Goal: Task Accomplishment & Management: Manage account settings

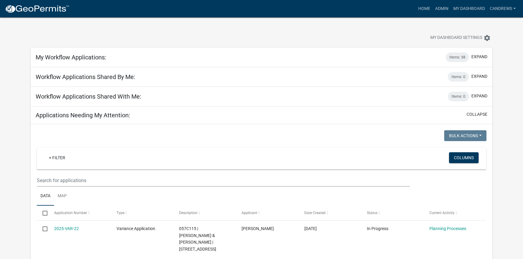
select select "2: 50"
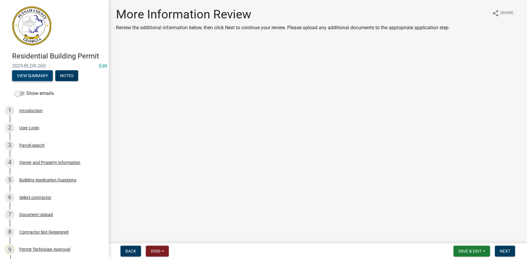
click at [36, 74] on button "View Summary" at bounding box center [32, 75] width 41 height 11
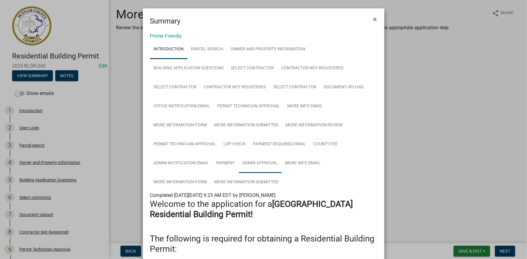
click at [253, 161] on link "Admin Approval" at bounding box center [260, 163] width 43 height 19
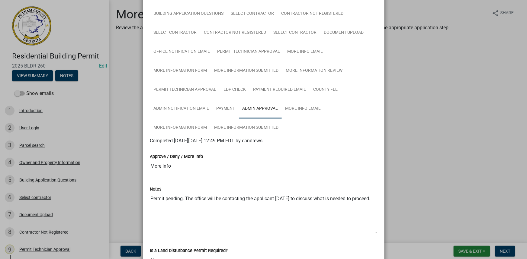
scroll to position [82, 0]
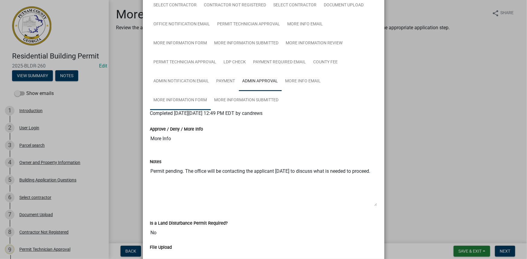
click at [206, 102] on link "More Information Form" at bounding box center [180, 100] width 61 height 19
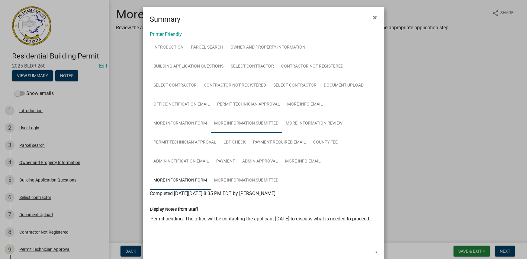
scroll to position [0, 0]
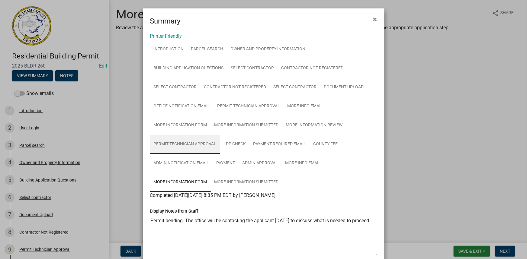
click at [199, 144] on link "Permit Technician Approval" at bounding box center [185, 144] width 70 height 19
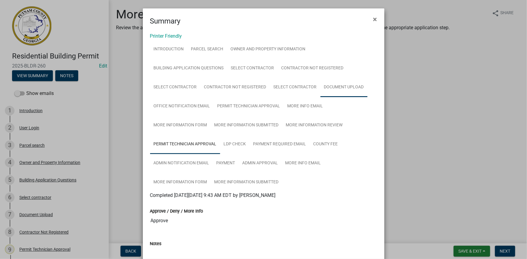
click at [333, 84] on link "Document Upload" at bounding box center [343, 87] width 47 height 19
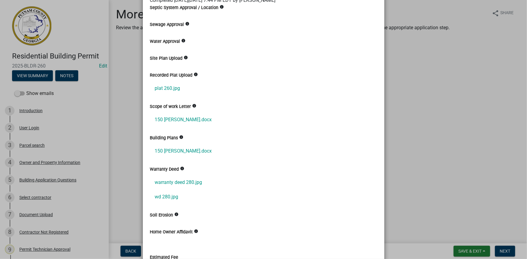
scroll to position [219, 0]
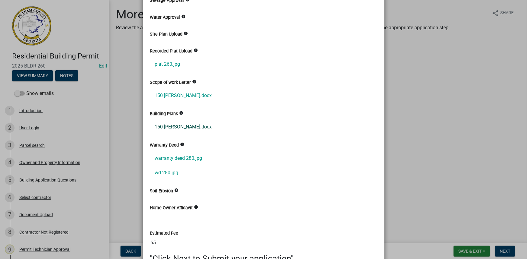
click at [184, 129] on link "150 capps ln.docx" at bounding box center [263, 127] width 227 height 14
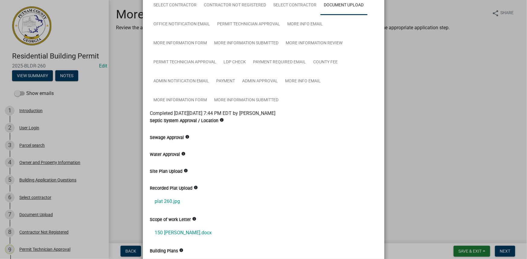
scroll to position [0, 0]
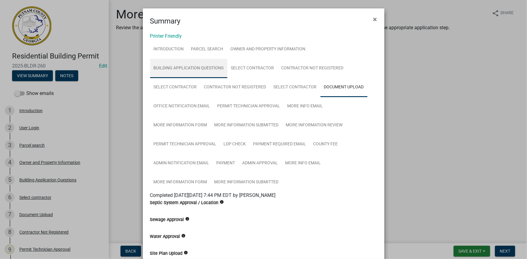
click at [202, 72] on link "Building Application Questions" at bounding box center [188, 68] width 77 height 19
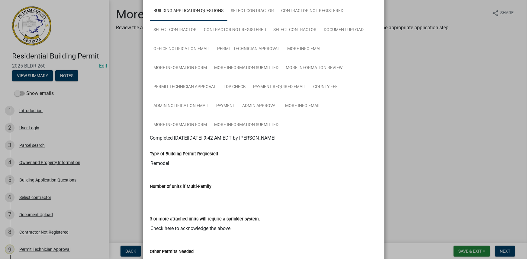
scroll to position [27, 0]
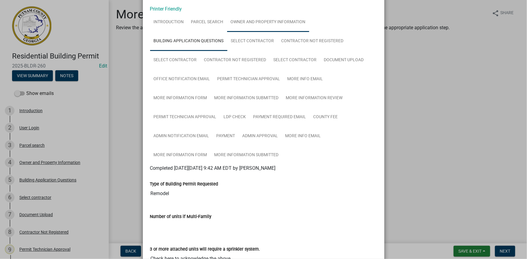
click at [246, 27] on link "Owner and Property Information" at bounding box center [268, 22] width 82 height 19
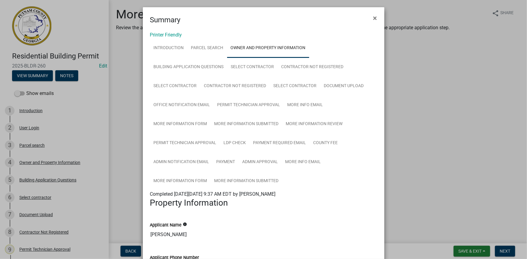
scroll to position [0, 0]
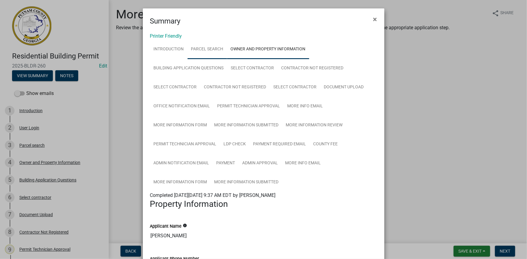
click at [214, 45] on link "Parcel search" at bounding box center [207, 49] width 40 height 19
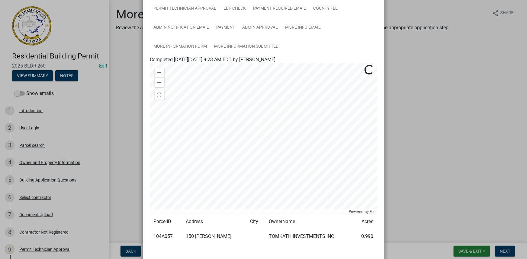
scroll to position [137, 0]
drag, startPoint x: 170, startPoint y: 234, endPoint x: 152, endPoint y: 234, distance: 17.8
click at [152, 234] on td "104A057" at bounding box center [166, 235] width 32 height 15
copy td "104A057"
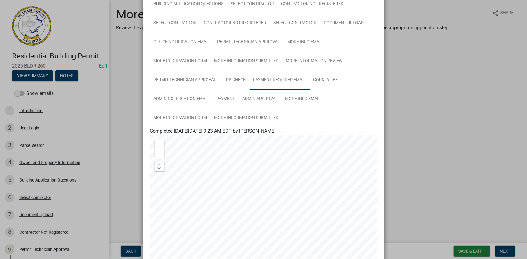
scroll to position [55, 0]
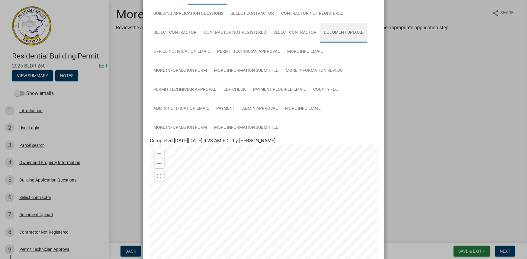
click at [332, 29] on link "Document Upload" at bounding box center [343, 32] width 47 height 19
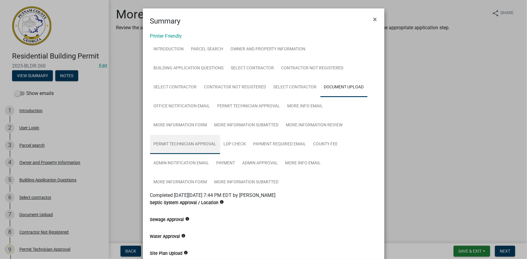
click at [184, 136] on link "Permit Technician Approval" at bounding box center [185, 144] width 70 height 19
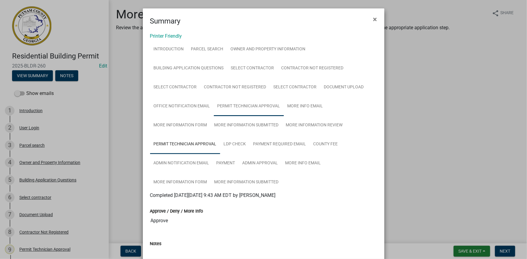
click at [260, 112] on link "Permit Technician Approval" at bounding box center [249, 106] width 70 height 19
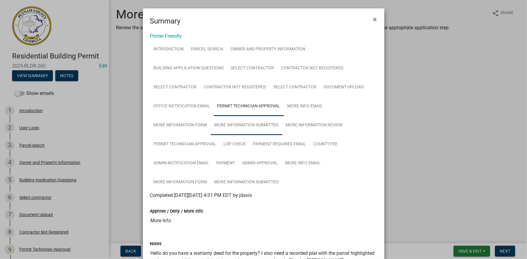
scroll to position [27, 0]
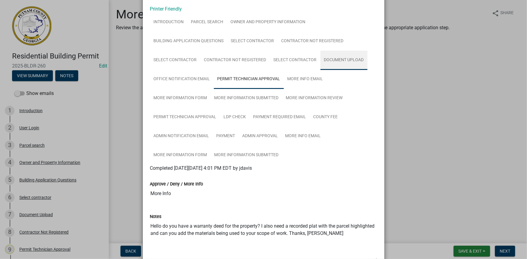
click at [329, 59] on link "Document Upload" at bounding box center [343, 60] width 47 height 19
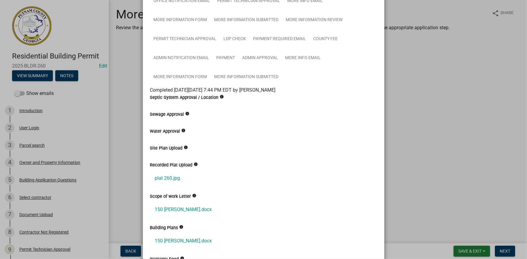
scroll to position [137, 0]
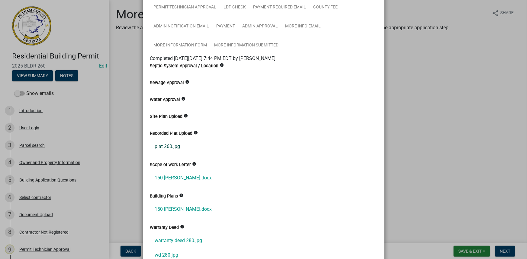
click at [179, 148] on link "plat 260.jpg" at bounding box center [263, 146] width 227 height 14
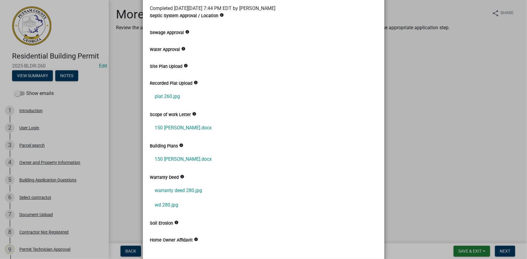
scroll to position [192, 0]
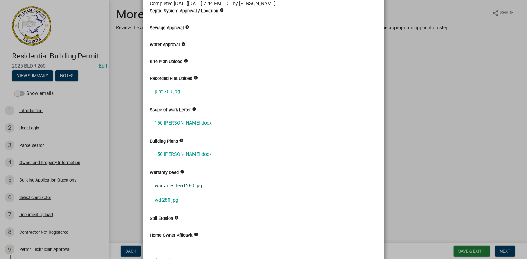
click at [183, 186] on link "warranty deed 280.jpg" at bounding box center [263, 186] width 227 height 14
click at [163, 202] on link "wd 280.jpg" at bounding box center [263, 200] width 227 height 14
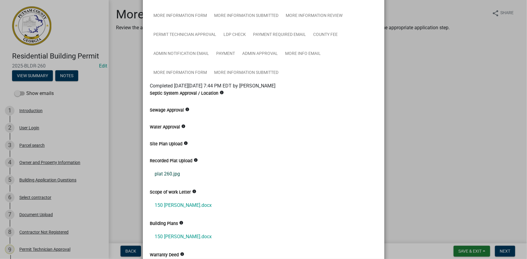
scroll to position [82, 0]
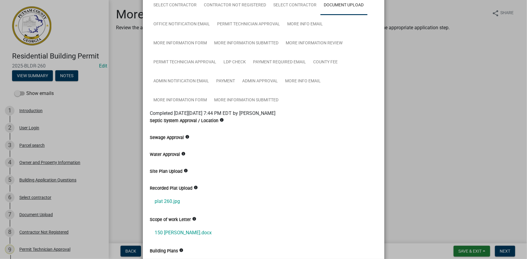
click at [460, 213] on ngb-modal-window "Summary × Printer Friendly Introduction Parcel search Owner and Property Inform…" at bounding box center [263, 129] width 527 height 259
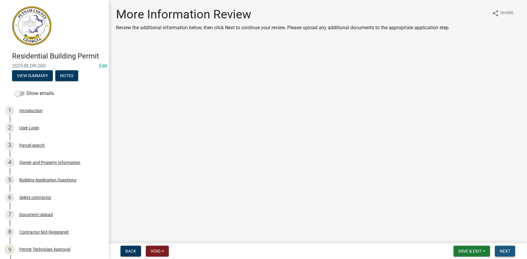
click at [502, 249] on span "Next" at bounding box center [504, 251] width 11 height 5
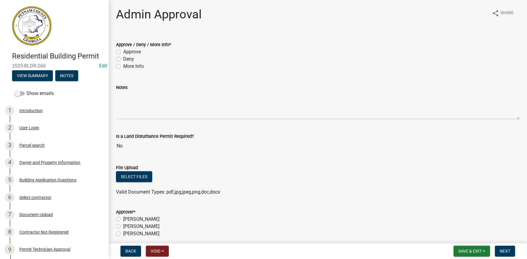
click at [134, 50] on label "Approve" at bounding box center [132, 51] width 18 height 7
click at [127, 50] on input "Approve" at bounding box center [125, 50] width 4 height 4
radio input "true"
click at [146, 229] on label "Courtney Andrews" at bounding box center [141, 226] width 36 height 7
click at [127, 227] on input "Courtney Andrews" at bounding box center [125, 225] width 4 height 4
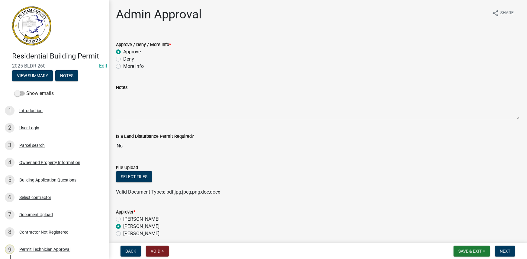
radio input "true"
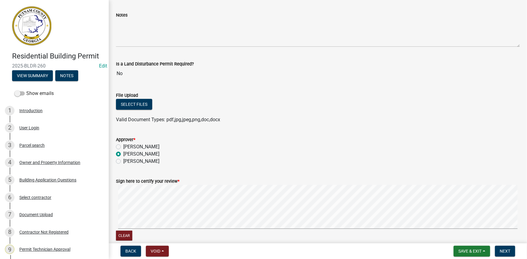
scroll to position [164, 0]
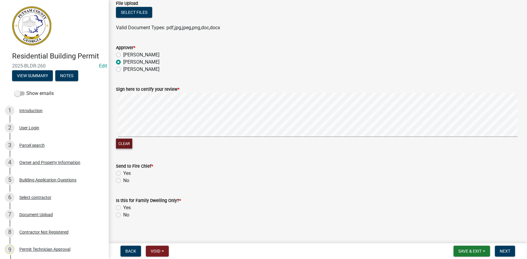
click at [119, 145] on button "Clear" at bounding box center [124, 144] width 16 height 10
click at [123, 181] on label "No" at bounding box center [126, 180] width 6 height 7
click at [123, 181] on input "No" at bounding box center [125, 179] width 4 height 4
radio input "true"
click at [123, 215] on label "No" at bounding box center [126, 215] width 6 height 7
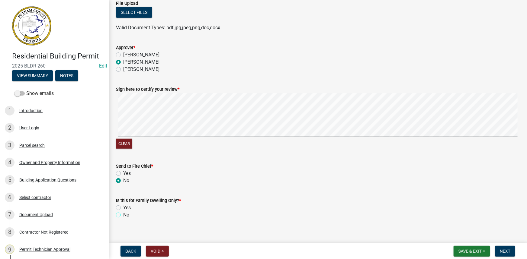
click at [123, 215] on input "No" at bounding box center [125, 214] width 4 height 4
radio input "true"
click at [498, 247] on button "Next" at bounding box center [505, 251] width 20 height 11
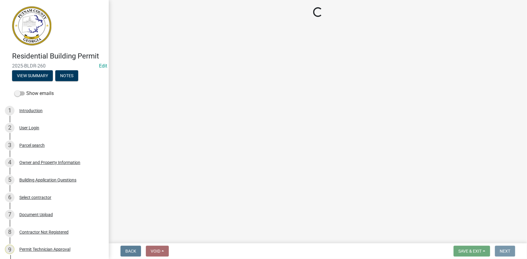
scroll to position [0, 0]
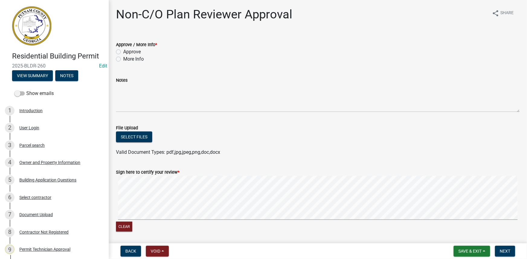
click at [141, 53] on label "Approve" at bounding box center [132, 51] width 18 height 7
click at [127, 52] on input "Approve" at bounding box center [125, 50] width 4 height 4
radio input "true"
click at [502, 250] on span "Next" at bounding box center [504, 251] width 11 height 5
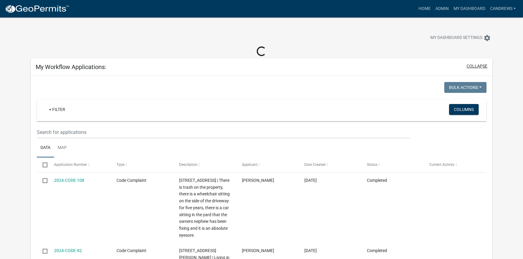
click at [476, 64] on button "collapse" at bounding box center [476, 66] width 21 height 6
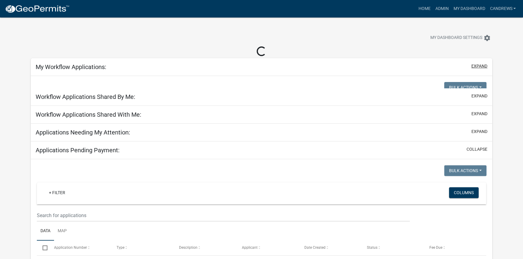
select select "2: 50"
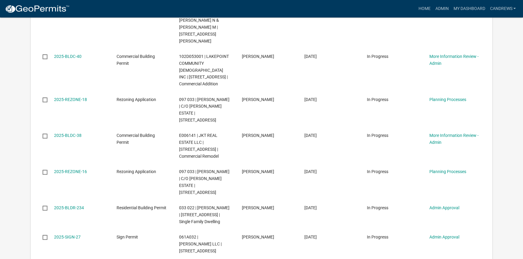
scroll to position [932, 0]
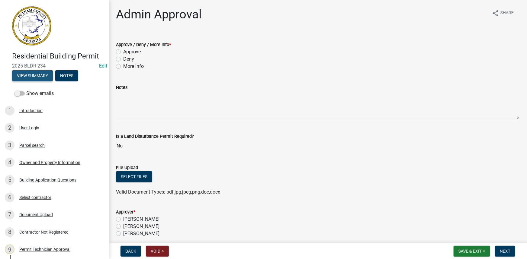
click at [50, 72] on button "View Summary" at bounding box center [32, 75] width 41 height 11
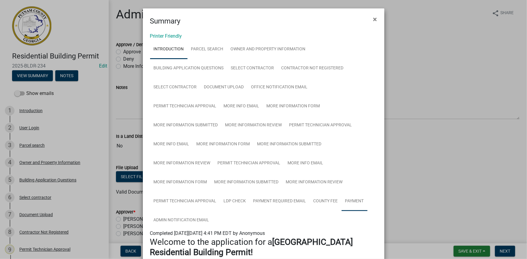
click at [342, 205] on link "Payment" at bounding box center [354, 201] width 26 height 19
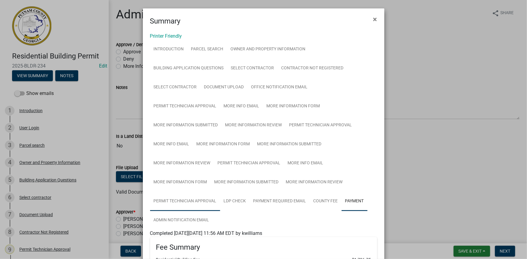
click at [187, 201] on link "Permit Technician Approval" at bounding box center [185, 201] width 70 height 19
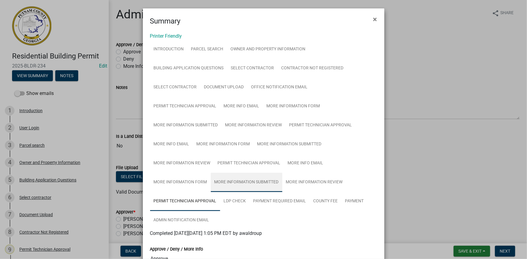
click at [259, 182] on link "More Information Submitted" at bounding box center [247, 182] width 72 height 19
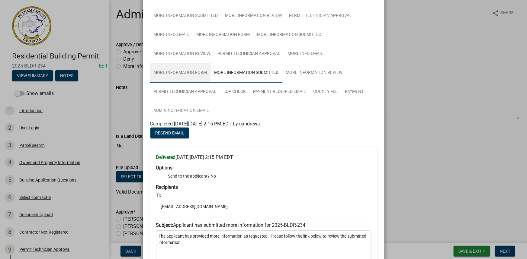
click at [194, 68] on link "More Information Form" at bounding box center [180, 72] width 61 height 19
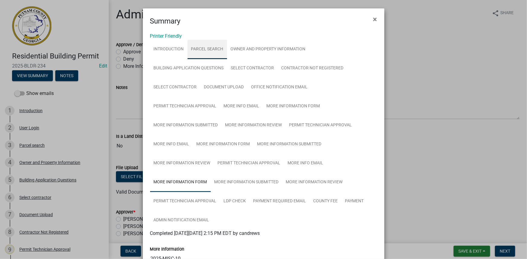
click at [199, 47] on link "Parcel search" at bounding box center [207, 49] width 40 height 19
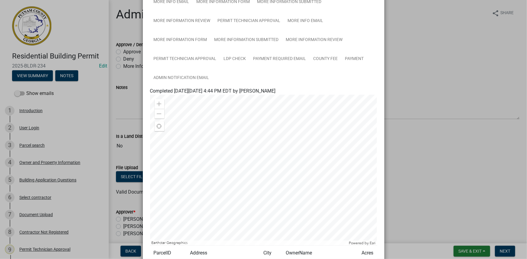
scroll to position [197, 0]
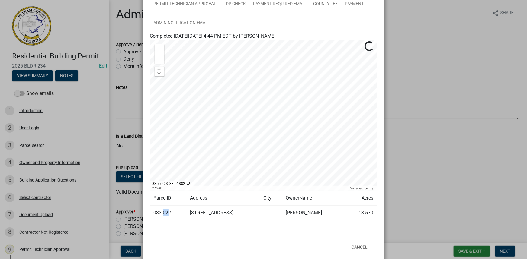
drag, startPoint x: 167, startPoint y: 214, endPoint x: 162, endPoint y: 214, distance: 4.9
click at [162, 214] on td "033 022" at bounding box center [168, 213] width 36 height 15
drag, startPoint x: 166, startPoint y: 211, endPoint x: 151, endPoint y: 211, distance: 15.4
click at [151, 211] on td "033 022" at bounding box center [168, 213] width 36 height 15
copy td "033 022"
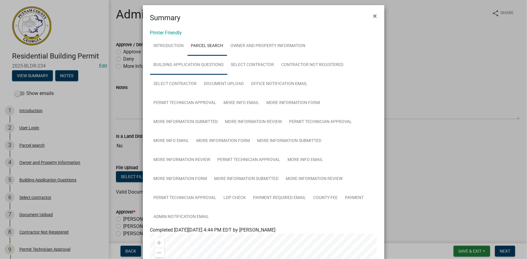
scroll to position [0, 0]
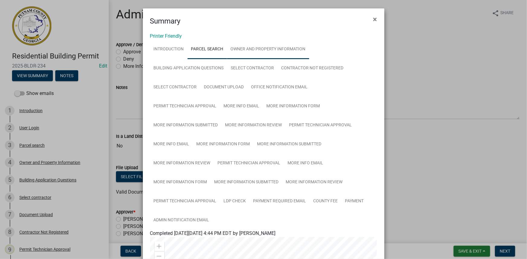
click at [244, 54] on link "Owner and Property Information" at bounding box center [268, 49] width 82 height 19
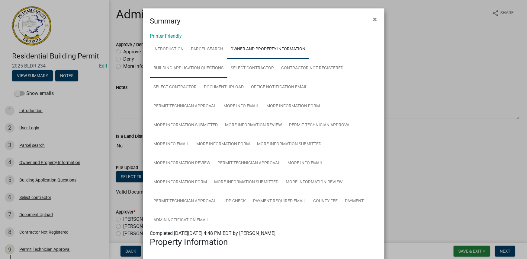
click at [204, 64] on link "Building Application Questions" at bounding box center [188, 68] width 77 height 19
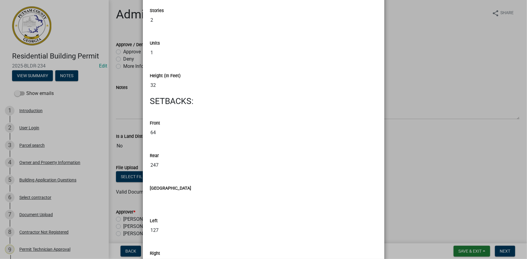
scroll to position [795, 0]
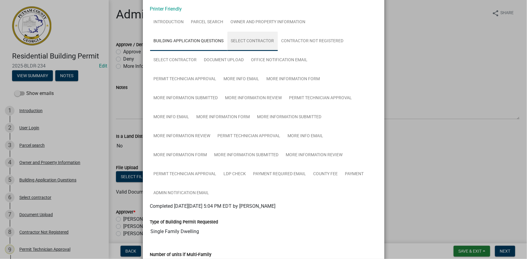
click at [271, 44] on link "Select contractor" at bounding box center [252, 41] width 50 height 19
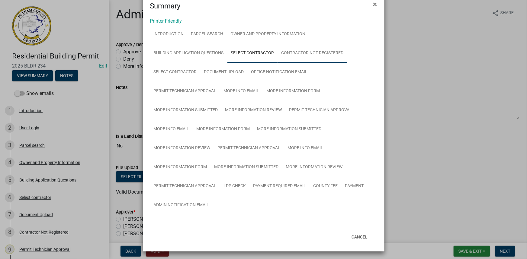
scroll to position [27, 0]
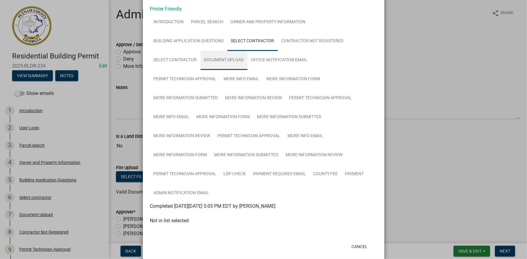
click at [217, 58] on link "Document Upload" at bounding box center [223, 60] width 47 height 19
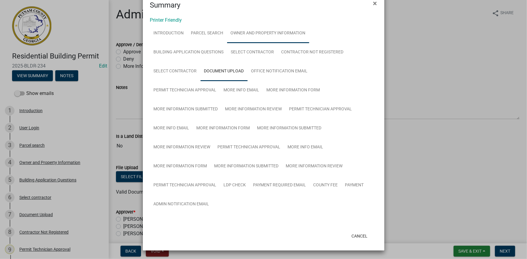
scroll to position [15, 0]
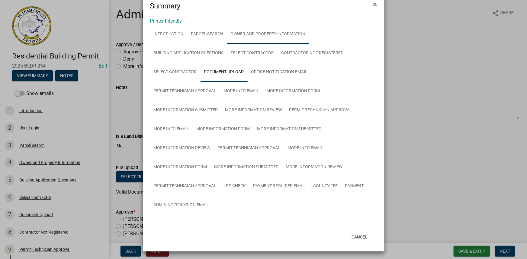
click at [260, 27] on link "Owner and Property Information" at bounding box center [268, 34] width 82 height 19
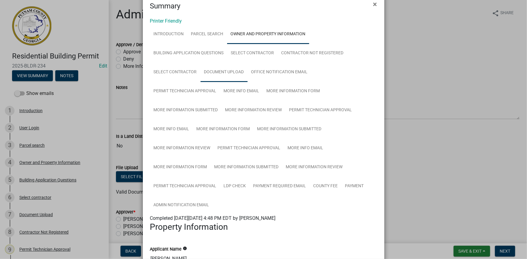
click at [237, 74] on link "Document Upload" at bounding box center [223, 72] width 47 height 19
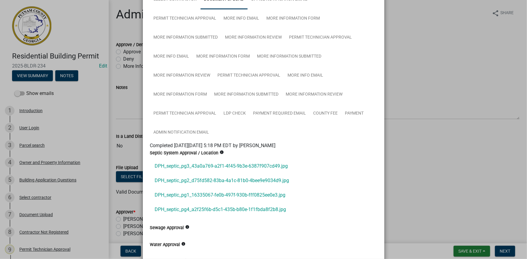
scroll to position [97, 0]
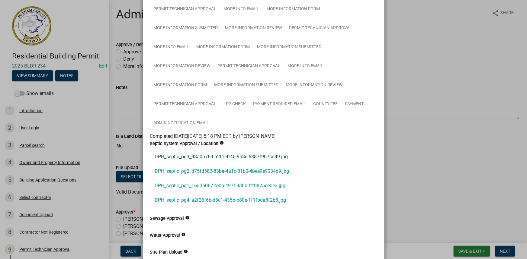
click at [200, 157] on link "DPH_septic_pg3_43a0a769-a2f1-4f45-9b3e-6387f907cd49.jpg" at bounding box center [263, 157] width 227 height 14
click at [212, 169] on link "DPH_septic_pg2_d75fd582-83ba-4a1c-81b0-4bee9e9034d9.jpg" at bounding box center [263, 171] width 227 height 14
click at [202, 176] on link "DPH_septic_pg2_d75fd582-83ba-4a1c-81b0-4bee9e9034d9.jpg" at bounding box center [263, 171] width 227 height 14
click at [216, 186] on link "DPH_septic_pg1_16335067-fe0b-497f-930b-fff0825ee0e3.jpg" at bounding box center [263, 186] width 227 height 14
click at [267, 203] on link "DPH_septic_pg4_a2f25f6b-d5c1-435b-b80e-1f1fbda8f2b8.jpg" at bounding box center [263, 200] width 227 height 14
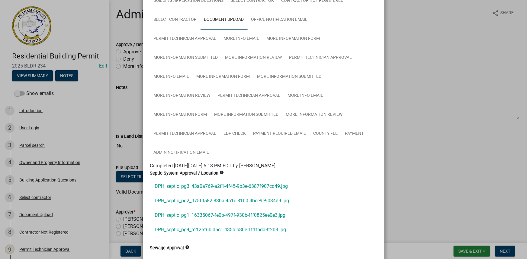
scroll to position [15, 0]
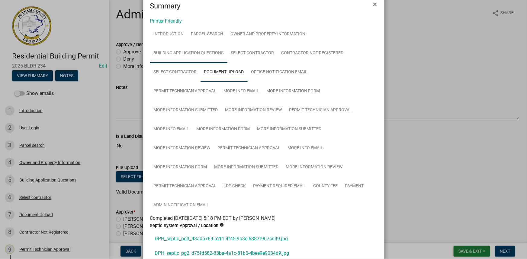
click at [207, 53] on link "Building Application Questions" at bounding box center [188, 53] width 77 height 19
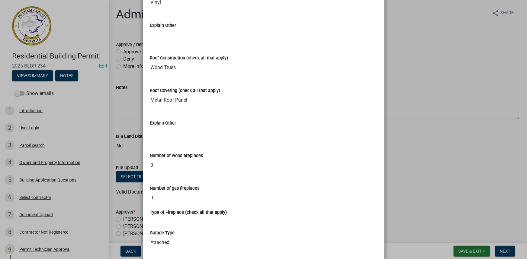
scroll to position [1277, 0]
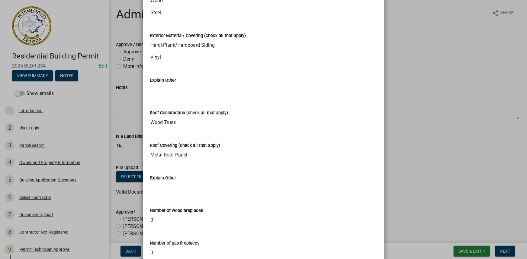
click at [33, 204] on ngb-modal-window "Summary × Printer Friendly Introduction Parcel search Owner and Property Inform…" at bounding box center [263, 129] width 527 height 259
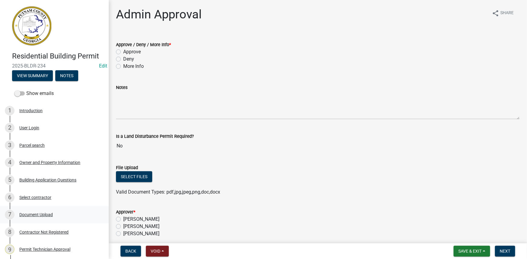
click at [33, 215] on div "Document Upload" at bounding box center [35, 215] width 33 height 4
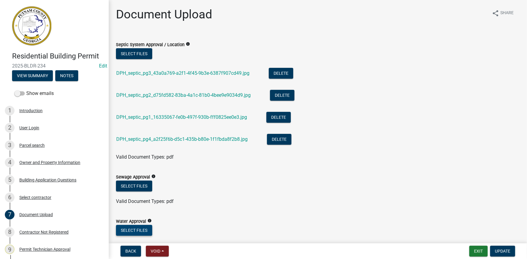
click at [133, 227] on button "Select files" at bounding box center [134, 230] width 36 height 11
click at [502, 251] on span "Update" at bounding box center [502, 251] width 15 height 5
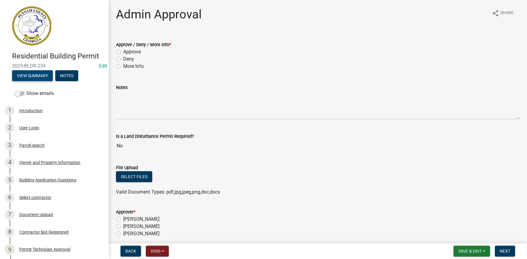
click at [46, 76] on button "View Summary" at bounding box center [32, 75] width 41 height 11
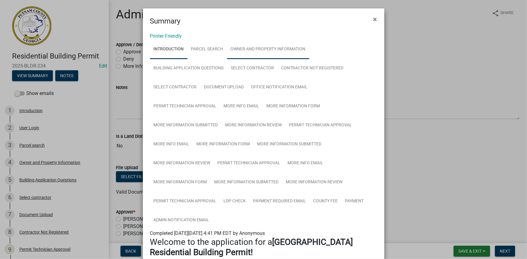
click at [278, 50] on link "Owner and Property Information" at bounding box center [268, 49] width 82 height 19
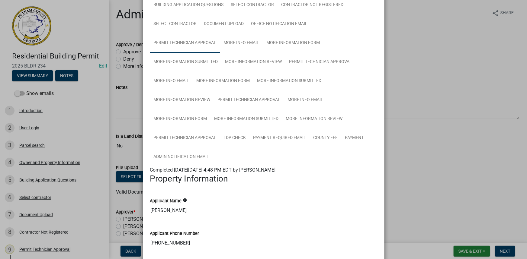
scroll to position [55, 0]
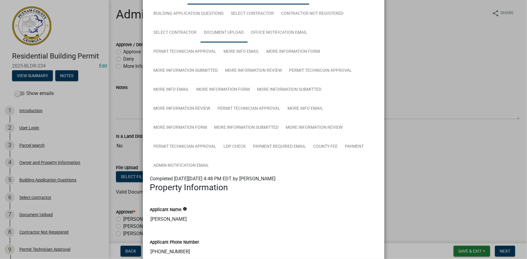
click at [217, 31] on link "Document Upload" at bounding box center [223, 32] width 47 height 19
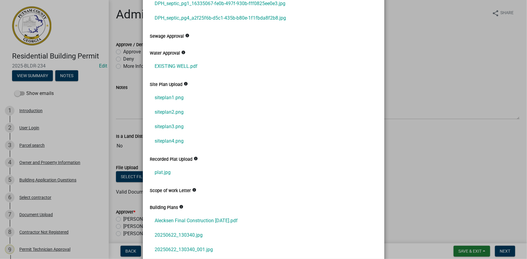
scroll to position [280, 0]
click at [170, 95] on link "siteplan1.png" at bounding box center [263, 97] width 227 height 14
click at [172, 108] on link "siteplan2.png" at bounding box center [263, 112] width 227 height 14
click at [178, 128] on link "siteplan3.png" at bounding box center [263, 126] width 227 height 14
click at [161, 139] on link "siteplan4.png" at bounding box center [263, 141] width 227 height 14
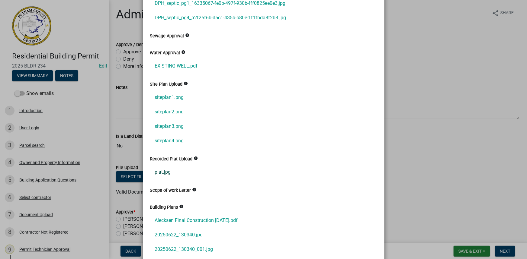
click at [166, 171] on link "plat.jpg" at bounding box center [263, 172] width 227 height 14
click at [191, 219] on link "Alecksen Final Construction 7 May 2025.pdf" at bounding box center [263, 220] width 227 height 14
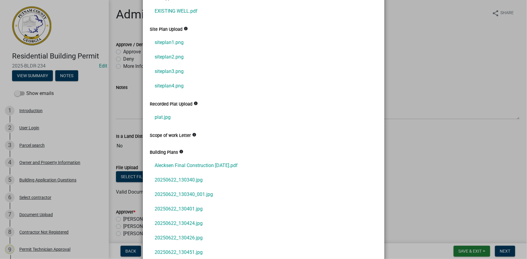
scroll to position [362, 0]
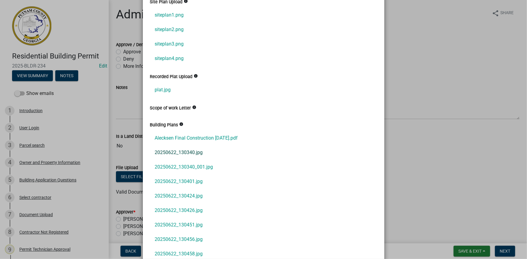
click at [186, 154] on link "20250622_130340.jpg" at bounding box center [263, 152] width 227 height 14
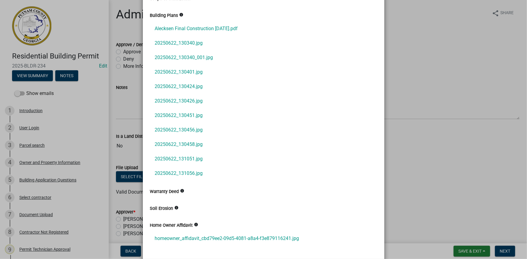
scroll to position [527, 0]
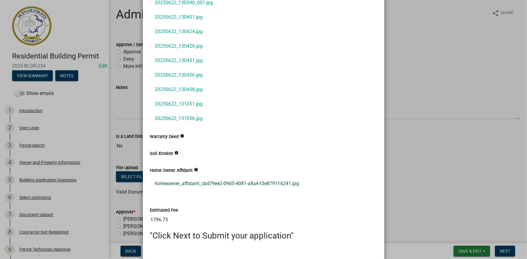
click at [200, 182] on link "homeowner_affidavit_cbd79ee2-09d5-4081-a8a4-f3e879116241.jpg" at bounding box center [263, 184] width 227 height 14
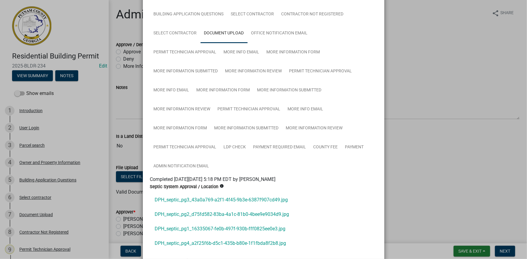
scroll to position [0, 0]
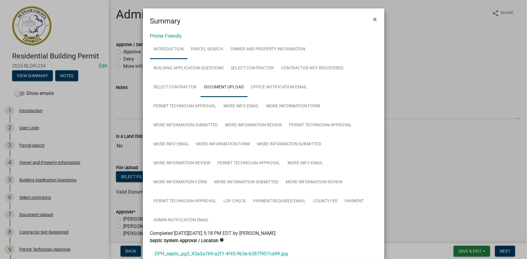
click at [163, 54] on link "Introduction" at bounding box center [168, 49] width 37 height 19
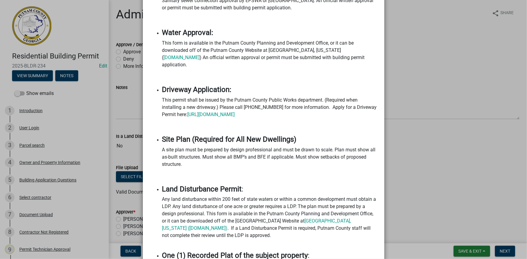
scroll to position [576, 0]
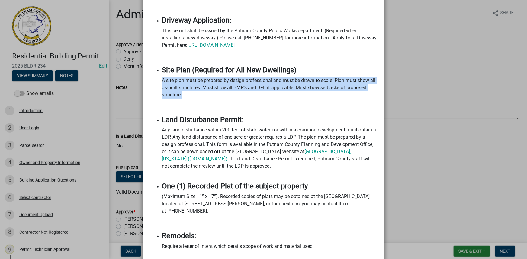
drag, startPoint x: 160, startPoint y: 72, endPoint x: 181, endPoint y: 84, distance: 24.4
click at [181, 84] on p "A site plan must be prepared by design professional and must be drawn to scale.…" at bounding box center [269, 88] width 215 height 22
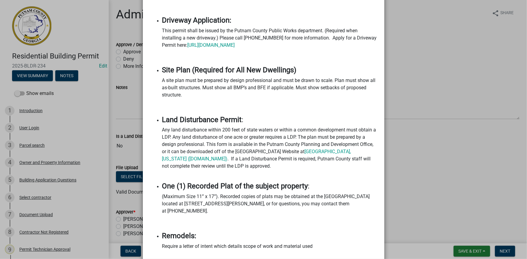
drag, startPoint x: 180, startPoint y: 80, endPoint x: 166, endPoint y: 63, distance: 21.7
click at [166, 66] on strong "Site Plan (Required for All New Dwellings)" at bounding box center [229, 70] width 134 height 8
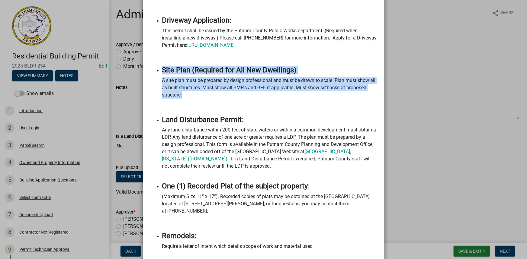
drag, startPoint x: 161, startPoint y: 60, endPoint x: 180, endPoint y: 88, distance: 33.6
click at [180, 88] on li "Site Plan (Required for All New Dwellings) A site plan must be prepared by desi…" at bounding box center [269, 88] width 215 height 45
copy li "Site Plan (Required for All New Dwellings) A site plan must be prepared by desi…"
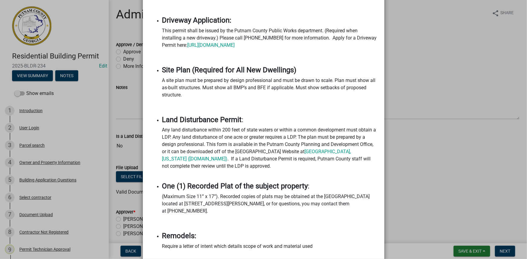
click at [120, 108] on ngb-modal-window "Summary × Printer Friendly Introduction Parcel search Owner and Property Inform…" at bounding box center [263, 129] width 527 height 259
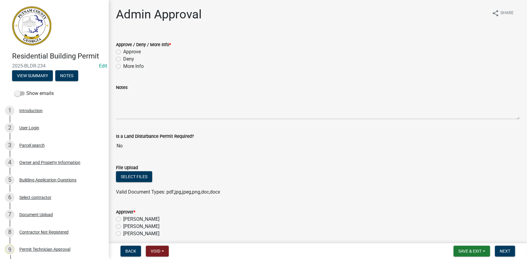
click at [139, 53] on label "Approve" at bounding box center [132, 51] width 18 height 7
click at [127, 52] on input "Approve" at bounding box center [125, 50] width 4 height 4
radio input "true"
click at [136, 64] on label "More Info" at bounding box center [133, 66] width 21 height 7
click at [127, 64] on input "More Info" at bounding box center [125, 65] width 4 height 4
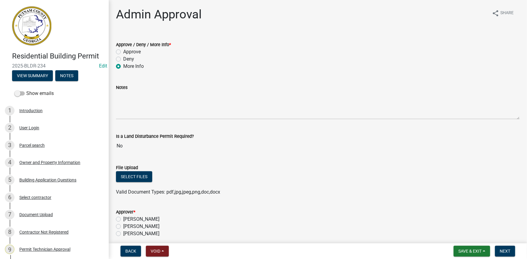
radio input "true"
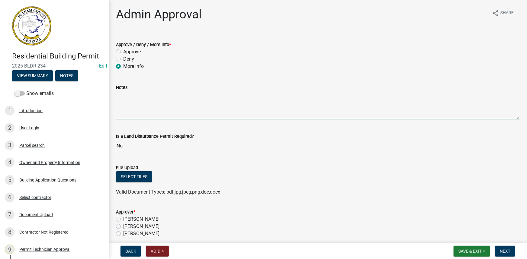
click at [129, 99] on textarea "Notes" at bounding box center [317, 105] width 403 height 28
paste textarea "Site Plan (Required for All New Dwellings) A site plan must be prepared by desi…"
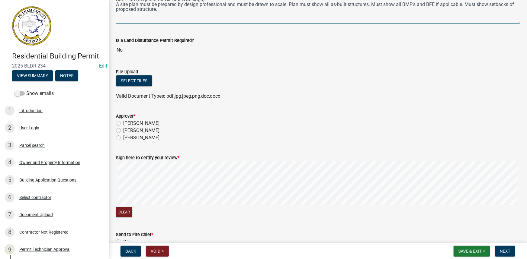
scroll to position [110, 0]
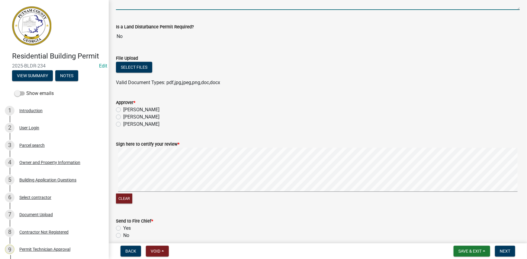
type textarea "Site Plan (Required for All New Dwellings) A site plan must be prepared by desi…"
click at [157, 118] on label "Courtney Andrews" at bounding box center [141, 116] width 36 height 7
click at [127, 117] on input "Courtney Andrews" at bounding box center [125, 115] width 4 height 4
radio input "true"
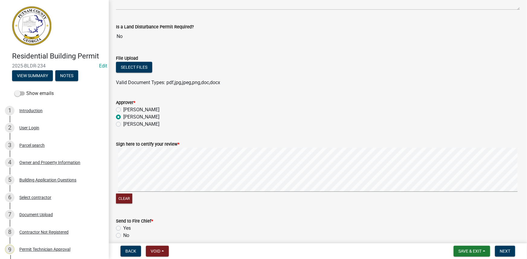
scroll to position [137, 0]
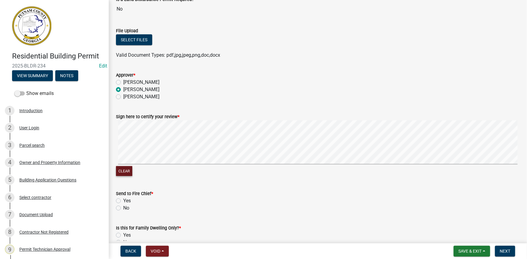
click at [121, 174] on button "Clear" at bounding box center [124, 171] width 16 height 10
click at [123, 209] on label "No" at bounding box center [126, 208] width 6 height 7
click at [123, 209] on input "No" at bounding box center [125, 207] width 4 height 4
radio input "true"
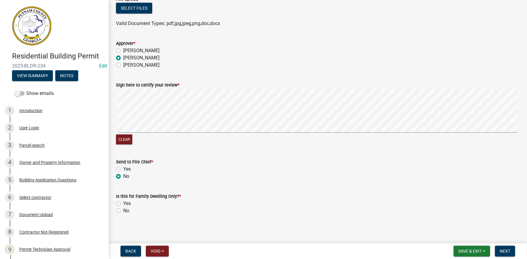
scroll to position [169, 0]
click at [123, 211] on label "No" at bounding box center [126, 210] width 6 height 7
click at [123, 211] on input "No" at bounding box center [125, 209] width 4 height 4
radio input "true"
click at [507, 251] on span "Next" at bounding box center [504, 251] width 11 height 5
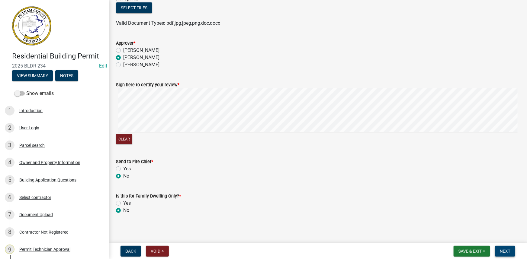
scroll to position [0, 0]
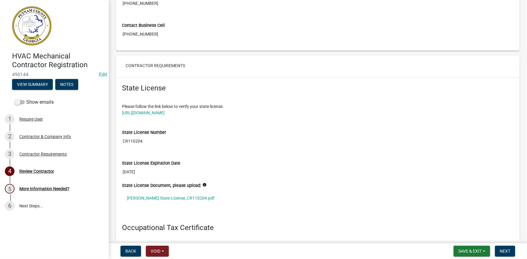
scroll to position [411, 0]
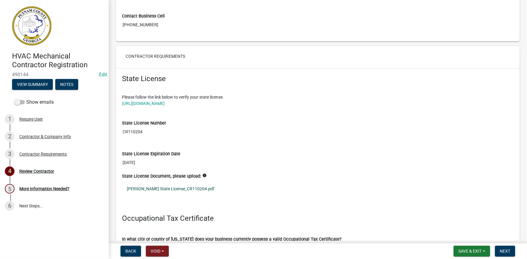
click at [167, 187] on link "[PERSON_NAME] State License_CR110204.pdf" at bounding box center [317, 189] width 391 height 14
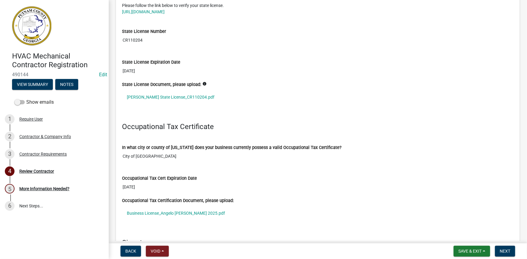
scroll to position [521, 0]
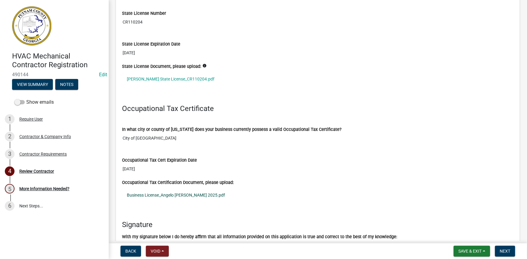
click at [169, 191] on link "Business License_Angelo [PERSON_NAME] 2025.pdf" at bounding box center [317, 195] width 391 height 14
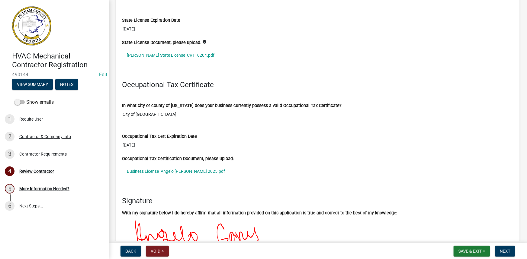
scroll to position [549, 0]
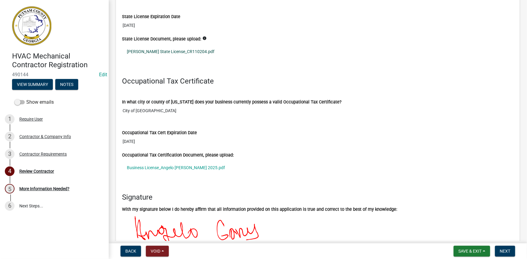
click at [175, 53] on link "[PERSON_NAME] State License_CR110204.pdf" at bounding box center [317, 52] width 391 height 14
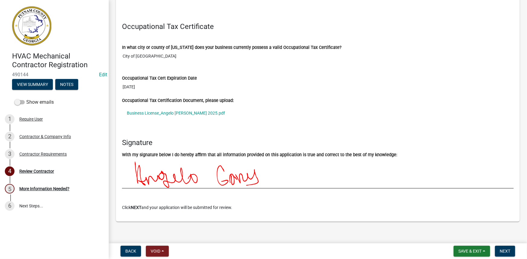
scroll to position [606, 0]
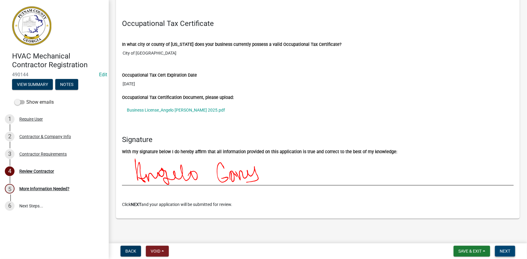
click at [503, 250] on span "Next" at bounding box center [504, 251] width 11 height 5
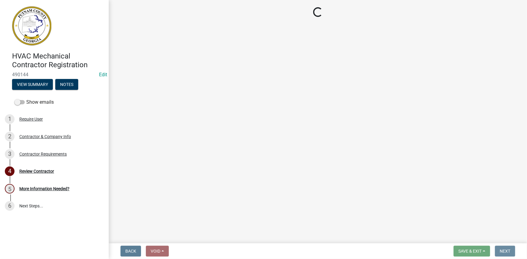
scroll to position [0, 0]
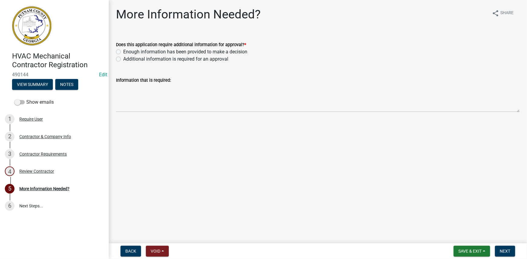
click at [141, 63] on wm-data-entity-input "Does this application require additional information for approval? * Enough inf…" at bounding box center [317, 51] width 403 height 34
click at [141, 60] on label "Additional information is required for an approval" at bounding box center [175, 59] width 105 height 7
click at [127, 59] on input "Additional information is required for an approval" at bounding box center [125, 58] width 4 height 4
radio input "true"
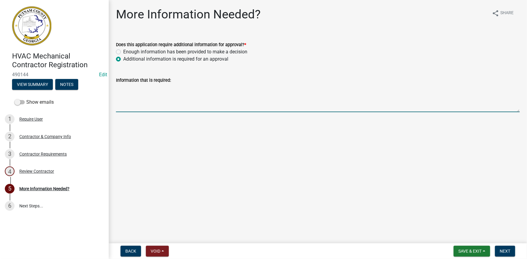
click at [148, 96] on textarea "Information that is required:" at bounding box center [317, 98] width 403 height 28
type textarea "Can you please provide a copy of your drivers license?"
click at [499, 253] on span "Next" at bounding box center [504, 251] width 11 height 5
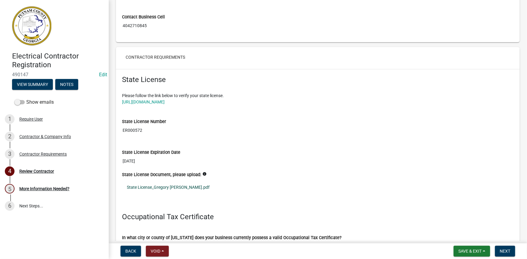
scroll to position [411, 0]
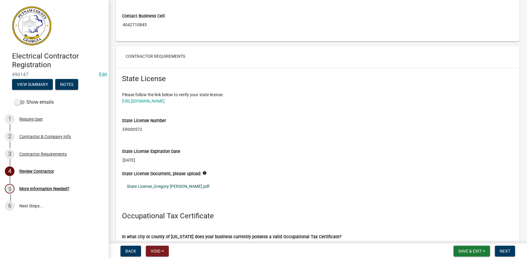
click at [186, 187] on link "State License_Gregory [PERSON_NAME].pdf" at bounding box center [317, 187] width 391 height 14
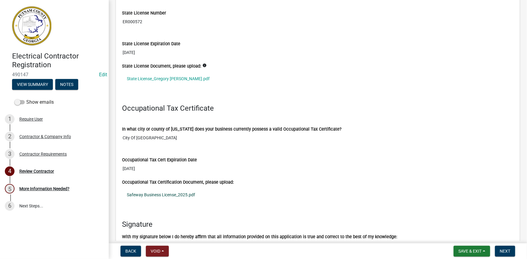
scroll to position [521, 0]
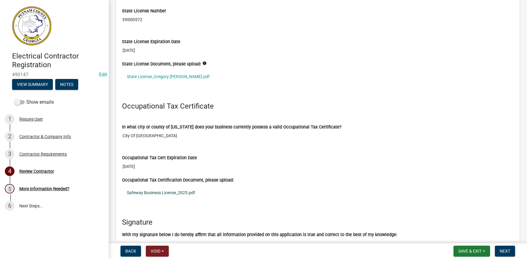
click at [187, 191] on link "Safeway Business License_2025.pdf" at bounding box center [317, 193] width 391 height 14
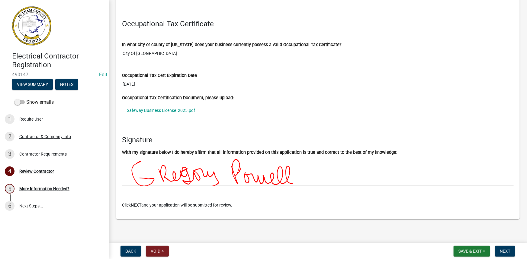
scroll to position [604, 0]
click at [506, 253] on span "Next" at bounding box center [504, 251] width 11 height 5
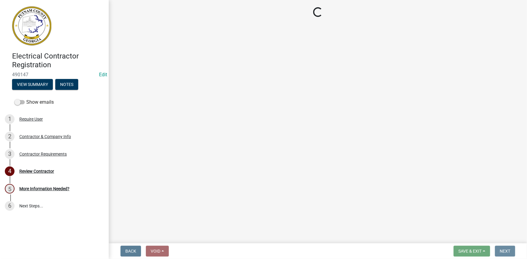
scroll to position [0, 0]
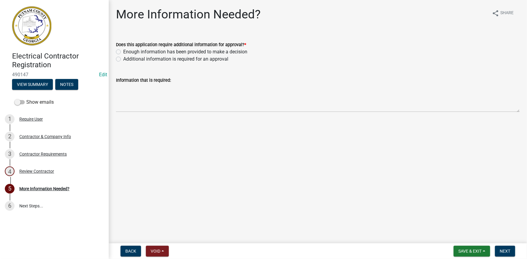
click at [181, 60] on label "Additional information is required for an approval" at bounding box center [175, 59] width 105 height 7
click at [127, 59] on input "Additional information is required for an approval" at bounding box center [125, 58] width 4 height 4
radio input "true"
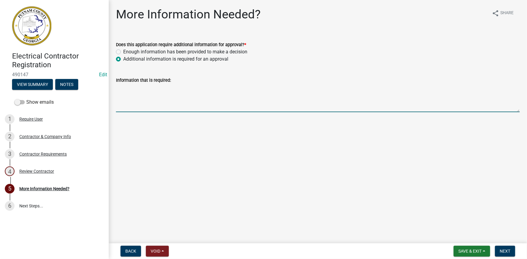
click at [175, 91] on textarea "Information that is required:" at bounding box center [317, 98] width 403 height 28
type textarea "Can you please provide a copy of your drivers license?"
click at [507, 253] on span "Next" at bounding box center [504, 251] width 11 height 5
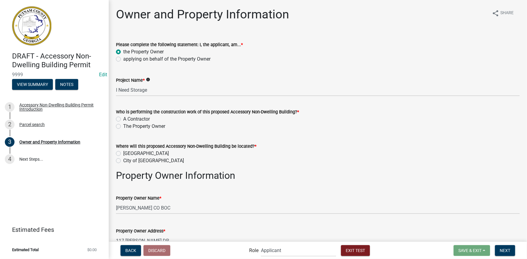
scroll to position [749, 0]
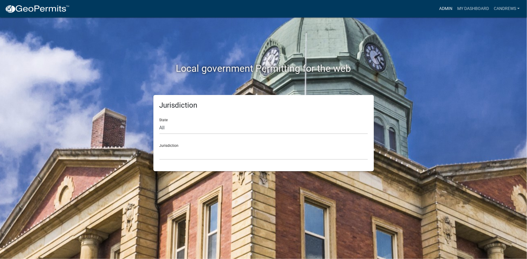
click at [441, 5] on link "Admin" at bounding box center [445, 8] width 18 height 11
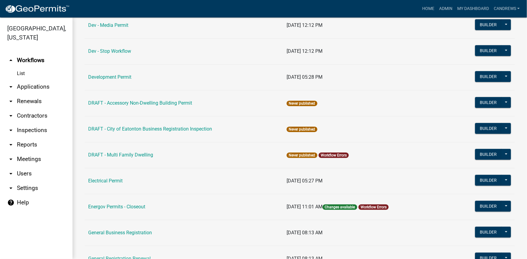
scroll to position [192, 0]
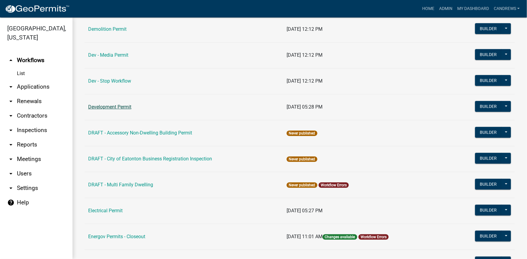
click at [117, 106] on link "Development Permit" at bounding box center [109, 107] width 43 height 6
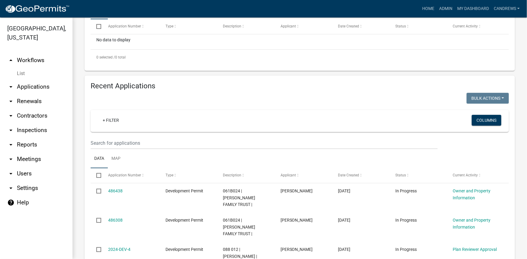
scroll to position [192, 0]
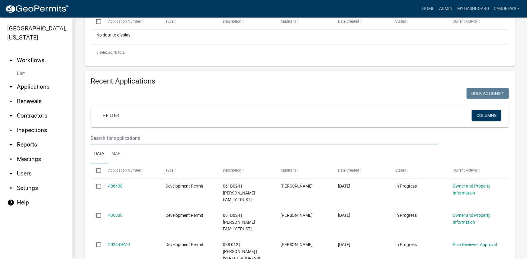
click at [122, 139] on input "text" at bounding box center [264, 138] width 347 height 12
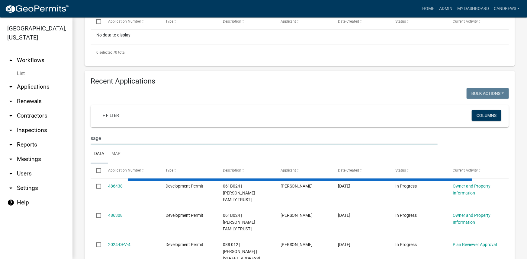
scroll to position [159, 0]
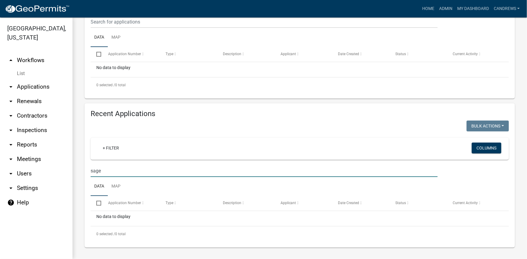
type input "sage"
click at [38, 61] on link "arrow_drop_up Workflows" at bounding box center [36, 60] width 72 height 14
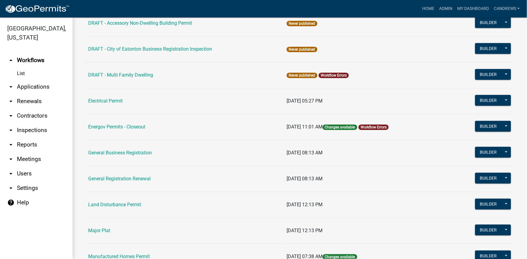
scroll to position [356, 0]
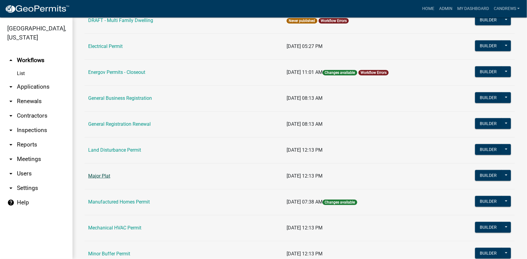
click at [92, 176] on link "Major Plat" at bounding box center [99, 176] width 22 height 6
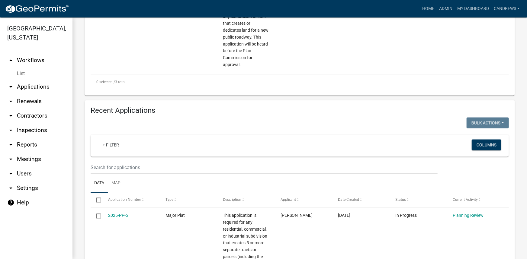
scroll to position [521, 0]
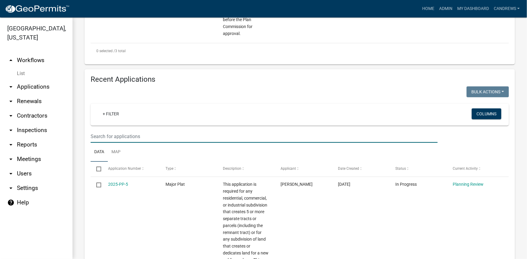
click at [132, 139] on input "text" at bounding box center [264, 137] width 347 height 12
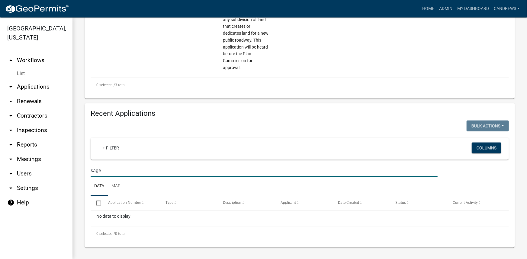
scroll to position [487, 0]
type input "sage"
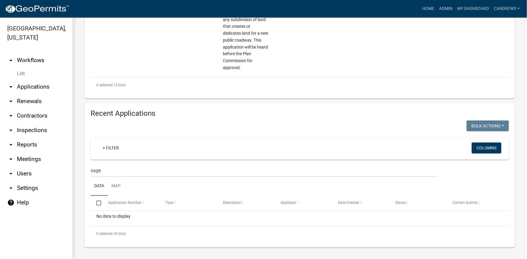
click at [32, 59] on link "arrow_drop_up Workflows" at bounding box center [36, 60] width 72 height 14
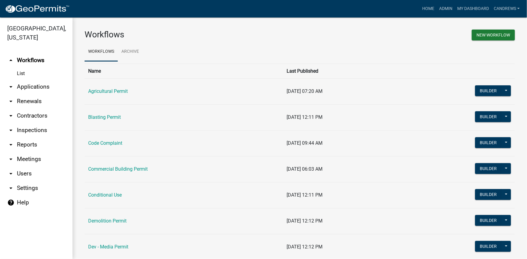
click at [24, 74] on link "List" at bounding box center [36, 74] width 72 height 12
click at [33, 87] on link "arrow_drop_down Applications" at bounding box center [36, 87] width 72 height 14
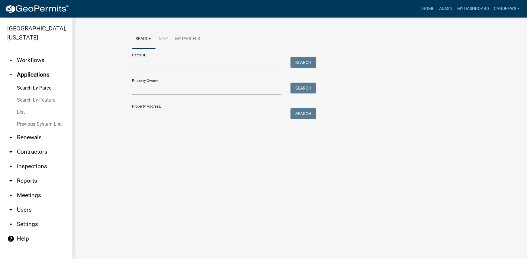
click at [18, 112] on link "List" at bounding box center [36, 112] width 72 height 12
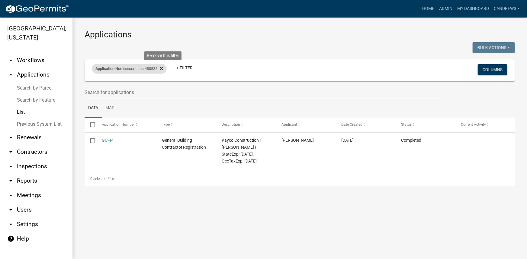
click at [163, 66] on icon at bounding box center [161, 68] width 3 height 5
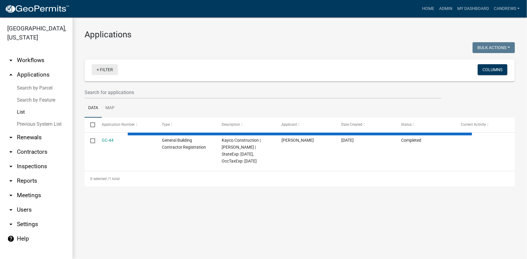
click at [106, 69] on link "+ Filter" at bounding box center [105, 69] width 26 height 11
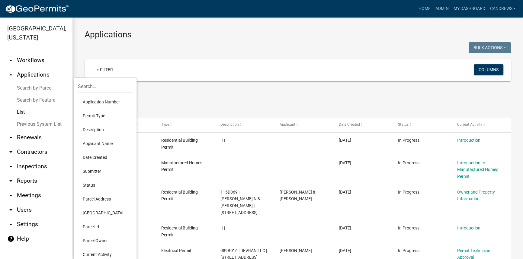
click at [98, 197] on li "Parcel Address" at bounding box center [105, 199] width 55 height 14
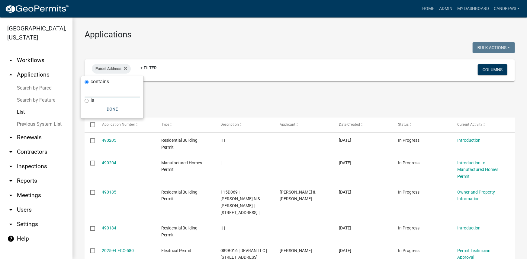
click at [112, 96] on input "text" at bounding box center [111, 91] width 55 height 12
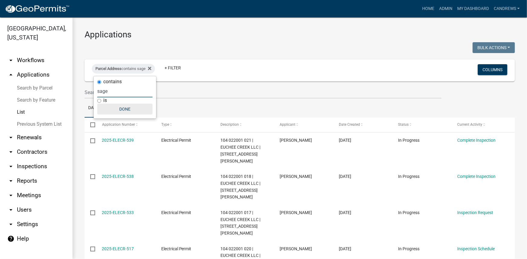
type input "sage"
click at [123, 110] on button "Done" at bounding box center [124, 109] width 55 height 11
click at [345, 125] on span "Date Created" at bounding box center [349, 125] width 21 height 4
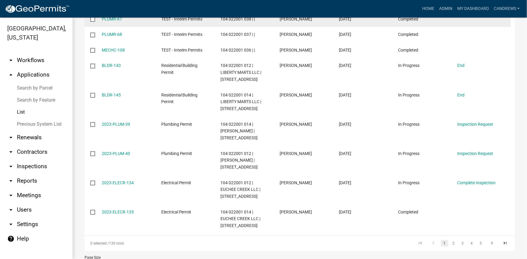
scroll to position [153, 0]
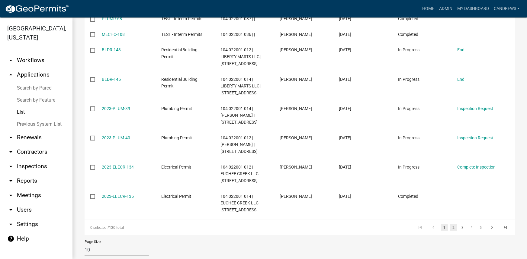
click at [450, 225] on link "2" at bounding box center [453, 228] width 7 height 7
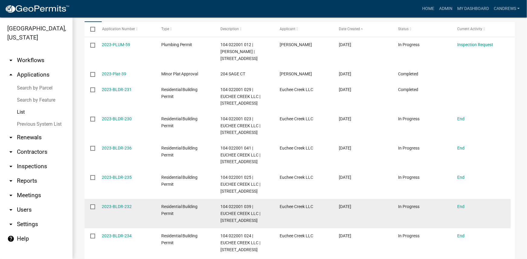
scroll to position [105, 0]
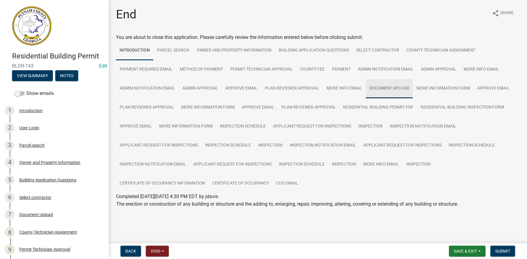
click at [381, 87] on link "Document Upload" at bounding box center [388, 88] width 47 height 19
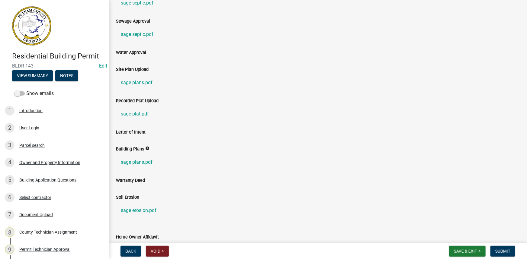
scroll to position [219, 0]
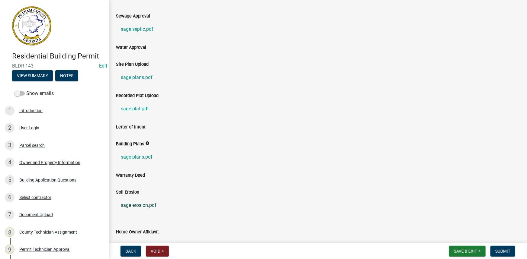
click at [145, 204] on link "sage erosion.pdf" at bounding box center [317, 205] width 403 height 14
click at [128, 157] on link "sage plans.pdf" at bounding box center [317, 157] width 403 height 14
click at [147, 76] on link "sage plans.pdf" at bounding box center [317, 77] width 403 height 14
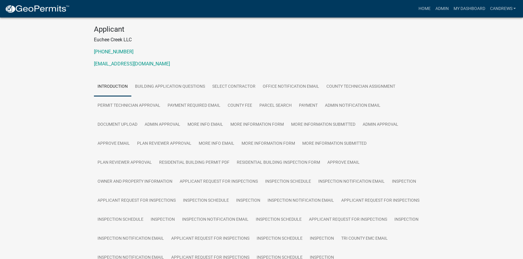
scroll to position [82, 0]
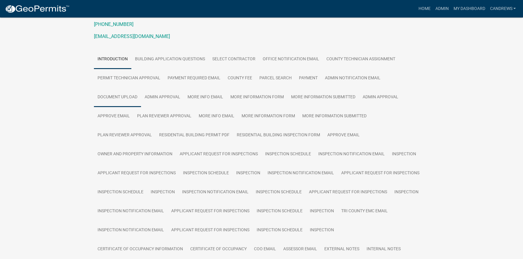
click at [114, 102] on link "Document Upload" at bounding box center [117, 97] width 47 height 19
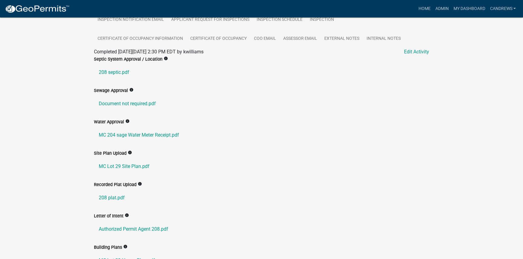
scroll to position [302, 0]
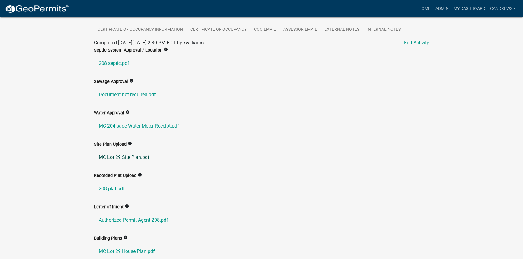
click at [140, 157] on link "MC Lot 29 Site Plan.pdf" at bounding box center [261, 157] width 335 height 14
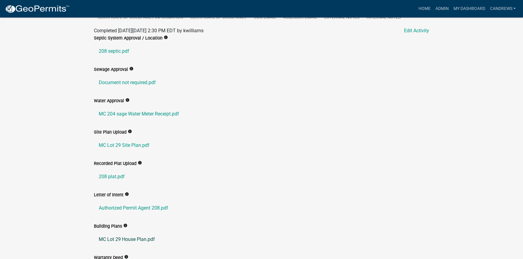
scroll to position [308, 0]
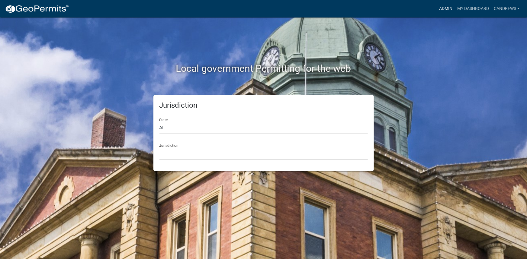
click at [440, 9] on link "Admin" at bounding box center [445, 8] width 18 height 11
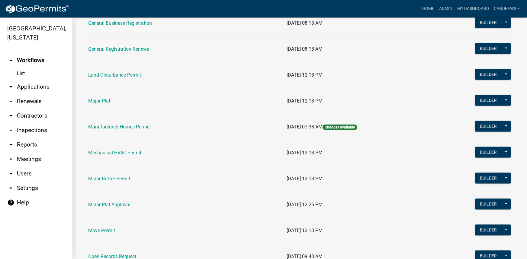
scroll to position [439, 0]
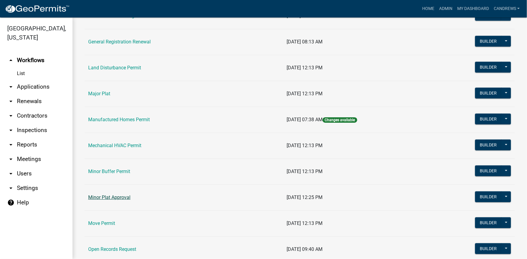
click at [118, 197] on link "Minor Plat Approval" at bounding box center [109, 198] width 42 height 6
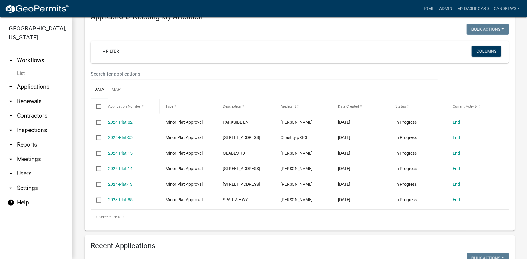
scroll to position [82, 0]
drag, startPoint x: 21, startPoint y: 72, endPoint x: 26, endPoint y: 97, distance: 24.9
click at [21, 72] on link "List" at bounding box center [36, 74] width 72 height 12
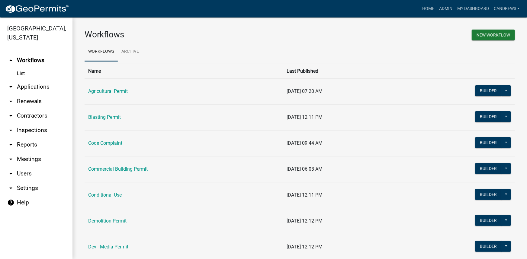
click at [31, 89] on link "arrow_drop_down Applications" at bounding box center [36, 87] width 72 height 14
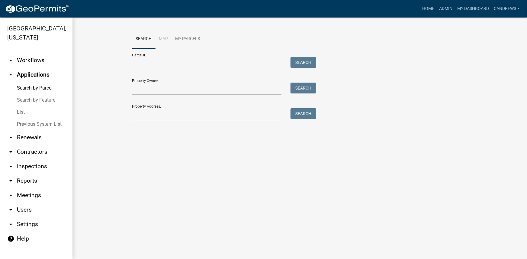
click at [20, 110] on link "List" at bounding box center [36, 112] width 72 height 12
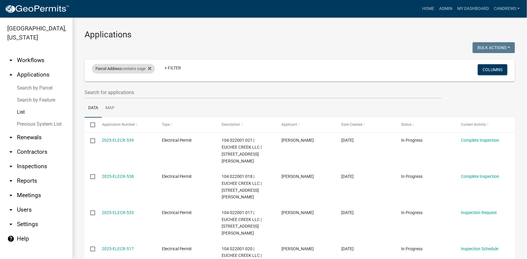
click at [147, 66] on div "Parcel Address contains sage" at bounding box center [123, 69] width 63 height 10
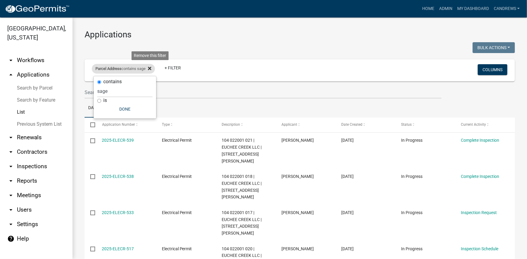
click at [151, 69] on icon at bounding box center [149, 68] width 3 height 3
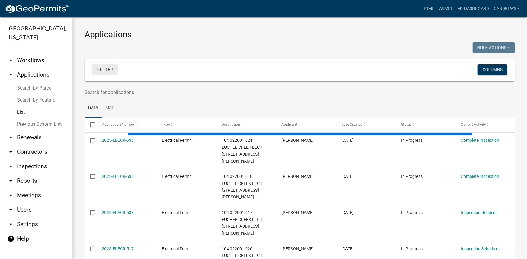
click at [107, 69] on link "+ Filter" at bounding box center [105, 69] width 26 height 11
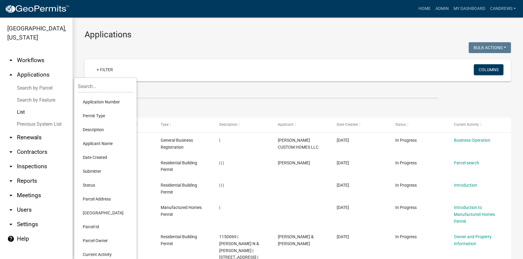
click at [109, 102] on li "Application Number" at bounding box center [105, 102] width 55 height 14
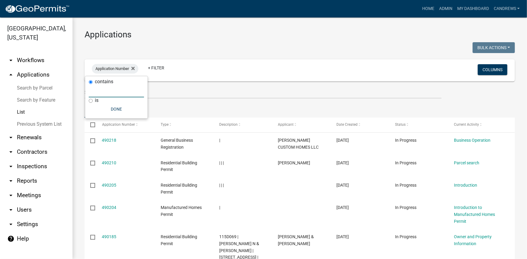
click at [103, 86] on input "text" at bounding box center [116, 91] width 55 height 12
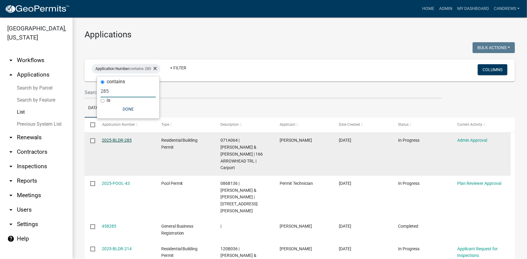
type input "285"
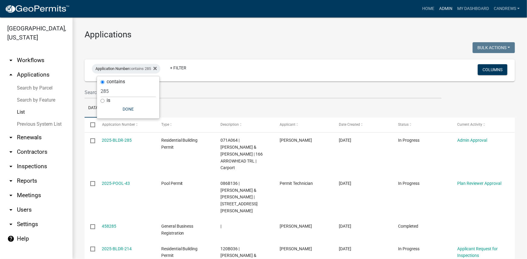
click at [440, 8] on link "Admin" at bounding box center [445, 8] width 18 height 11
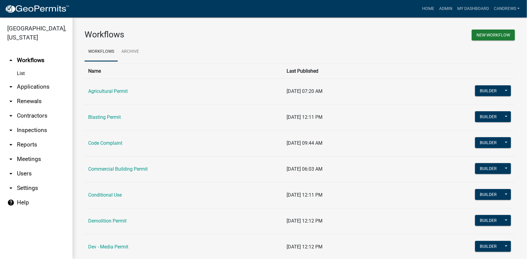
click at [32, 88] on link "arrow_drop_down Applications" at bounding box center [36, 87] width 72 height 14
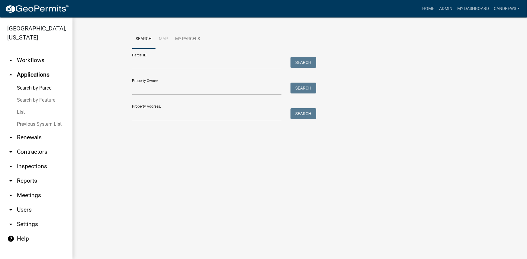
click at [20, 110] on link "List" at bounding box center [36, 112] width 72 height 12
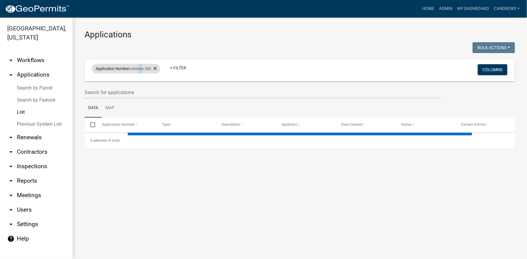
click at [142, 67] on div "Application Number contains 285" at bounding box center [126, 69] width 69 height 10
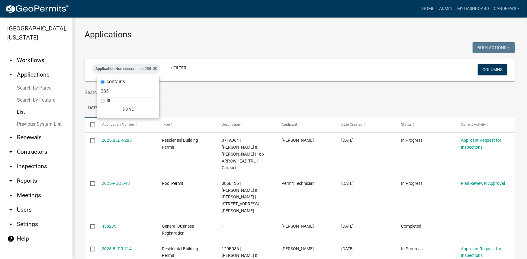
click at [122, 96] on input "285" at bounding box center [127, 91] width 55 height 12
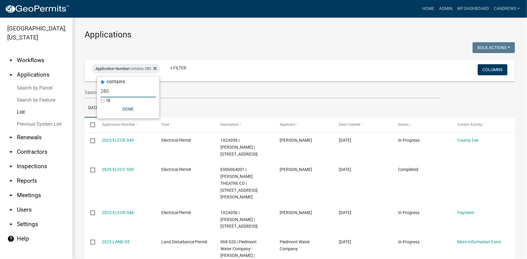
drag, startPoint x: 110, startPoint y: 88, endPoint x: 97, endPoint y: 88, distance: 13.9
click at [97, 88] on div "contains 280 is Done" at bounding box center [128, 97] width 62 height 42
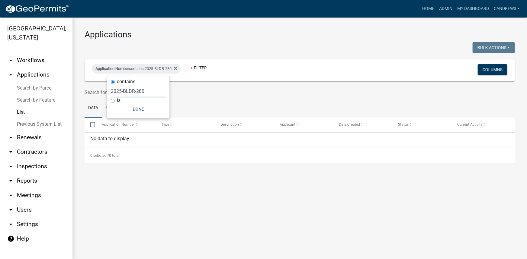
type input "2025-BLDR-280"
click at [36, 58] on link "arrow_drop_down Workflows" at bounding box center [36, 60] width 72 height 14
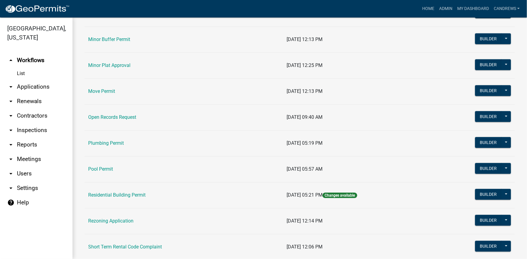
scroll to position [576, 0]
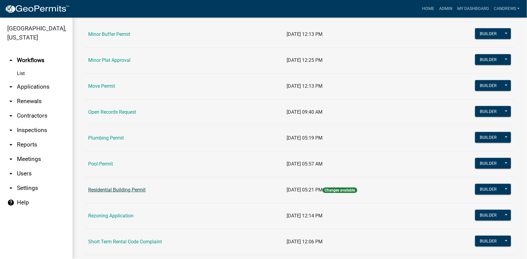
click at [108, 190] on link "Residential Building Permit" at bounding box center [116, 190] width 57 height 6
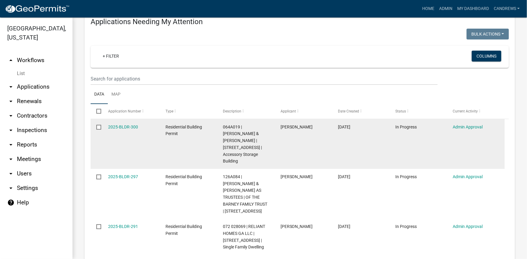
scroll to position [55, 0]
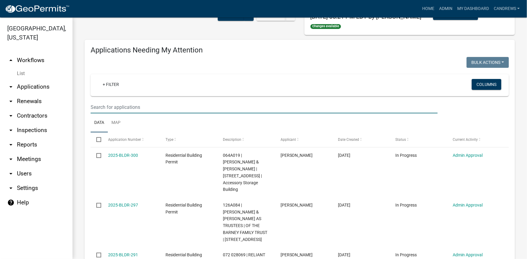
click at [167, 103] on input "text" at bounding box center [264, 107] width 347 height 12
type input "2025-bldr-280"
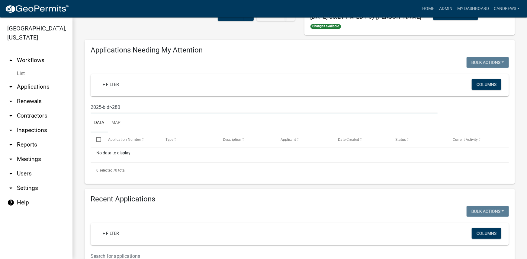
drag, startPoint x: 150, startPoint y: 100, endPoint x: 78, endPoint y: 102, distance: 71.8
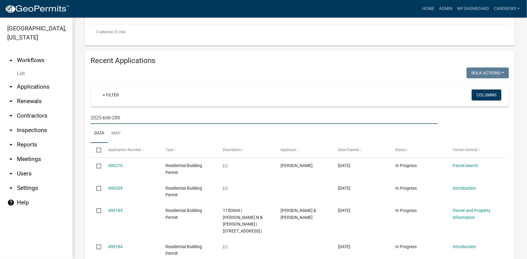
scroll to position [198, 0]
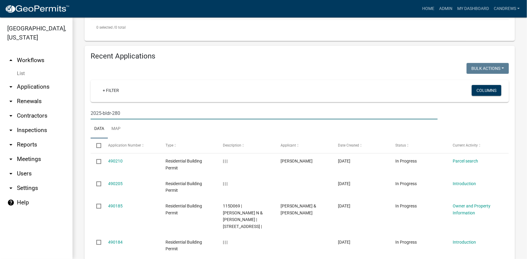
click at [159, 112] on input "2025-bldr-280" at bounding box center [264, 113] width 347 height 12
type input "2025-bldr-280"
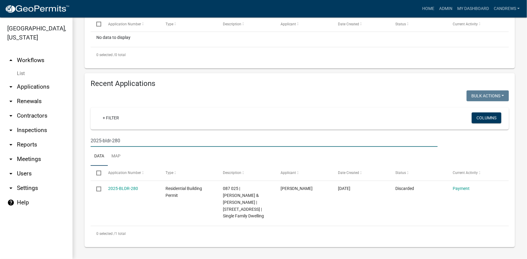
scroll to position [163, 0]
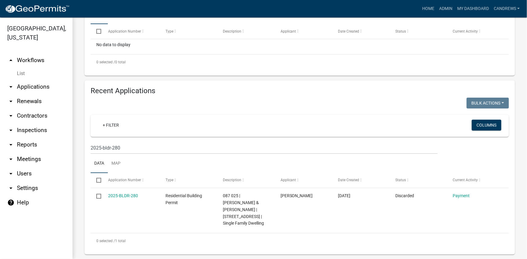
click at [39, 60] on link "arrow_drop_up Workflows" at bounding box center [36, 60] width 72 height 14
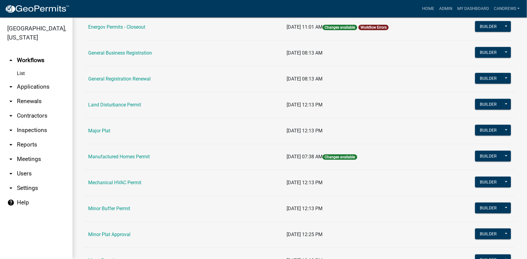
scroll to position [411, 0]
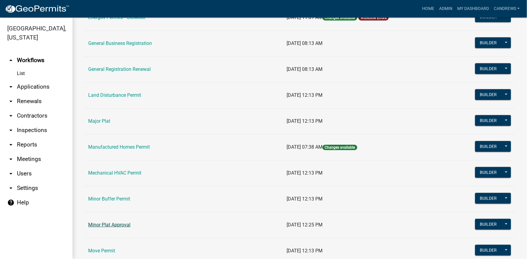
click at [113, 223] on link "Minor Plat Approval" at bounding box center [109, 225] width 42 height 6
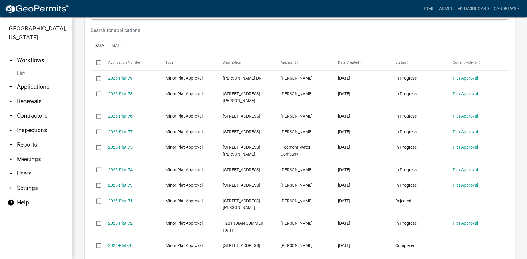
scroll to position [274, 0]
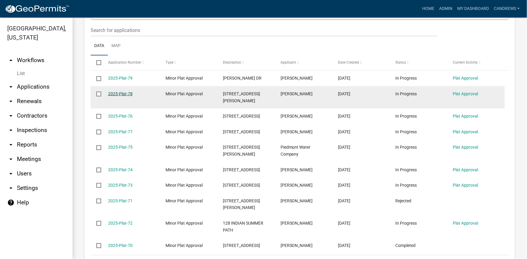
drag, startPoint x: 120, startPoint y: 100, endPoint x: 131, endPoint y: 103, distance: 10.7
click at [131, 96] on link "2025-Plat-78" at bounding box center [120, 93] width 24 height 5
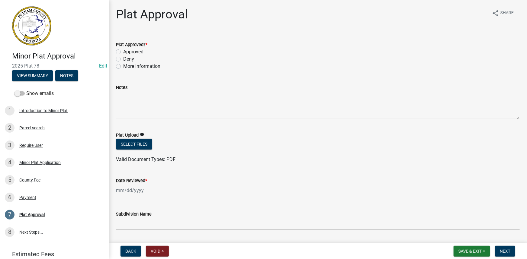
click at [128, 50] on label "Approved" at bounding box center [133, 51] width 20 height 7
click at [127, 50] on input "Approved" at bounding box center [125, 50] width 4 height 4
radio input "true"
click at [138, 146] on button "Select files" at bounding box center [134, 144] width 36 height 11
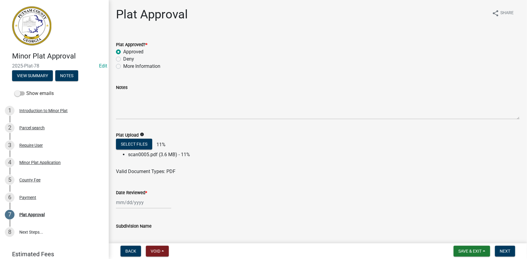
click at [133, 191] on label "Date Reviewed *" at bounding box center [131, 193] width 31 height 4
click at [133, 196] on input "Date Reviewed *" at bounding box center [143, 202] width 55 height 12
select select "10"
select select "2025"
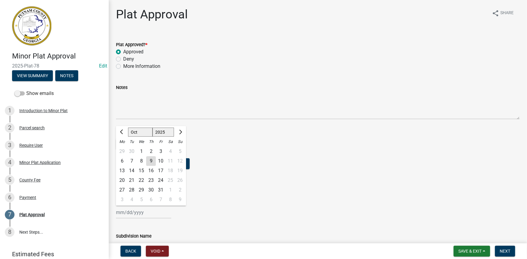
click at [153, 160] on div "9" at bounding box center [151, 161] width 10 height 10
type input "10/09/2025"
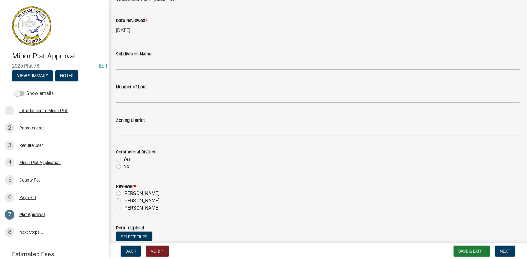
scroll to position [192, 0]
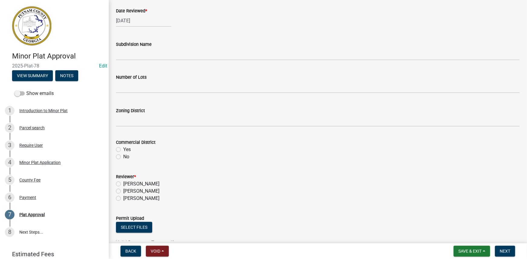
click at [148, 190] on label "Courtney Andrews" at bounding box center [141, 191] width 36 height 7
click at [127, 190] on input "Courtney Andrews" at bounding box center [125, 190] width 4 height 4
radio input "true"
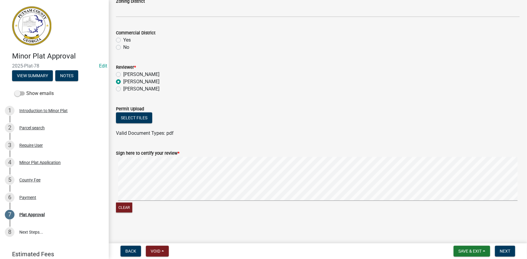
scroll to position [302, 0]
click at [506, 252] on span "Next" at bounding box center [504, 251] width 11 height 5
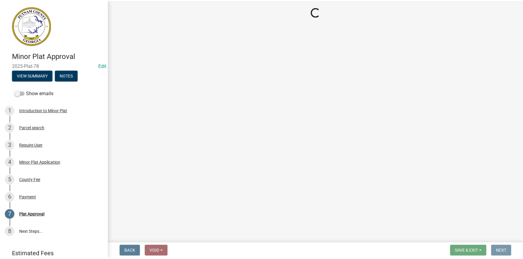
scroll to position [0, 0]
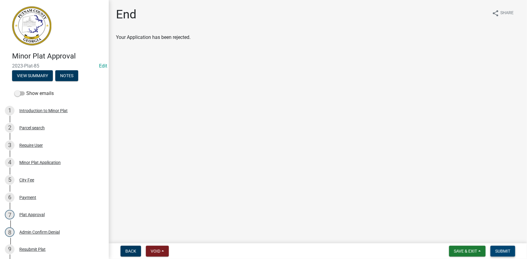
click at [502, 252] on span "Submit" at bounding box center [502, 251] width 15 height 5
click at [506, 251] on span "Submit" at bounding box center [502, 251] width 15 height 5
click at [45, 75] on button "View Summary" at bounding box center [32, 75] width 41 height 11
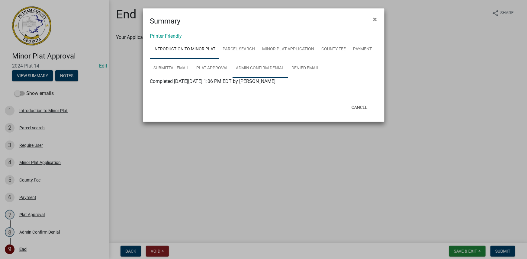
click at [261, 64] on link "Admin Confirm Denial" at bounding box center [260, 68] width 56 height 19
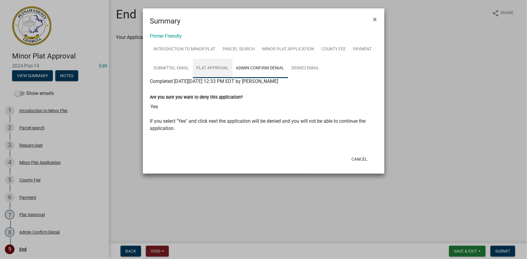
click at [211, 65] on link "Plat Approval" at bounding box center [213, 68] width 40 height 19
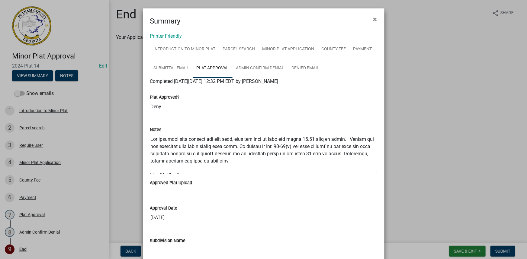
click at [509, 255] on ngb-modal-window "Summary × Printer Friendly Introduction to Minor Plat Parcel search Minor Plat …" at bounding box center [263, 129] width 527 height 259
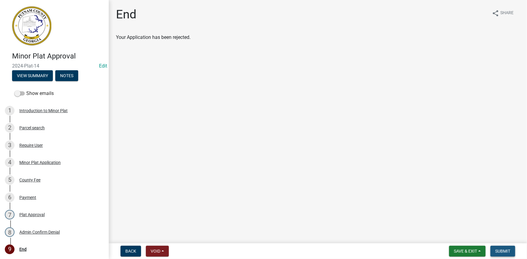
click at [507, 253] on span "Submit" at bounding box center [502, 251] width 15 height 5
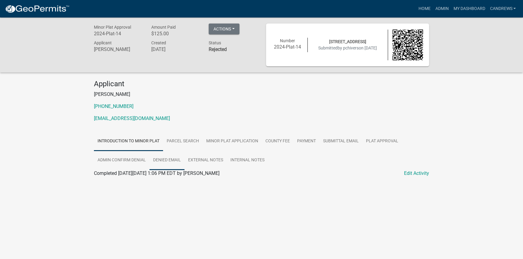
click at [171, 162] on link "Denied Email" at bounding box center [166, 160] width 35 height 19
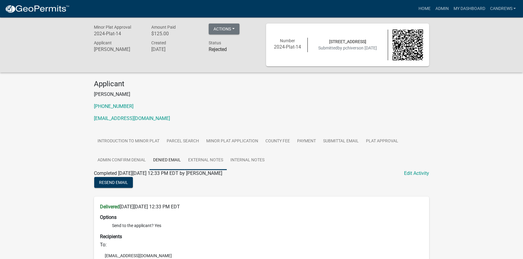
click at [204, 161] on link "External Notes" at bounding box center [205, 160] width 42 height 19
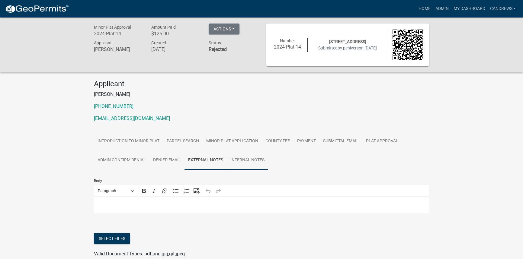
click at [235, 158] on link "Internal Notes" at bounding box center [247, 160] width 41 height 19
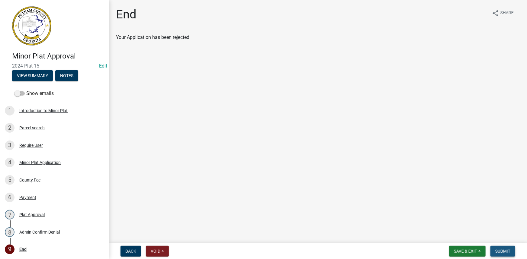
click at [507, 249] on span "Submit" at bounding box center [502, 251] width 15 height 5
click at [498, 252] on span "Submit" at bounding box center [502, 251] width 15 height 5
click at [504, 251] on span "Submit" at bounding box center [502, 251] width 15 height 5
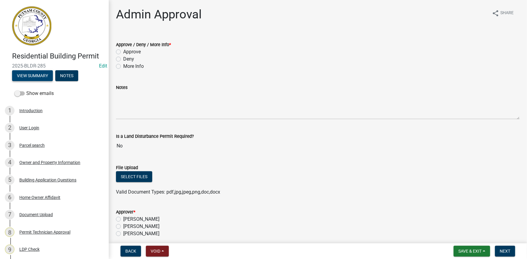
click at [36, 76] on button "View Summary" at bounding box center [32, 75] width 41 height 11
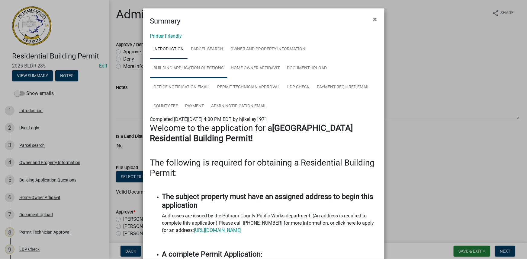
click at [187, 66] on link "Building Application Questions" at bounding box center [188, 68] width 77 height 19
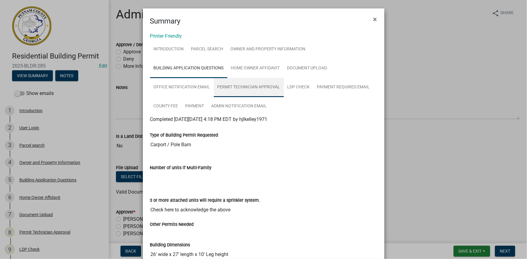
click at [241, 81] on link "Permit Technician Approval" at bounding box center [249, 87] width 70 height 19
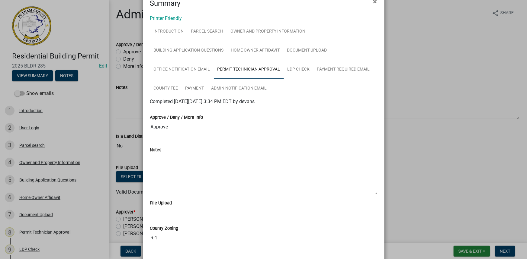
scroll to position [18, 0]
click at [247, 86] on link "Admin Notification Email" at bounding box center [239, 88] width 63 height 19
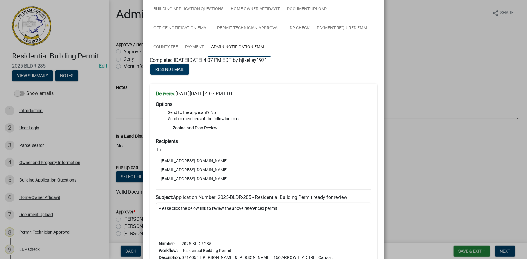
scroll to position [0, 0]
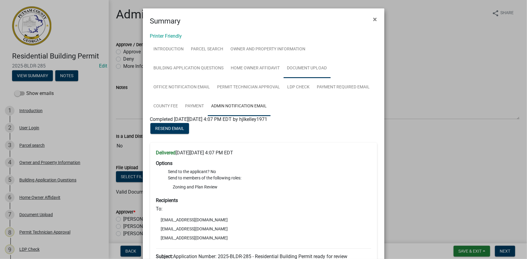
click at [283, 69] on link "Document Upload" at bounding box center [306, 68] width 47 height 19
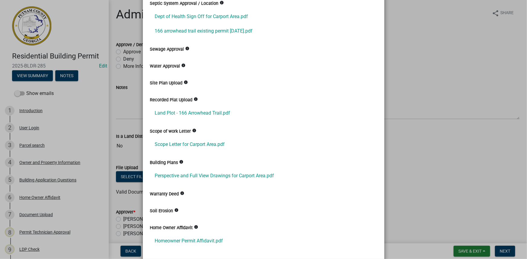
scroll to position [137, 0]
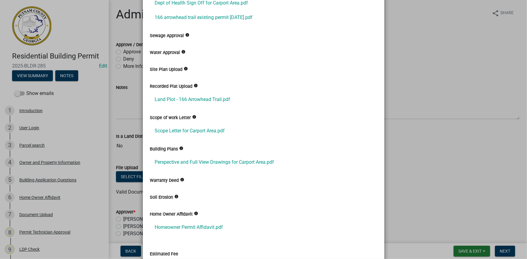
click at [129, 95] on ngb-modal-window "Summary × Printer Friendly Introduction Parcel search Owner and Property Inform…" at bounding box center [263, 129] width 527 height 259
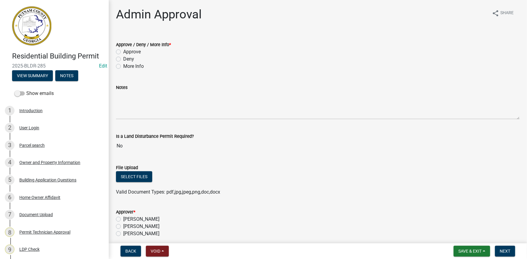
click at [141, 51] on div "Approve" at bounding box center [317, 51] width 403 height 7
click at [136, 52] on label "Approve" at bounding box center [132, 51] width 18 height 7
click at [127, 52] on input "Approve" at bounding box center [125, 50] width 4 height 4
radio input "true"
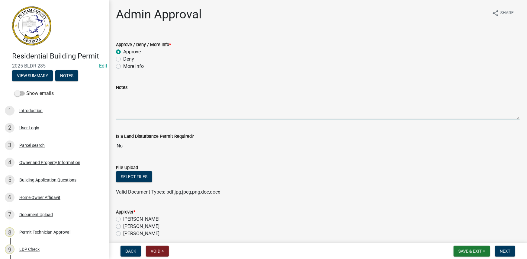
click at [167, 105] on textarea "Notes" at bounding box center [317, 105] width 403 height 28
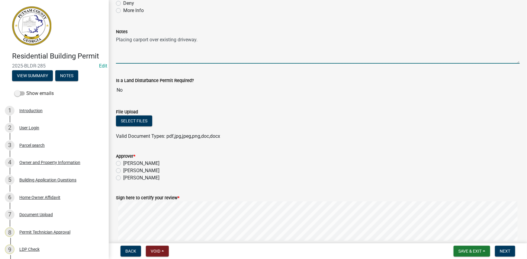
scroll to position [82, 0]
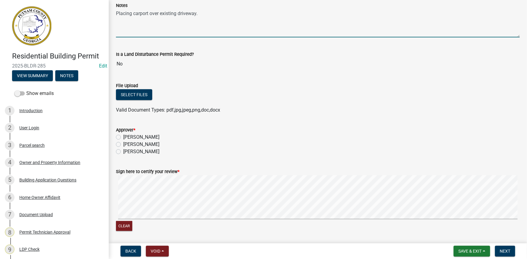
type textarea "Placing carport over existing driveway."
click at [158, 146] on label "Courtney Andrews" at bounding box center [141, 144] width 36 height 7
click at [127, 145] on input "Courtney Andrews" at bounding box center [125, 143] width 4 height 4
radio input "true"
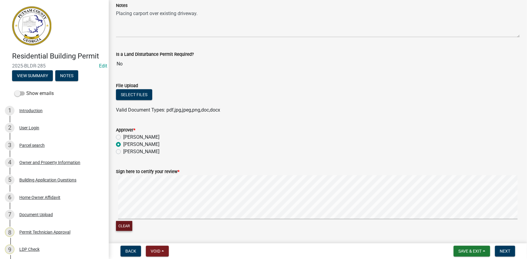
click at [128, 223] on button "Clear" at bounding box center [124, 226] width 16 height 10
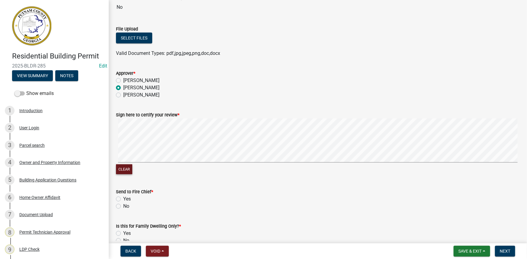
scroll to position [171, 0]
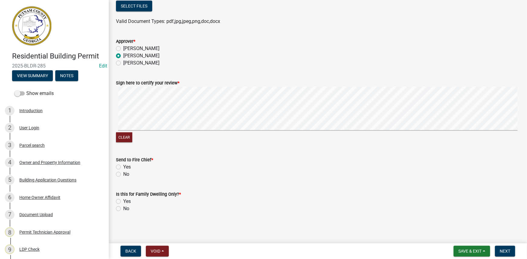
click at [127, 174] on label "No" at bounding box center [126, 174] width 6 height 7
click at [127, 174] on input "No" at bounding box center [125, 173] width 4 height 4
radio input "true"
click at [126, 211] on label "No" at bounding box center [126, 208] width 6 height 7
click at [126, 209] on input "No" at bounding box center [125, 207] width 4 height 4
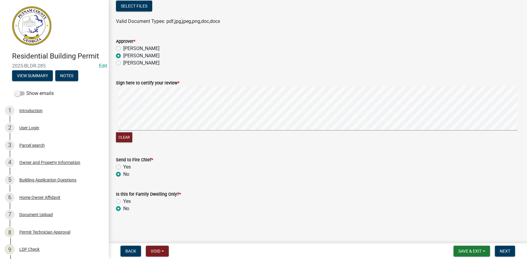
radio input "true"
click at [500, 256] on button "Next" at bounding box center [505, 251] width 20 height 11
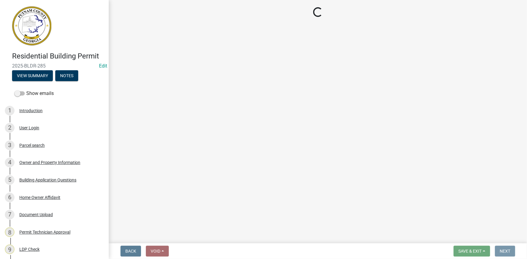
scroll to position [0, 0]
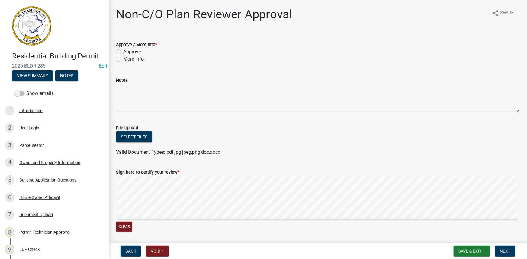
click at [127, 53] on label "Approve" at bounding box center [132, 51] width 18 height 7
click at [127, 52] on input "Approve" at bounding box center [125, 50] width 4 height 4
radio input "true"
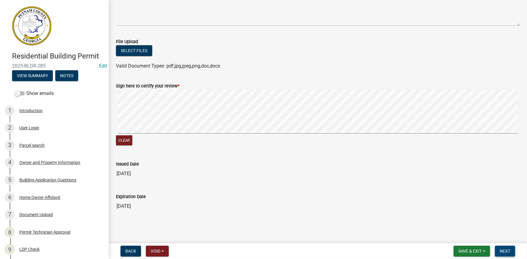
click at [504, 250] on span "Next" at bounding box center [504, 251] width 11 height 5
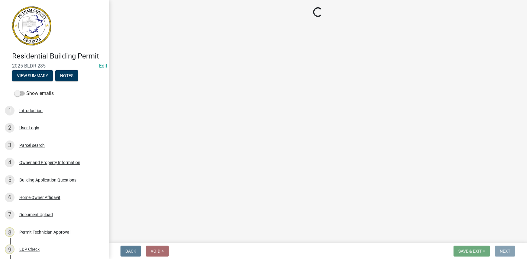
scroll to position [0, 0]
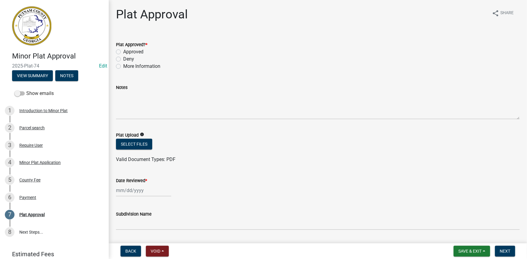
click at [131, 50] on label "Approved" at bounding box center [133, 51] width 20 height 7
click at [127, 50] on input "Approved" at bounding box center [125, 50] width 4 height 4
radio input "true"
click at [135, 144] on button "Select files" at bounding box center [134, 144] width 36 height 11
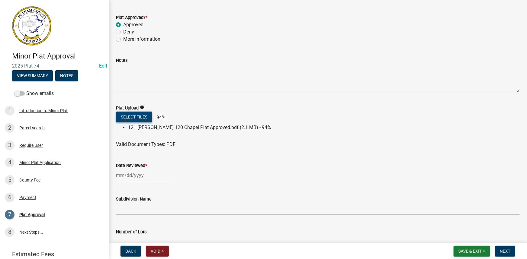
scroll to position [55, 0]
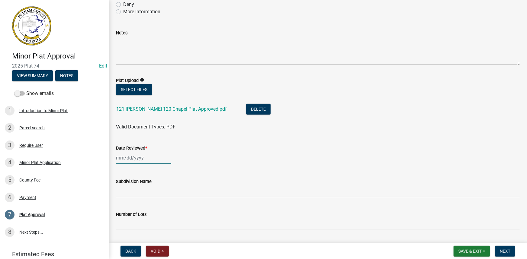
click at [135, 157] on div at bounding box center [143, 158] width 55 height 12
select select "10"
select select "2025"
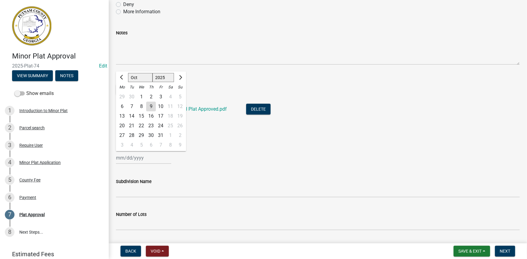
click at [150, 95] on div "2" at bounding box center [151, 97] width 10 height 10
type input "[DATE]"
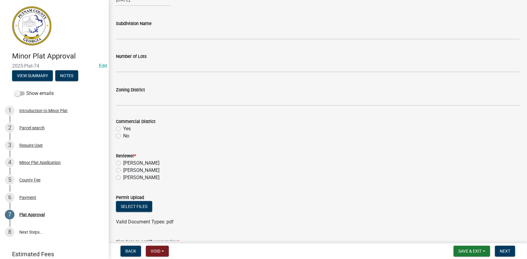
scroll to position [219, 0]
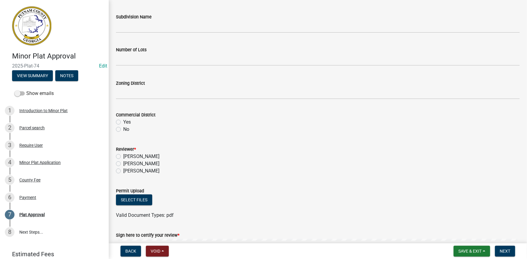
click at [123, 127] on label "No" at bounding box center [126, 129] width 6 height 7
click at [123, 127] on input "No" at bounding box center [125, 128] width 4 height 4
radio input "true"
click at [136, 163] on label "[PERSON_NAME]" at bounding box center [141, 163] width 36 height 7
click at [127, 163] on input "[PERSON_NAME]" at bounding box center [125, 162] width 4 height 4
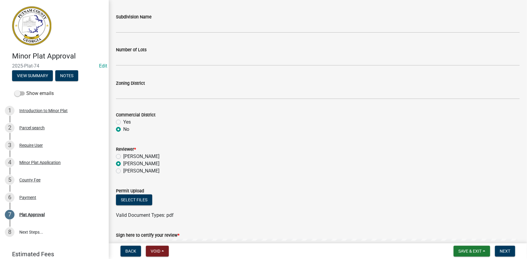
radio input "true"
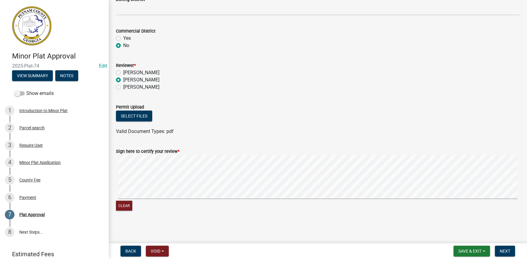
scroll to position [303, 0]
click at [498, 255] on button "Next" at bounding box center [505, 251] width 20 height 11
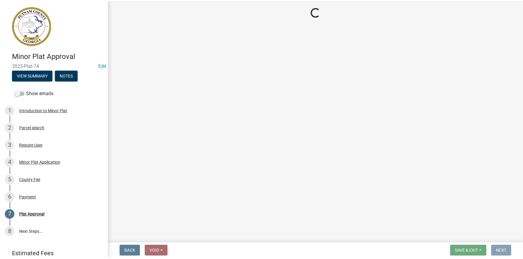
scroll to position [0, 0]
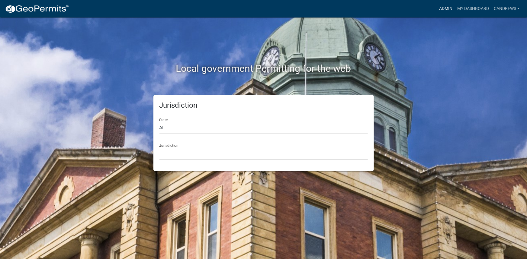
drag, startPoint x: 442, startPoint y: 7, endPoint x: 437, endPoint y: 10, distance: 6.2
click at [442, 7] on link "Admin" at bounding box center [445, 8] width 18 height 11
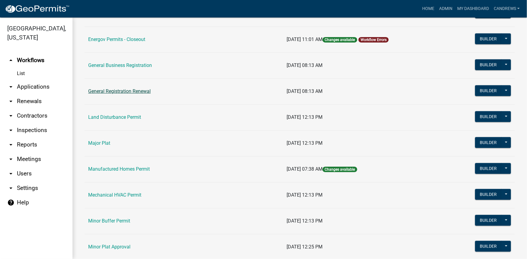
scroll to position [466, 0]
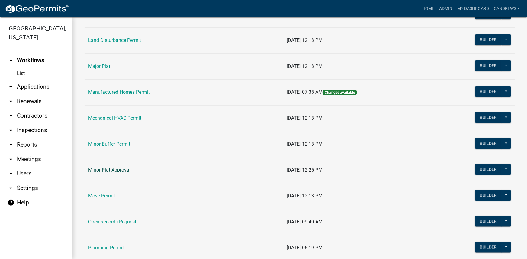
click at [108, 167] on link "Minor Plat Approval" at bounding box center [109, 170] width 42 height 6
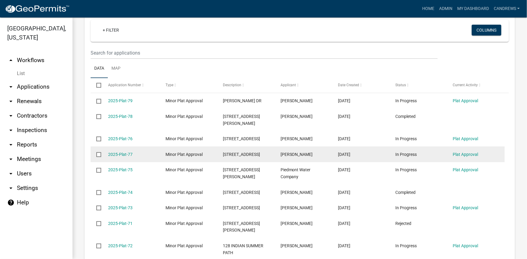
scroll to position [219, 0]
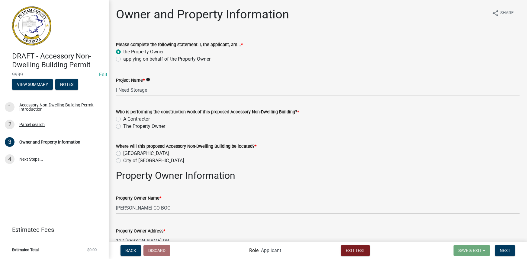
scroll to position [749, 0]
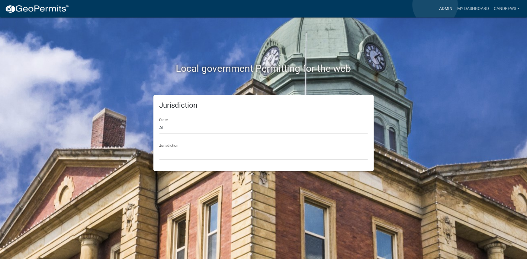
click at [436, 5] on link "Admin" at bounding box center [445, 8] width 18 height 11
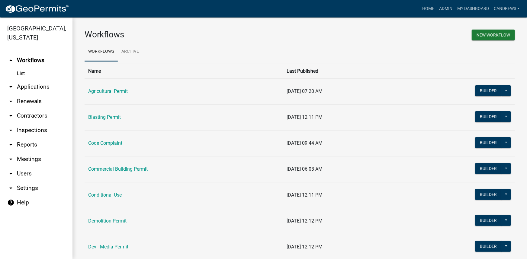
click at [38, 84] on link "arrow_drop_down Applications" at bounding box center [36, 87] width 72 height 14
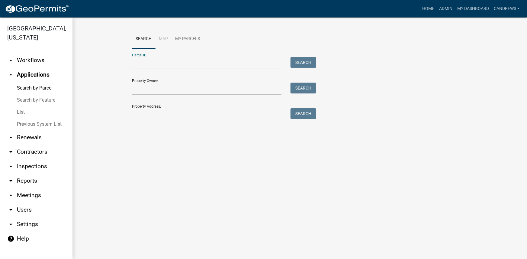
click at [186, 64] on input "Parcel ID:" at bounding box center [206, 63] width 149 height 12
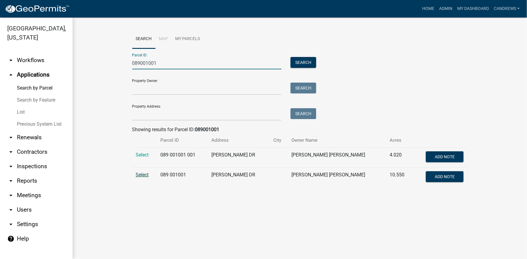
type input "089001001"
click at [145, 176] on span "Select" at bounding box center [142, 175] width 13 height 6
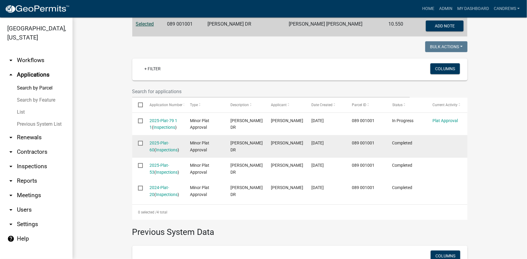
scroll to position [137, 0]
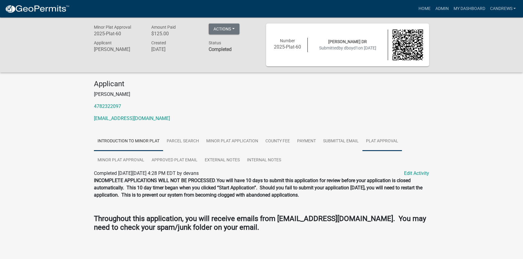
click at [379, 139] on link "Plat Approval" at bounding box center [382, 141] width 40 height 19
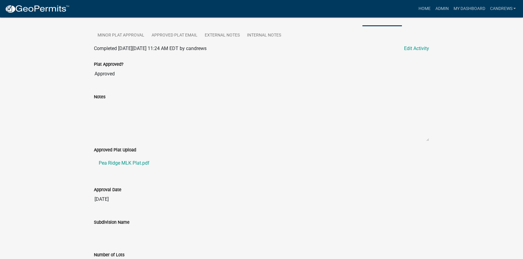
scroll to position [127, 0]
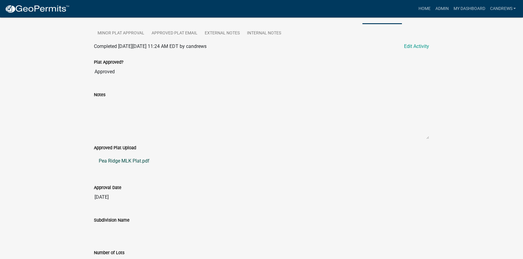
click at [131, 160] on link "Pea Ridge MLK Plat.pdf" at bounding box center [261, 161] width 335 height 14
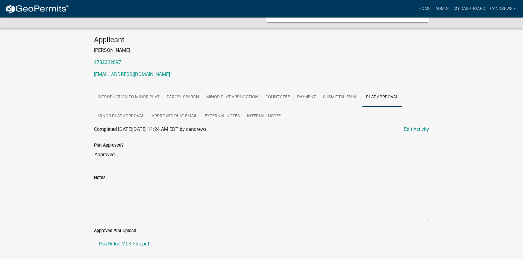
scroll to position [0, 0]
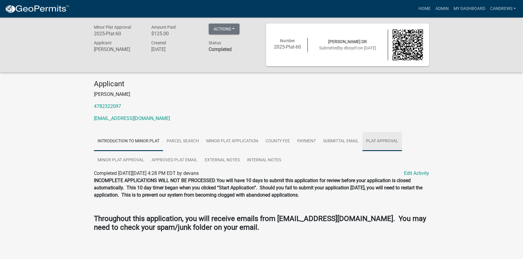
click at [383, 139] on link "Plat Approval" at bounding box center [382, 141] width 40 height 19
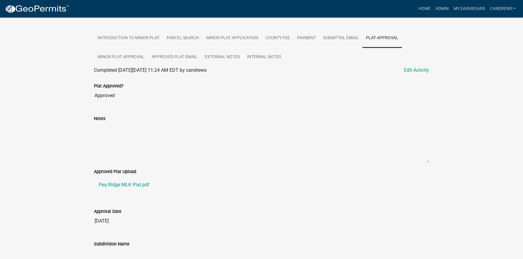
scroll to position [137, 0]
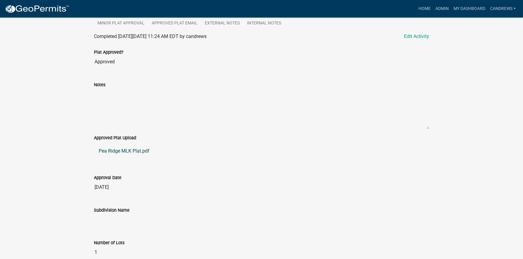
click at [138, 146] on link "Pea Ridge MLK Plat.pdf" at bounding box center [261, 151] width 335 height 14
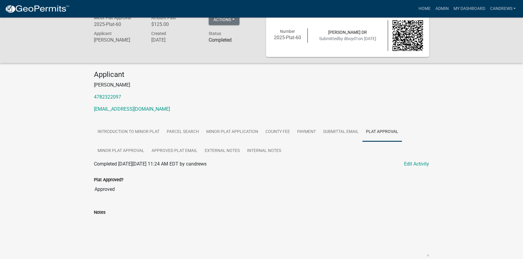
scroll to position [0, 0]
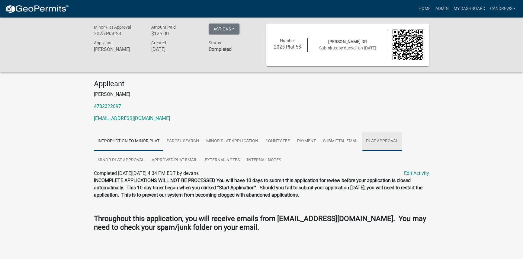
click at [368, 139] on link "Plat Approval" at bounding box center [382, 141] width 40 height 19
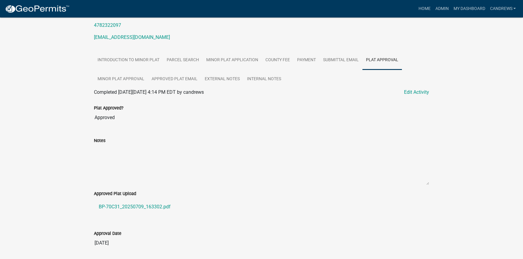
scroll to position [100, 0]
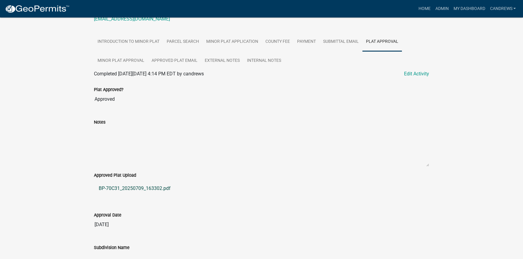
click at [159, 190] on link "BP-70C31_20250709_163302.pdf" at bounding box center [261, 188] width 335 height 14
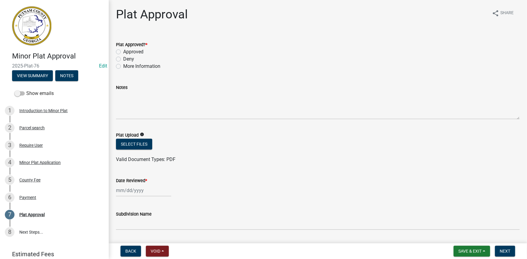
click at [128, 52] on label "Approved" at bounding box center [133, 51] width 20 height 7
click at [127, 52] on input "Approved" at bounding box center [125, 50] width 4 height 4
radio input "true"
click at [130, 142] on button "Select files" at bounding box center [134, 144] width 36 height 11
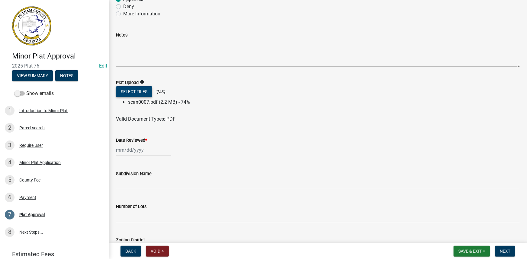
scroll to position [55, 0]
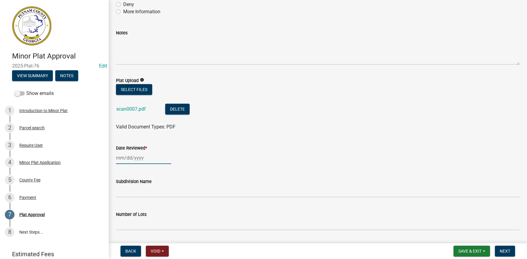
click at [131, 152] on div at bounding box center [143, 158] width 55 height 12
select select "10"
select select "2025"
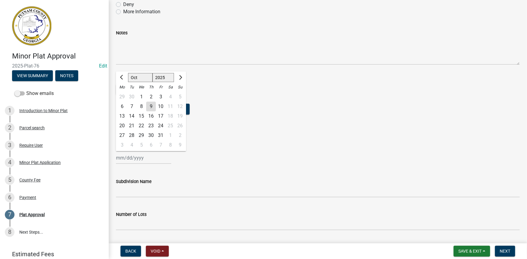
click at [150, 108] on div "9" at bounding box center [151, 107] width 10 height 10
type input "[DATE]"
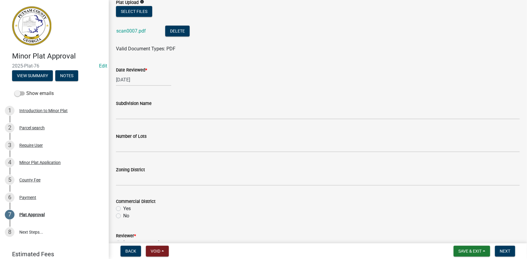
scroll to position [164, 0]
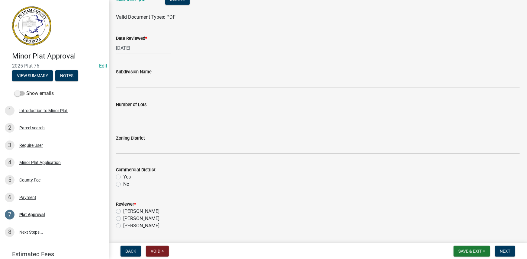
click at [123, 185] on label "No" at bounding box center [126, 184] width 6 height 7
click at [123, 185] on input "No" at bounding box center [125, 183] width 4 height 4
radio input "true"
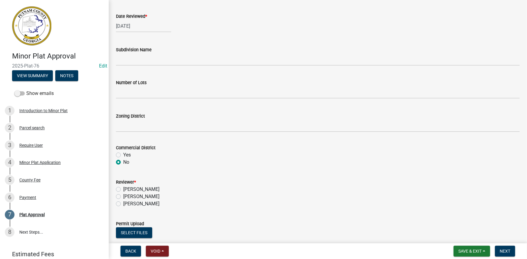
scroll to position [219, 0]
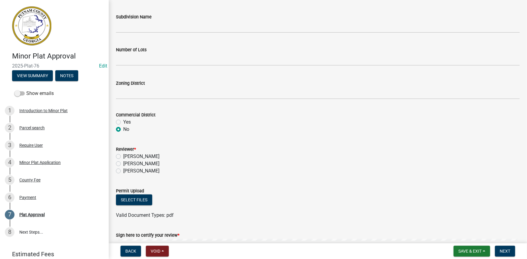
click at [138, 164] on label "[PERSON_NAME]" at bounding box center [141, 163] width 36 height 7
click at [127, 164] on input "[PERSON_NAME]" at bounding box center [125, 162] width 4 height 4
radio input "true"
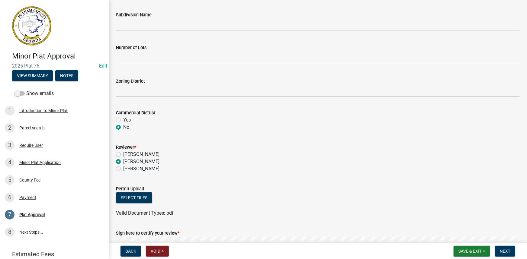
scroll to position [164, 0]
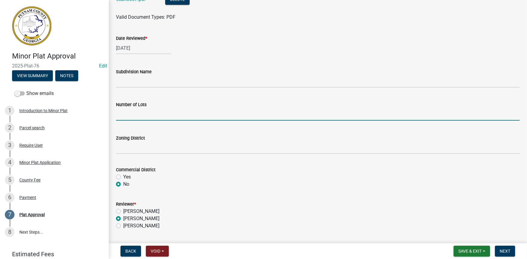
click at [137, 115] on input "text" at bounding box center [317, 114] width 403 height 12
type input "1"
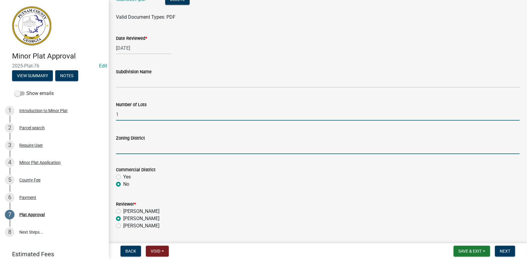
click at [139, 148] on input "Zoning District" at bounding box center [317, 148] width 403 height 12
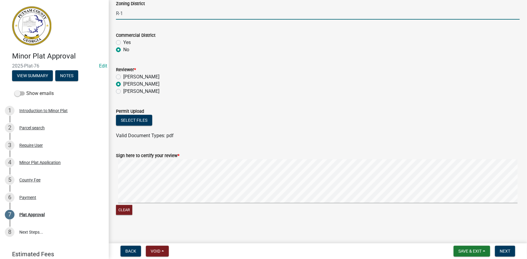
scroll to position [302, 0]
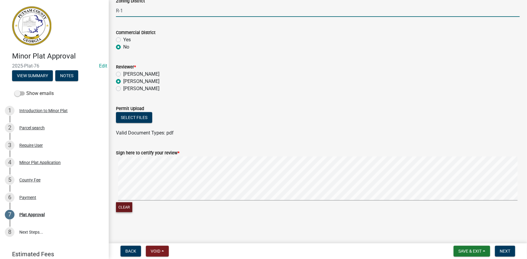
type input "R-1"
click at [123, 205] on button "Clear" at bounding box center [124, 207] width 16 height 10
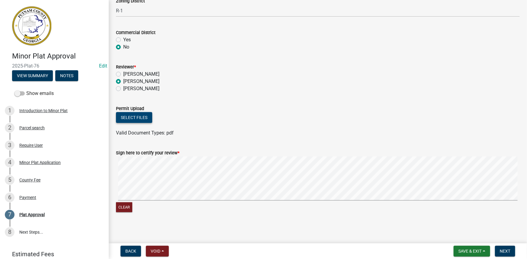
click at [139, 119] on button "Select files" at bounding box center [134, 117] width 36 height 11
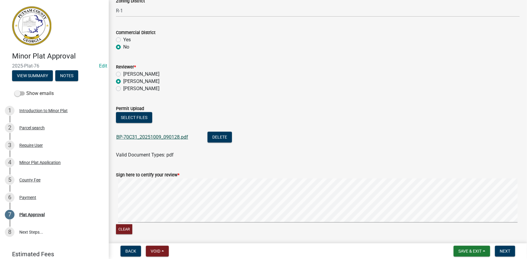
click at [174, 138] on link "BP-70C31_20251009_090128.pdf" at bounding box center [152, 137] width 72 height 6
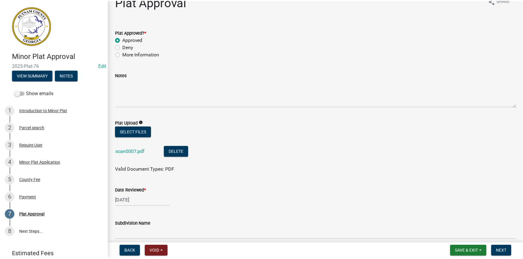
scroll to position [0, 0]
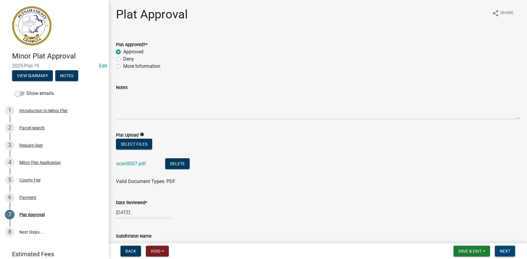
click at [510, 250] on span "Next" at bounding box center [504, 251] width 11 height 5
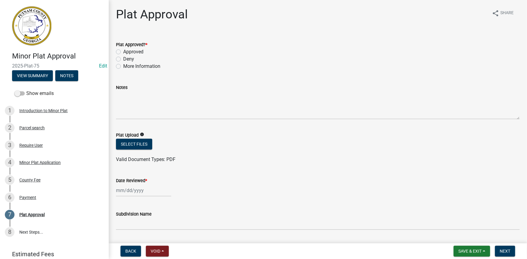
click at [129, 50] on label "Approved" at bounding box center [133, 51] width 20 height 7
click at [127, 50] on input "Approved" at bounding box center [125, 50] width 4 height 4
radio input "true"
click at [135, 143] on button "Select files" at bounding box center [134, 144] width 36 height 11
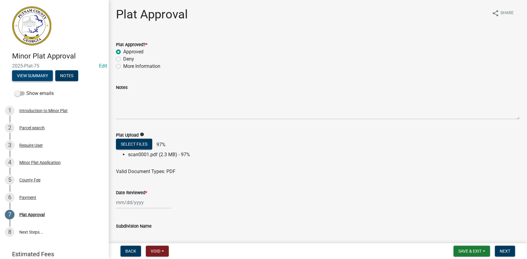
click at [35, 75] on button "View Summary" at bounding box center [32, 75] width 41 height 11
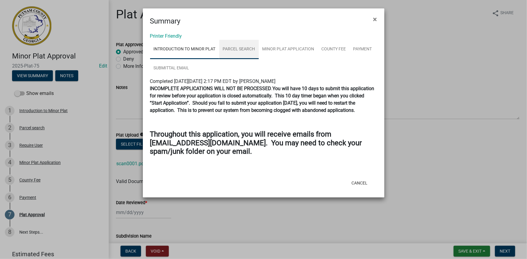
click at [237, 48] on link "Parcel search" at bounding box center [239, 49] width 40 height 19
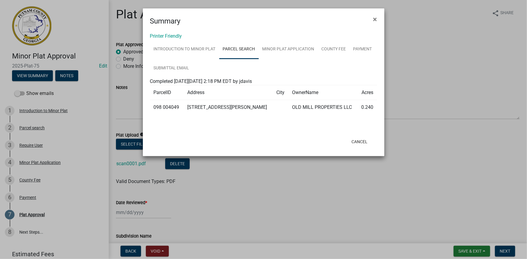
click at [422, 57] on ngb-modal-window "Summary × Printer Friendly Introduction to Minor Plat Parcel search Minor Plat …" at bounding box center [263, 129] width 527 height 259
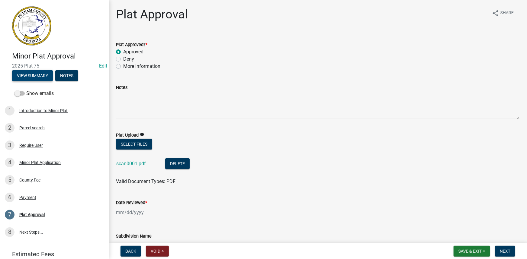
scroll to position [55, 0]
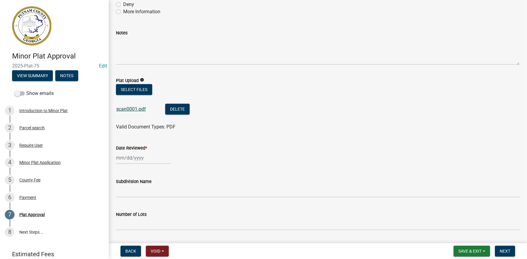
click at [127, 110] on link "scan0001.pdf" at bounding box center [131, 109] width 30 height 6
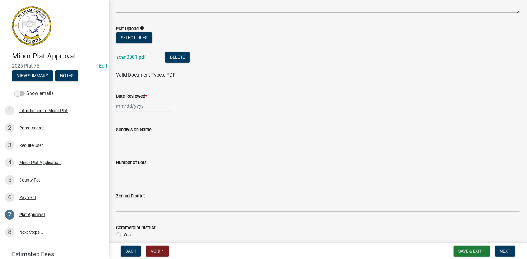
scroll to position [137, 0]
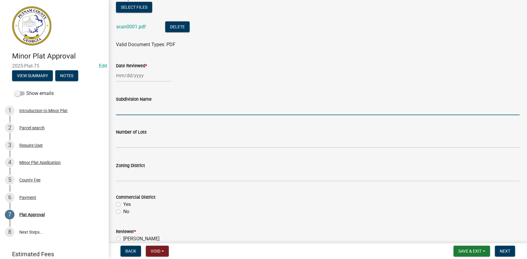
click at [162, 111] on input "Subdivision Name" at bounding box center [317, 109] width 403 height 12
type input "Misty Grove"
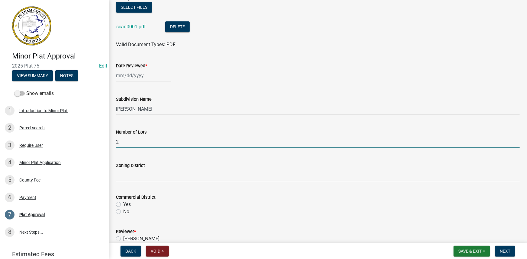
type input "2"
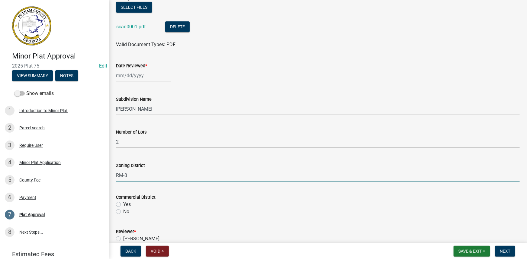
type input "RM-3"
click at [122, 213] on div "No" at bounding box center [317, 211] width 403 height 7
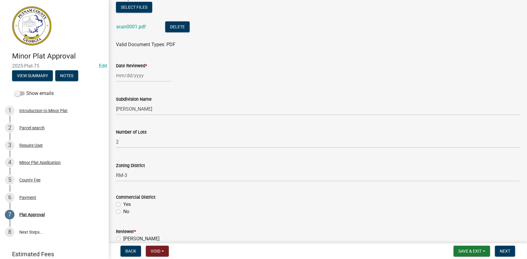
click at [123, 211] on label "No" at bounding box center [126, 211] width 6 height 7
click at [123, 211] on input "No" at bounding box center [125, 210] width 4 height 4
radio input "true"
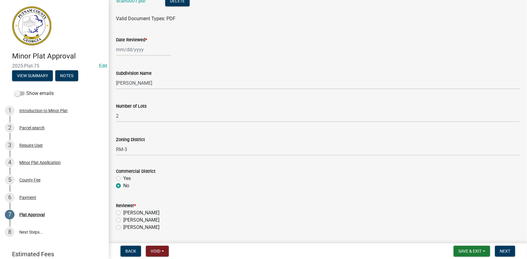
scroll to position [219, 0]
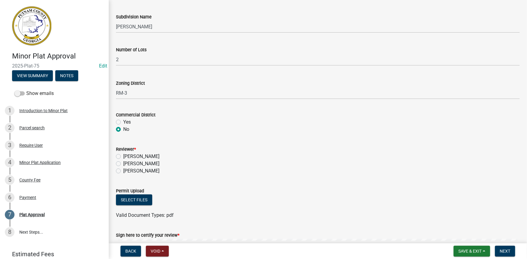
click at [138, 164] on label "[PERSON_NAME]" at bounding box center [141, 163] width 36 height 7
click at [127, 164] on input "[PERSON_NAME]" at bounding box center [125, 162] width 4 height 4
radio input "true"
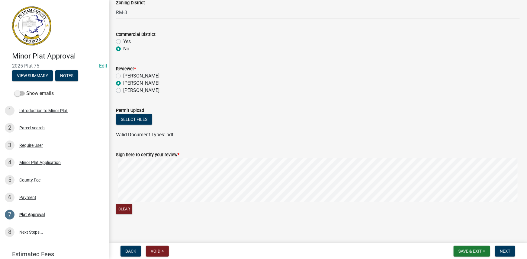
scroll to position [302, 0]
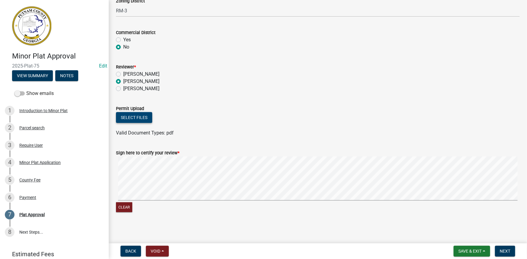
click at [132, 122] on button "Select files" at bounding box center [134, 117] width 36 height 11
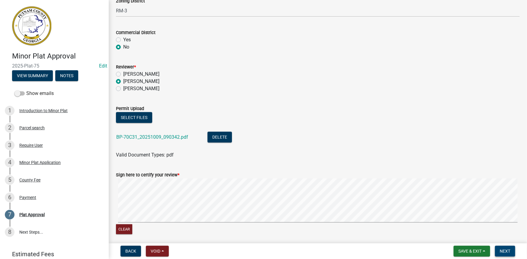
click at [504, 255] on button "Next" at bounding box center [505, 251] width 20 height 11
click at [503, 252] on span "Next" at bounding box center [504, 251] width 11 height 5
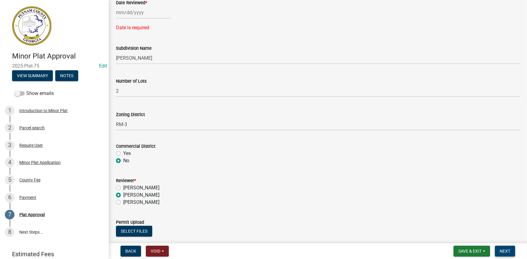
scroll to position [91, 0]
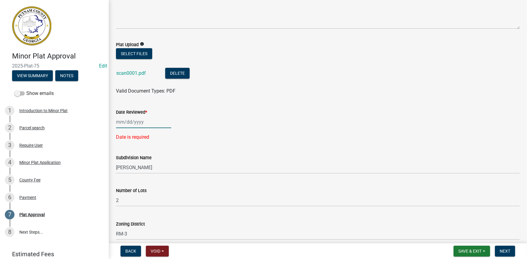
click at [128, 128] on div at bounding box center [143, 122] width 55 height 12
select select "10"
select select "2025"
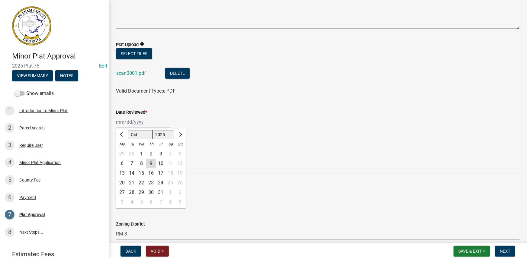
click at [151, 166] on div "9" at bounding box center [151, 164] width 10 height 10
type input "10/09/2025"
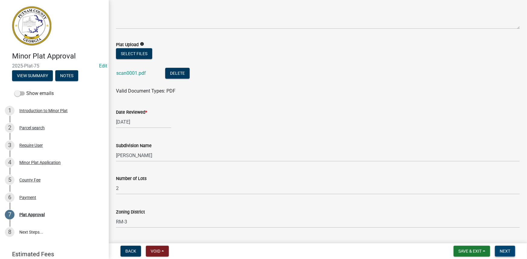
click at [501, 250] on span "Next" at bounding box center [504, 251] width 11 height 5
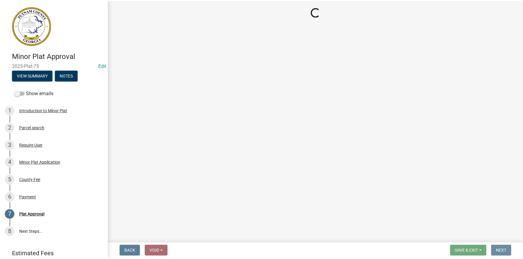
scroll to position [0, 0]
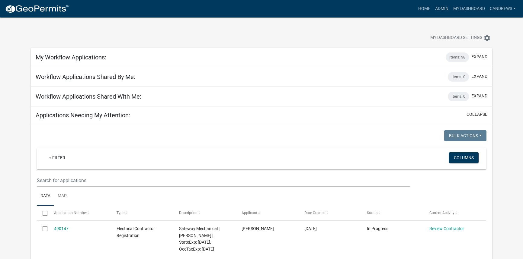
select select "2: 50"
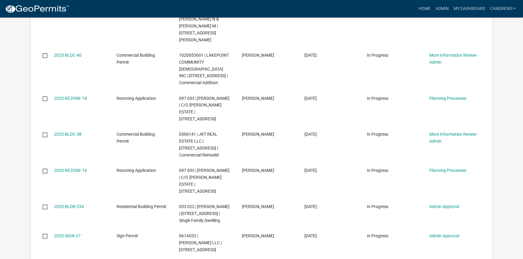
scroll to position [932, 0]
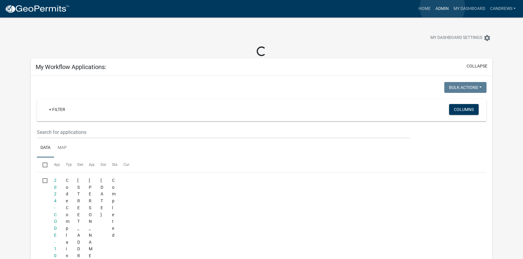
click at [442, 7] on link "Admin" at bounding box center [441, 8] width 18 height 11
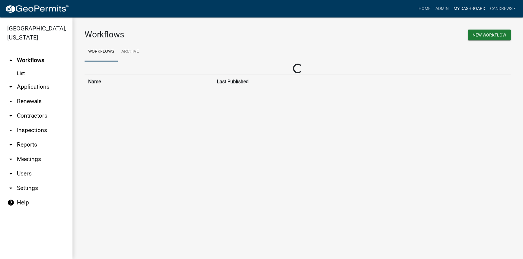
click at [477, 8] on link "My Dashboard" at bounding box center [469, 8] width 37 height 11
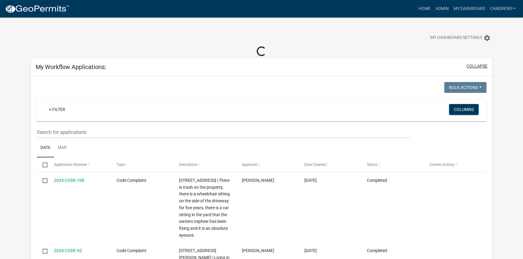
click at [474, 65] on button "collapse" at bounding box center [476, 66] width 21 height 6
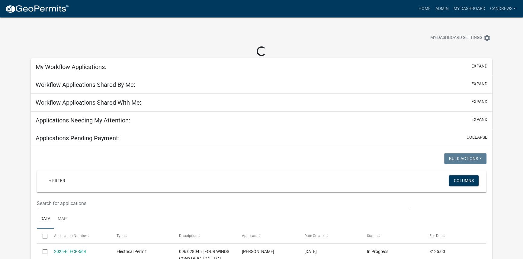
select select "2: 50"
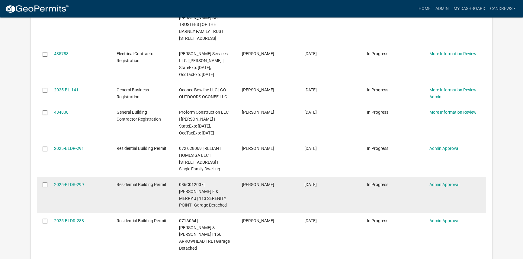
scroll to position [302, 0]
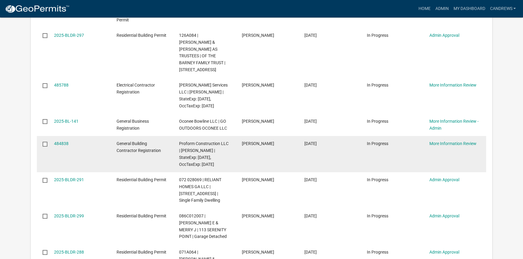
drag, startPoint x: 61, startPoint y: 123, endPoint x: 75, endPoint y: 126, distance: 13.9
click at [75, 140] on div "484838" at bounding box center [79, 143] width 51 height 7
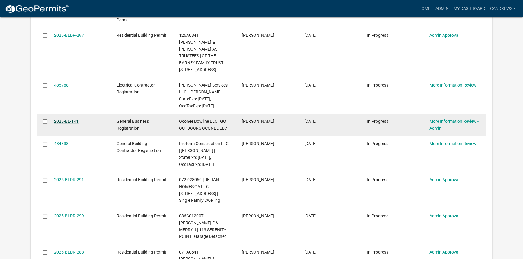
drag, startPoint x: 62, startPoint y: 65, endPoint x: 58, endPoint y: 98, distance: 33.2
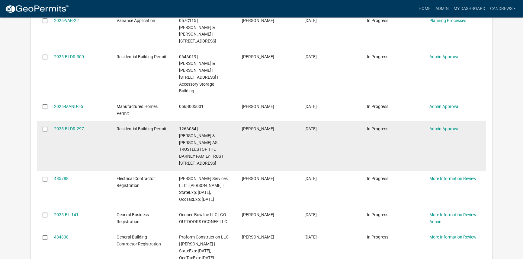
scroll to position [192, 0]
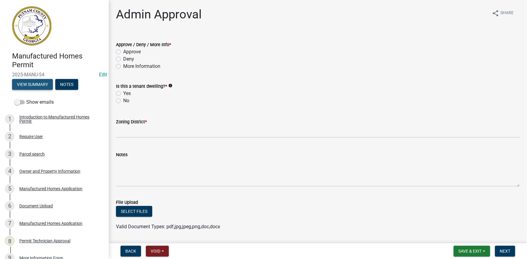
click at [47, 84] on button "View Summary" at bounding box center [32, 84] width 41 height 11
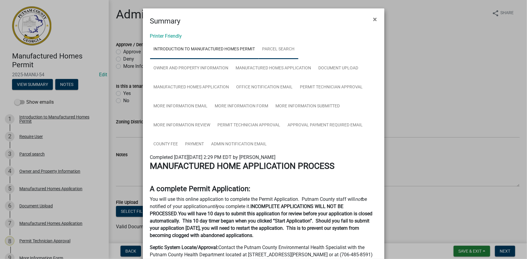
click at [266, 48] on link "Parcel search" at bounding box center [279, 49] width 40 height 19
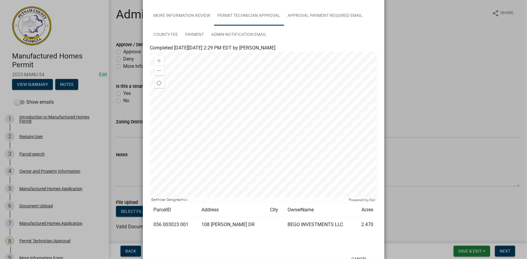
scroll to position [132, 0]
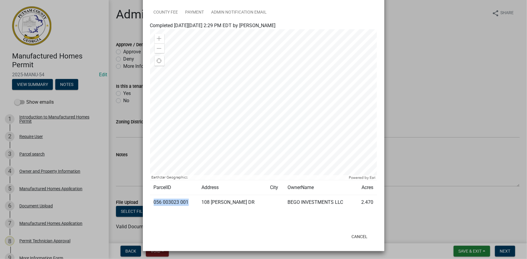
drag, startPoint x: 186, startPoint y: 202, endPoint x: 152, endPoint y: 204, distance: 34.2
click at [152, 204] on td "056 003023 001" at bounding box center [174, 202] width 48 height 15
copy td "056 003023 001"
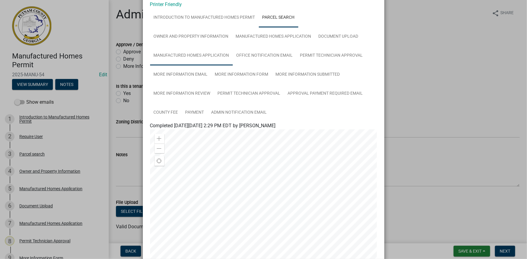
scroll to position [22, 0]
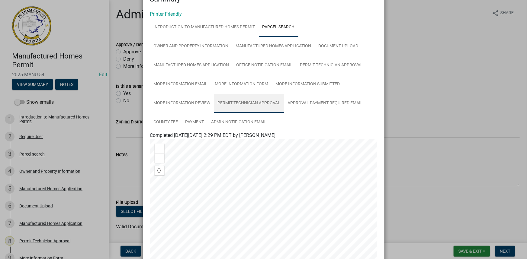
click at [248, 102] on link "Permit Technician Approval" at bounding box center [249, 103] width 70 height 19
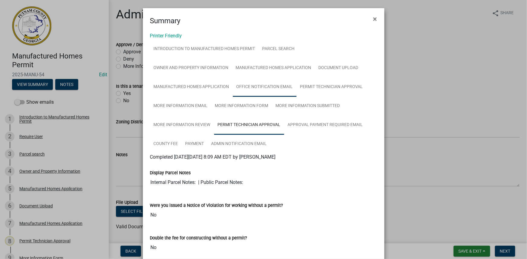
scroll to position [0, 0]
click at [268, 48] on link "Parcel search" at bounding box center [279, 49] width 40 height 19
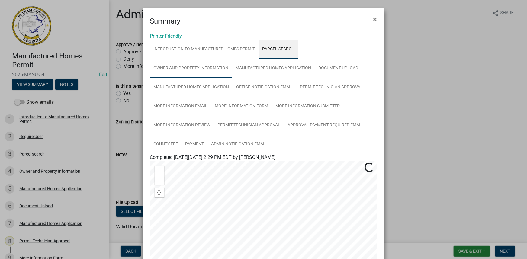
click at [194, 65] on link "Owner and Property Information" at bounding box center [191, 68] width 82 height 19
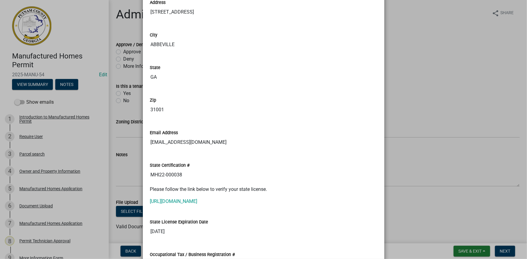
scroll to position [439, 0]
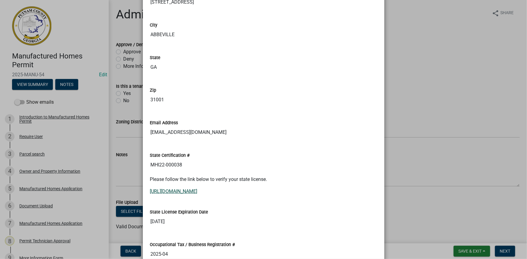
click at [197, 189] on link "https://www4.citizenserve.com/Portal/PortalController?Action=getQuery&portalPag…" at bounding box center [173, 192] width 47 height 6
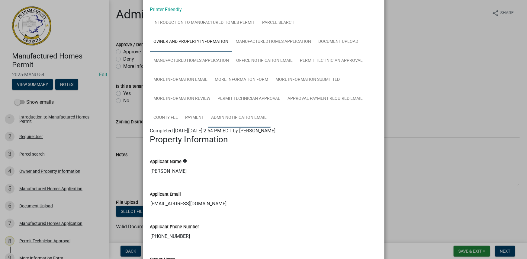
scroll to position [0, 0]
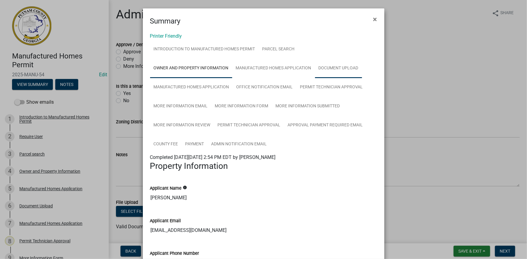
click at [334, 73] on link "Document Upload" at bounding box center [338, 68] width 47 height 19
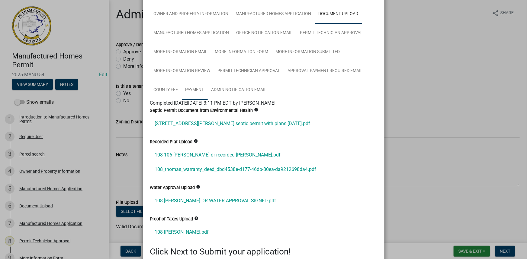
scroll to position [55, 0]
click at [199, 124] on link "108 thomas Drive septic permit with plans 9-22-2025.pdf" at bounding box center [263, 123] width 227 height 14
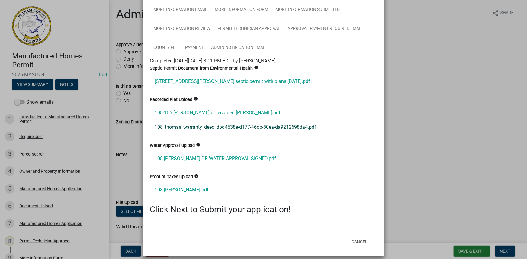
scroll to position [101, 0]
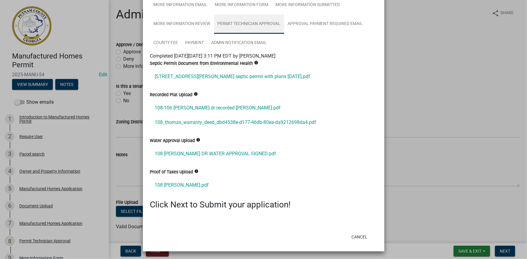
click at [245, 27] on link "Permit Technician Approval" at bounding box center [249, 23] width 70 height 19
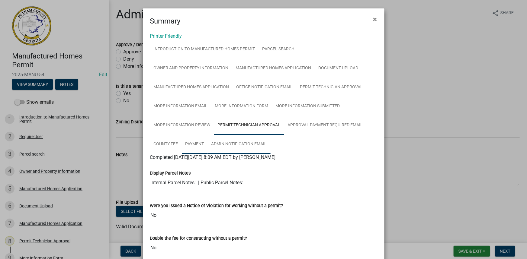
drag, startPoint x: 221, startPoint y: 141, endPoint x: 206, endPoint y: 145, distance: 16.3
click at [221, 142] on link "Admin Notification Email" at bounding box center [239, 144] width 63 height 19
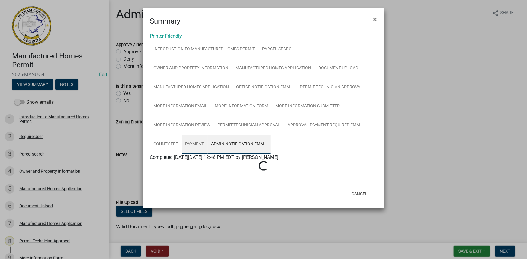
click at [192, 145] on link "Payment" at bounding box center [195, 144] width 26 height 19
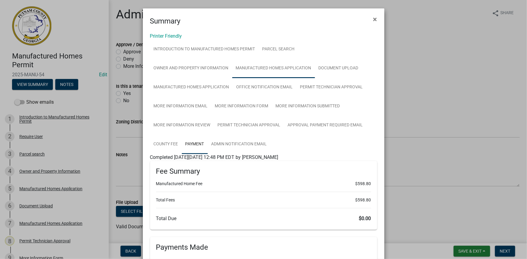
click at [256, 69] on link "Manufactured Homes Application" at bounding box center [273, 68] width 83 height 19
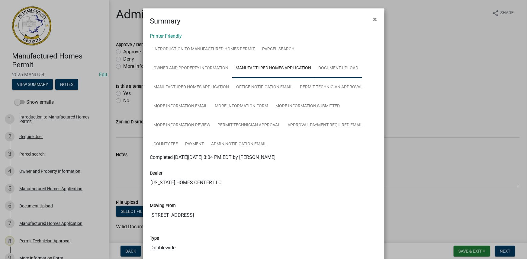
click at [329, 70] on link "Document Upload" at bounding box center [338, 68] width 47 height 19
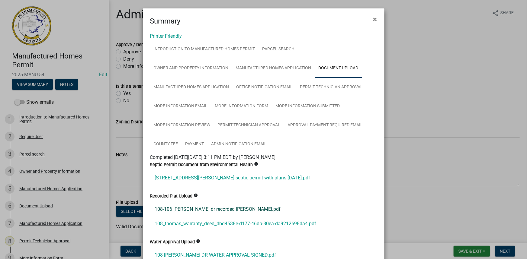
click at [197, 209] on link "108-106 thomas dr recorded plat.pdf" at bounding box center [263, 209] width 227 height 14
click at [180, 225] on link "108_thomas_warranty_deed_dbd4538e-d177-46db-80ea-da9212698da4.pdf" at bounding box center [263, 224] width 227 height 14
click at [308, 91] on link "Permit Technician Approval" at bounding box center [331, 87] width 70 height 19
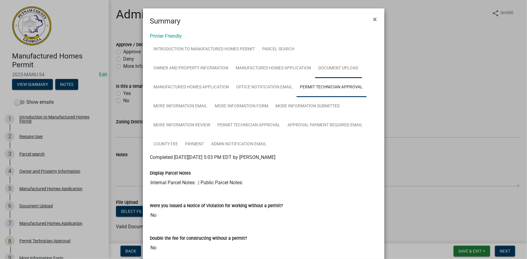
click at [323, 69] on link "Document Upload" at bounding box center [338, 68] width 47 height 19
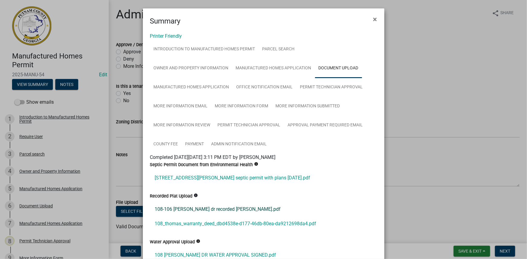
click at [196, 211] on link "108-106 thomas dr recorded plat.pdf" at bounding box center [263, 209] width 227 height 14
click at [238, 124] on link "Permit Technician Approval" at bounding box center [249, 125] width 70 height 19
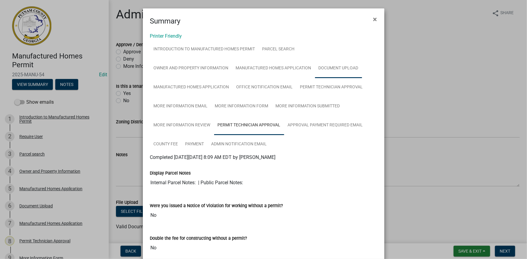
click at [346, 69] on link "Document Upload" at bounding box center [338, 68] width 47 height 19
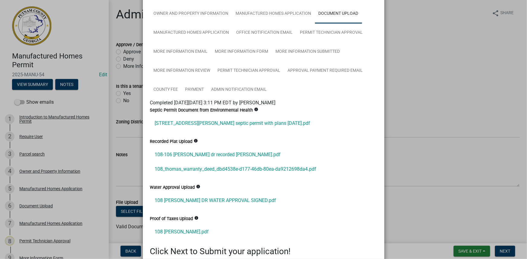
scroll to position [101, 0]
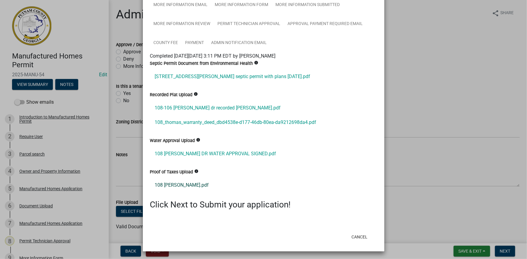
click at [188, 182] on link "108 thomas hud.pdf" at bounding box center [263, 185] width 227 height 14
click at [190, 152] on link "108 THOMAS DR WATER APPROVAL SIGNED.pdf" at bounding box center [263, 154] width 227 height 14
click at [409, 107] on ngb-modal-window "Summary × Printer Friendly Introduction to Manufactured Homes Permit Parcel sea…" at bounding box center [263, 129] width 527 height 259
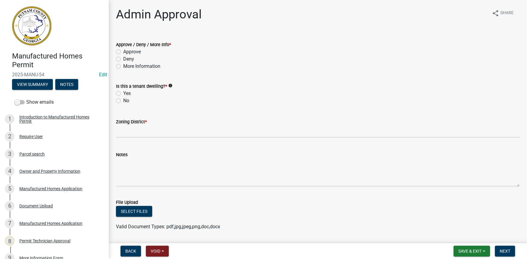
click at [135, 68] on label "More Information" at bounding box center [141, 66] width 37 height 7
click at [127, 67] on input "More Information" at bounding box center [125, 65] width 4 height 4
radio input "true"
click at [126, 101] on label "No" at bounding box center [126, 100] width 6 height 7
click at [126, 101] on input "No" at bounding box center [125, 99] width 4 height 4
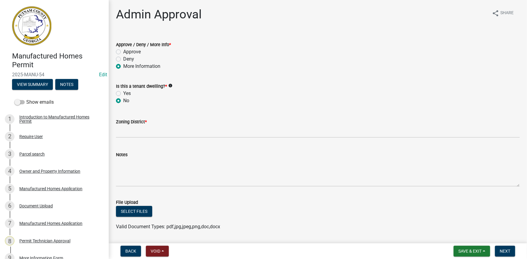
radio input "true"
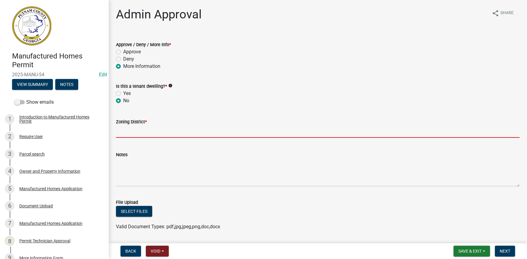
click at [132, 128] on input "Zoning District *" at bounding box center [317, 132] width 403 height 12
type input "R-2"
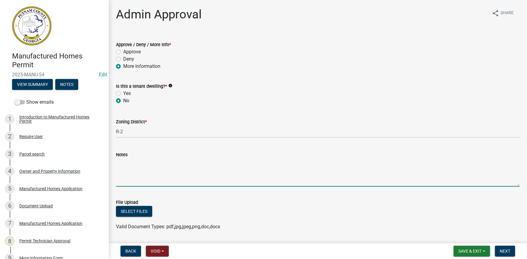
click at [138, 169] on textarea "Notes" at bounding box center [317, 172] width 403 height 28
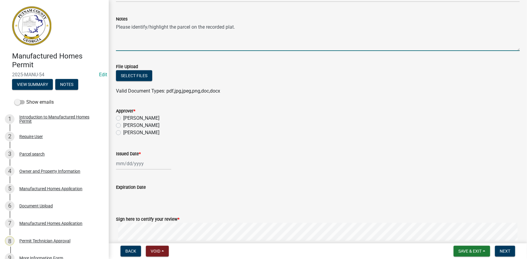
scroll to position [137, 0]
type textarea "Please identify/highlight the parcel on the recorded plat."
click at [142, 123] on label "[PERSON_NAME]" at bounding box center [141, 124] width 36 height 7
click at [127, 123] on input "[PERSON_NAME]" at bounding box center [125, 123] width 4 height 4
radio input "true"
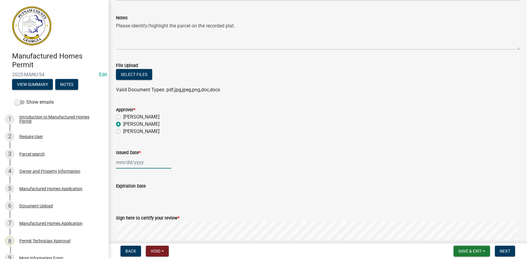
click at [127, 162] on div at bounding box center [143, 162] width 55 height 12
select select "10"
select select "2025"
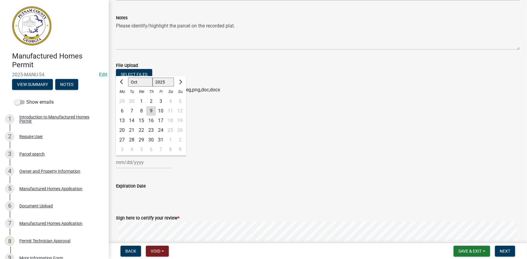
click at [152, 112] on div "9" at bounding box center [151, 111] width 10 height 10
type input "[DATE]"
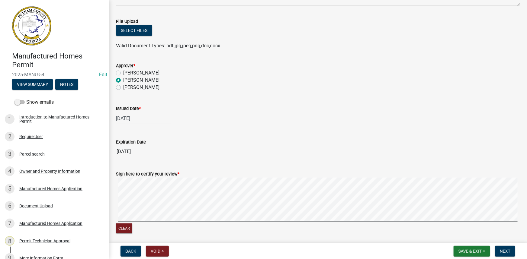
scroll to position [203, 0]
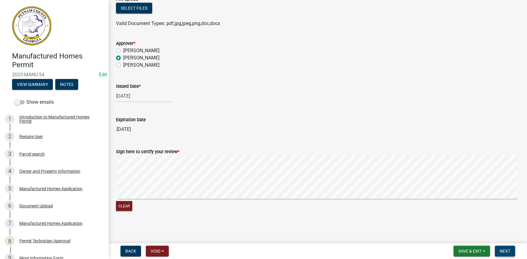
click at [508, 250] on span "Next" at bounding box center [504, 251] width 11 height 5
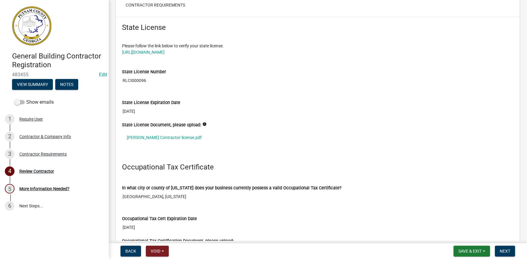
scroll to position [494, 0]
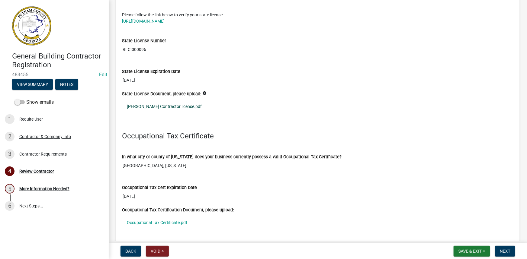
click at [155, 104] on link "[PERSON_NAME] Contractor license.pdf" at bounding box center [317, 107] width 391 height 14
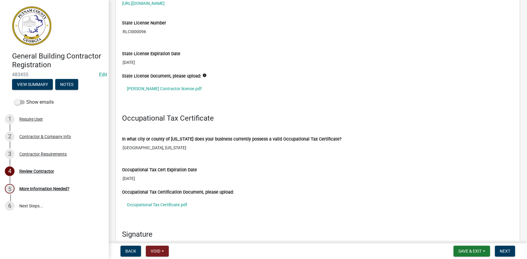
scroll to position [521, 0]
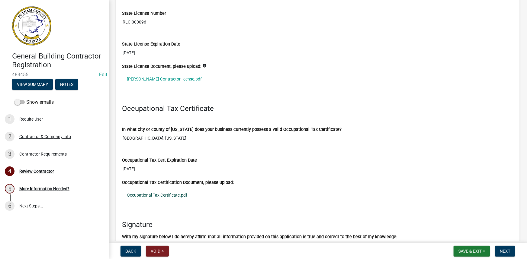
click at [161, 193] on link "Occupational Tax Certificate.pdf" at bounding box center [317, 195] width 391 height 14
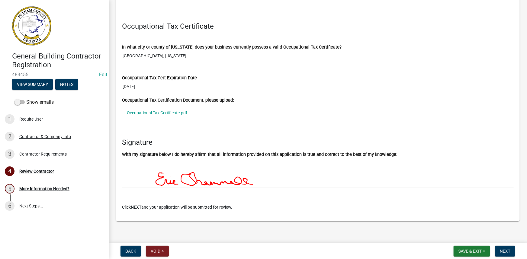
scroll to position [606, 0]
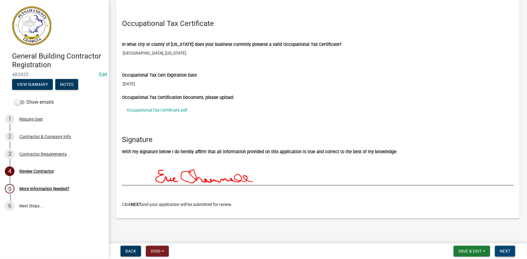
click at [502, 247] on button "Next" at bounding box center [505, 251] width 20 height 11
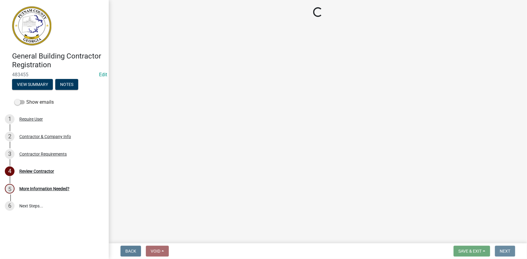
scroll to position [0, 0]
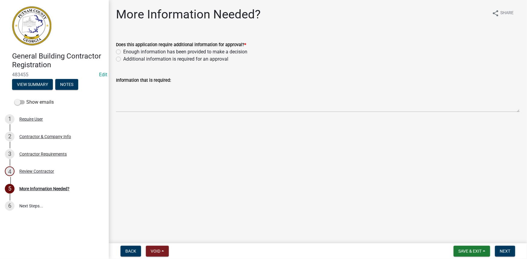
click at [211, 62] on label "Additional information is required for an approval" at bounding box center [175, 59] width 105 height 7
click at [127, 59] on input "Additional information is required for an approval" at bounding box center [125, 58] width 4 height 4
radio input "true"
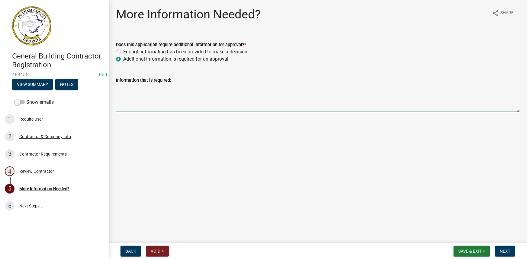
click at [201, 89] on textarea "Information that is required:" at bounding box center [317, 98] width 403 height 28
type textarea "Can you please provide a copy of your drivers license?"
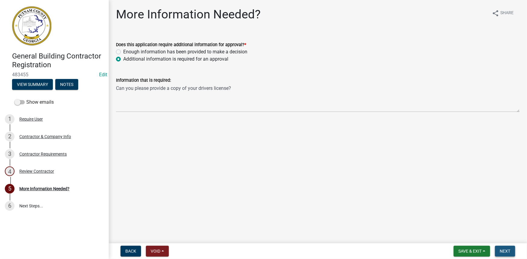
click at [499, 247] on button "Next" at bounding box center [505, 251] width 20 height 11
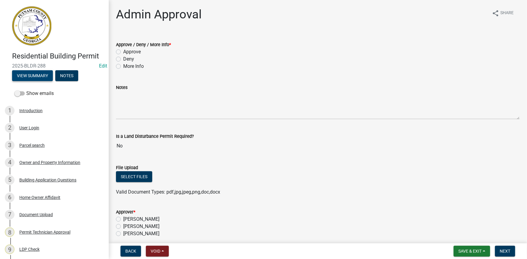
click at [41, 76] on button "View Summary" at bounding box center [32, 75] width 41 height 11
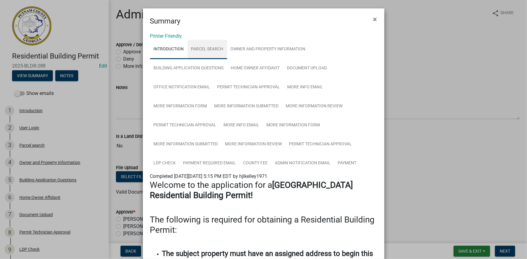
click at [200, 46] on link "Parcel search" at bounding box center [207, 49] width 40 height 19
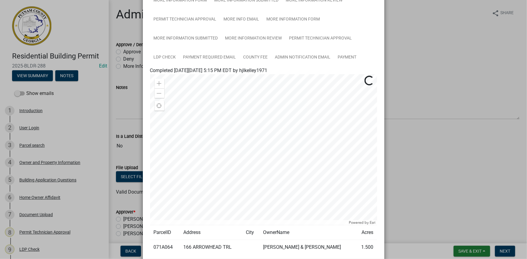
scroll to position [137, 0]
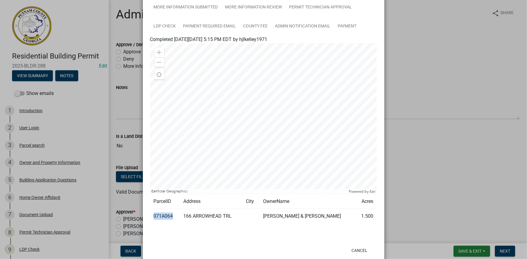
drag, startPoint x: 172, startPoint y: 215, endPoint x: 150, endPoint y: 217, distance: 22.1
click at [150, 217] on td "071A064" at bounding box center [165, 216] width 30 height 15
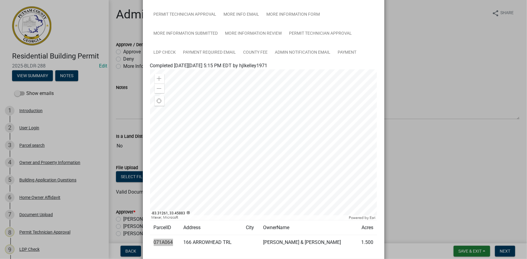
scroll to position [55, 0]
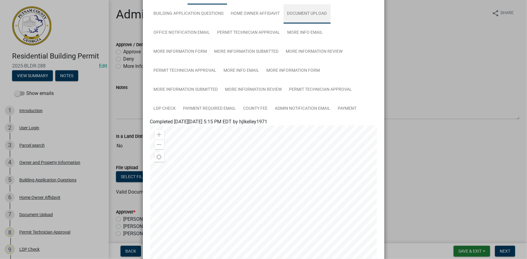
click at [318, 15] on link "Document Upload" at bounding box center [306, 13] width 47 height 19
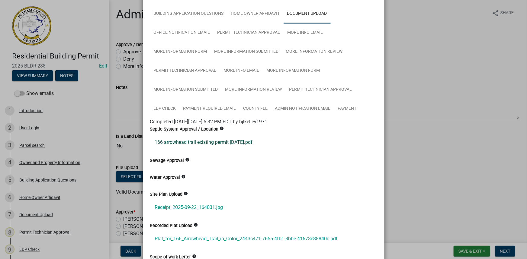
click at [242, 140] on link "166 arrowhead trail existing permit [DATE].pdf" at bounding box center [263, 142] width 227 height 14
click at [182, 203] on link "Receipt_2025-09-22_164031.jpg" at bounding box center [263, 207] width 227 height 14
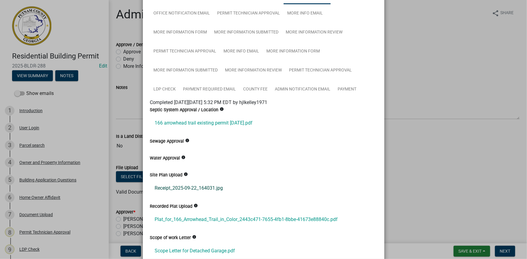
scroll to position [82, 0]
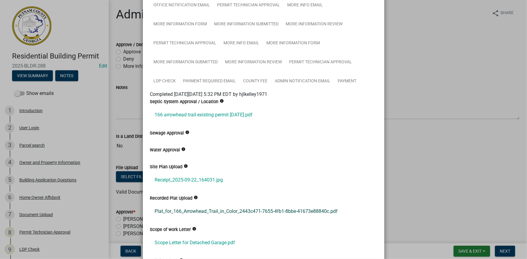
click at [186, 211] on link "Plat_for_166_Arrowhead_Trail_in_Color_2443c471-7655-4fb1-8bbe-41673e88840c.pdf" at bounding box center [263, 211] width 227 height 14
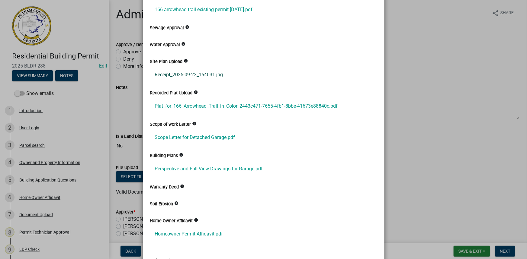
scroll to position [219, 0]
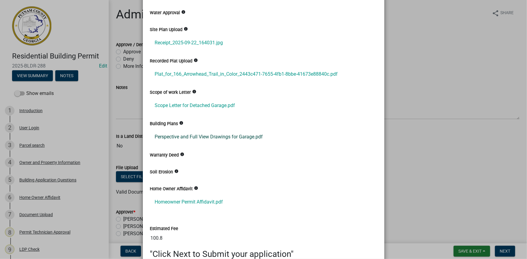
click at [180, 139] on link "Perspective and Full View Drawings for Garage.pdf" at bounding box center [263, 137] width 227 height 14
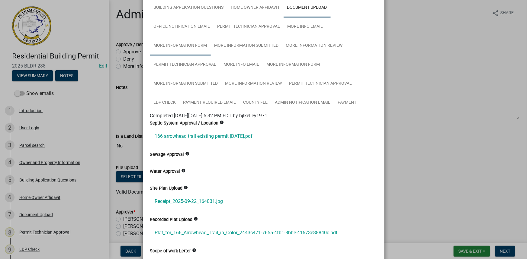
scroll to position [0, 0]
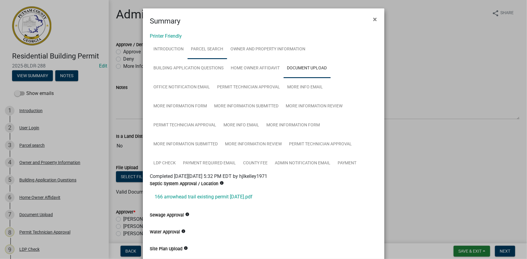
click at [198, 53] on link "Parcel search" at bounding box center [207, 49] width 40 height 19
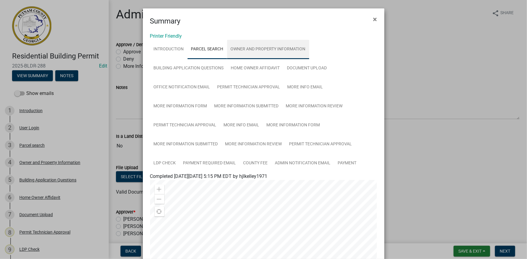
click at [240, 55] on link "Owner and Property Information" at bounding box center [268, 49] width 82 height 19
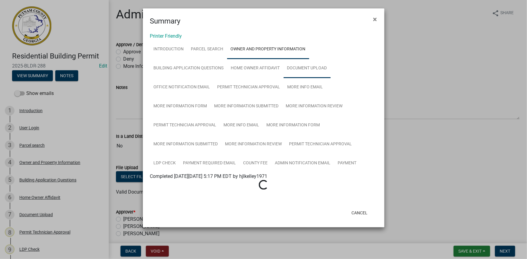
click at [309, 71] on link "Document Upload" at bounding box center [306, 68] width 47 height 19
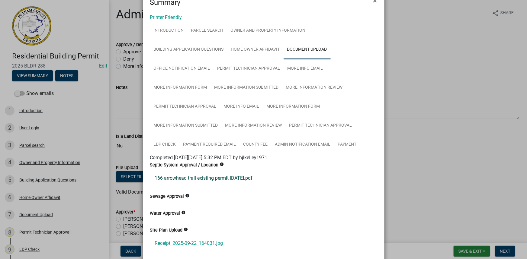
scroll to position [27, 0]
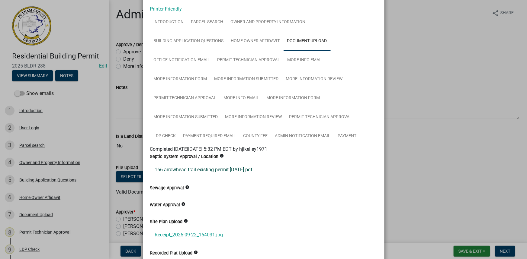
click at [214, 172] on link "166 arrowhead trail existing permit [DATE].pdf" at bounding box center [263, 170] width 227 height 14
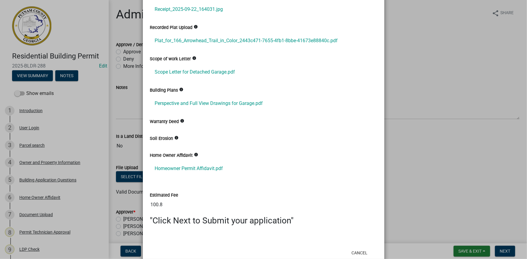
scroll to position [269, 0]
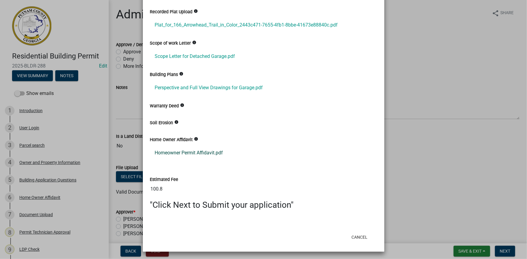
click at [199, 153] on link "Homeowner Permit Affidavit.pdf" at bounding box center [263, 153] width 227 height 14
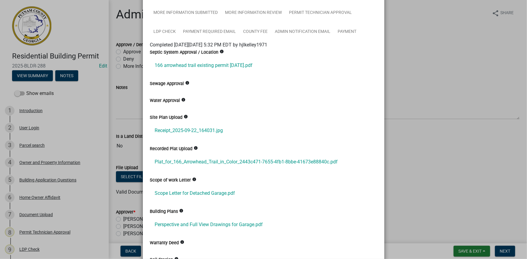
scroll to position [49, 0]
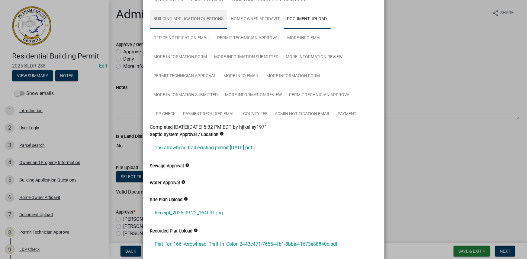
click at [182, 19] on link "Building Application Questions" at bounding box center [188, 19] width 77 height 19
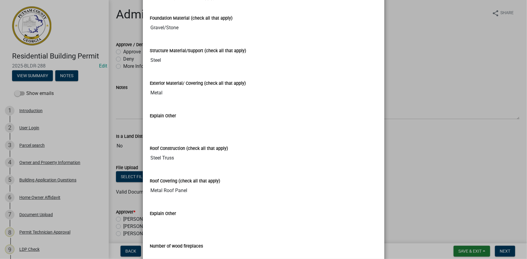
scroll to position [1097, 0]
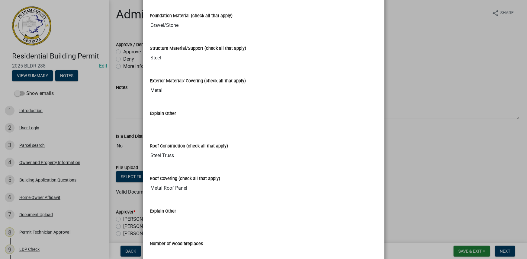
drag, startPoint x: 132, startPoint y: 81, endPoint x: 132, endPoint y: 76, distance: 4.5
click at [132, 79] on ngb-modal-window "Summary × Printer Friendly Introduction Parcel search Owner and Property Inform…" at bounding box center [263, 129] width 527 height 259
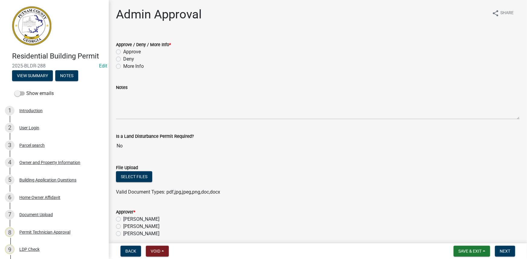
click at [130, 51] on label "Approve" at bounding box center [132, 51] width 18 height 7
click at [127, 51] on input "Approve" at bounding box center [125, 50] width 4 height 4
radio input "true"
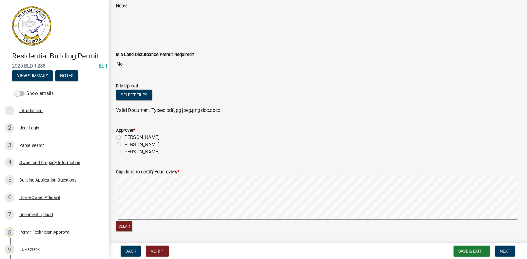
scroll to position [82, 0]
click at [158, 145] on label "Courtney Andrews" at bounding box center [141, 144] width 36 height 7
click at [127, 145] on input "Courtney Andrews" at bounding box center [125, 143] width 4 height 4
radio input "true"
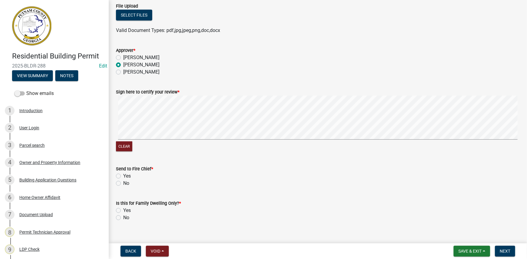
scroll to position [171, 0]
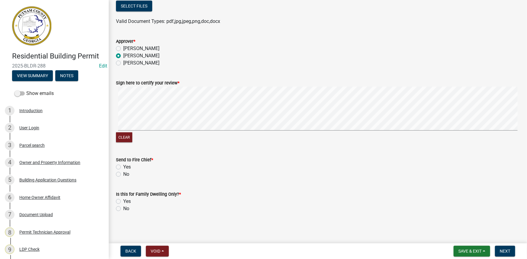
click at [123, 177] on label "No" at bounding box center [126, 174] width 6 height 7
click at [123, 175] on input "No" at bounding box center [125, 173] width 4 height 4
radio input "true"
click at [126, 212] on label "No" at bounding box center [126, 208] width 6 height 7
click at [126, 209] on input "No" at bounding box center [125, 207] width 4 height 4
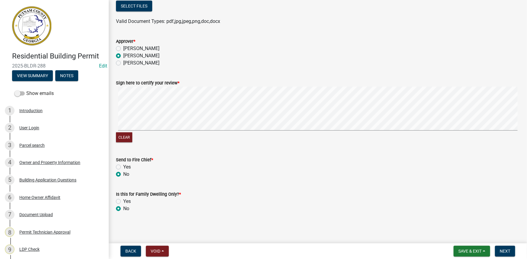
radio input "true"
click at [499, 253] on button "Next" at bounding box center [505, 251] width 20 height 11
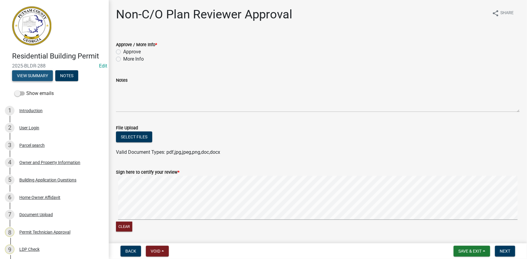
click at [46, 71] on button "View Summary" at bounding box center [32, 75] width 41 height 11
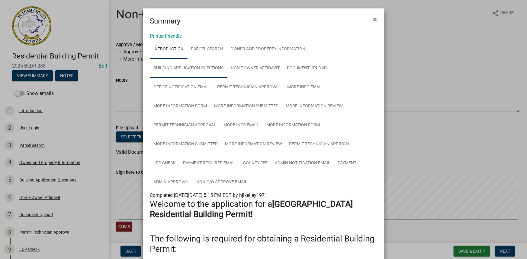
click at [209, 68] on link "Building Application Questions" at bounding box center [188, 68] width 77 height 19
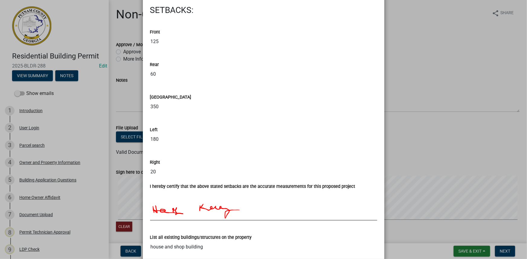
scroll to position [850, 0]
click at [125, 84] on ngb-modal-window "Summary × Printer Friendly Introduction Parcel search Owner and Property Inform…" at bounding box center [263, 129] width 527 height 259
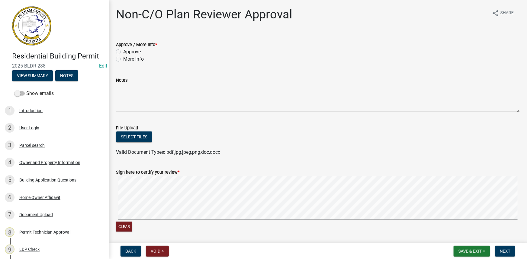
click at [133, 51] on label "Approve" at bounding box center [132, 51] width 18 height 7
click at [127, 51] on input "Approve" at bounding box center [125, 50] width 4 height 4
radio input "true"
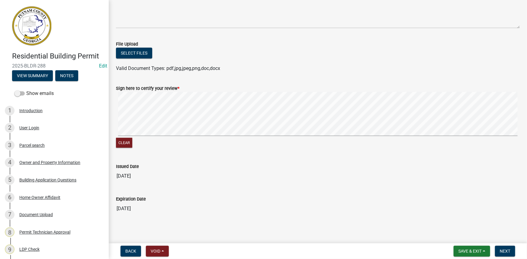
scroll to position [86, 0]
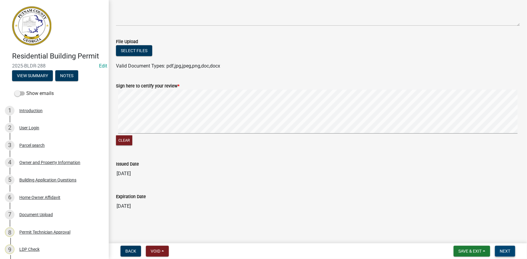
click at [506, 254] on span "Next" at bounding box center [504, 251] width 11 height 5
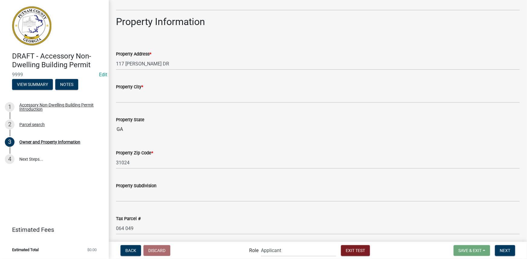
scroll to position [749, 0]
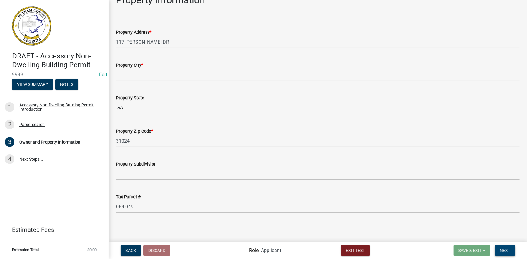
click at [506, 250] on span "Next" at bounding box center [504, 250] width 11 height 5
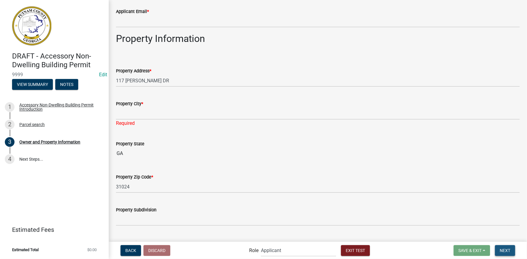
scroll to position [788, 0]
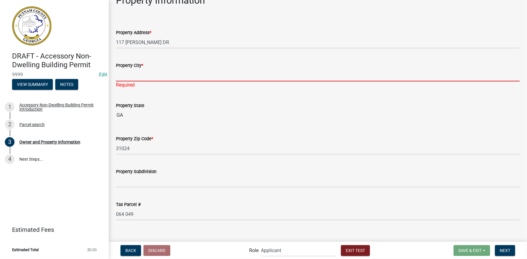
click at [164, 72] on input "Property City *" at bounding box center [317, 75] width 403 height 12
type input "Eatonton"
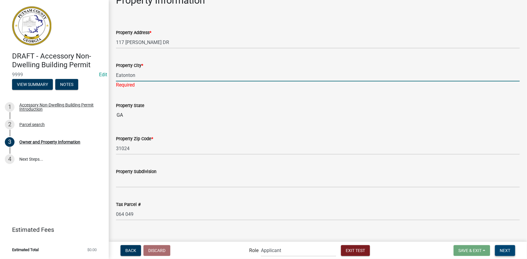
click at [501, 255] on button "Next" at bounding box center [505, 250] width 20 height 11
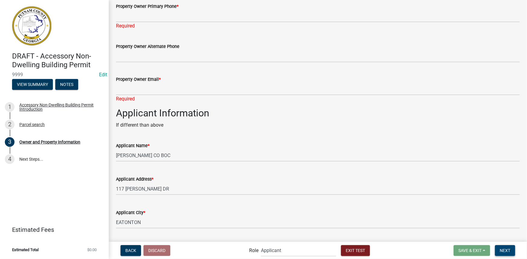
scroll to position [294, 0]
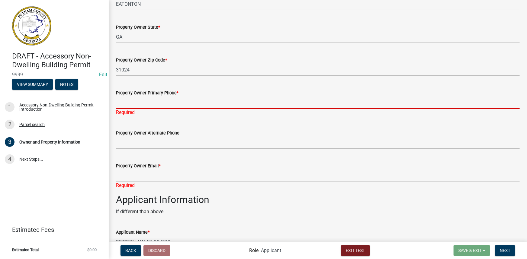
click at [140, 103] on input "Property Owner Primary Phone *" at bounding box center [317, 103] width 403 height 12
type input "7064852776"
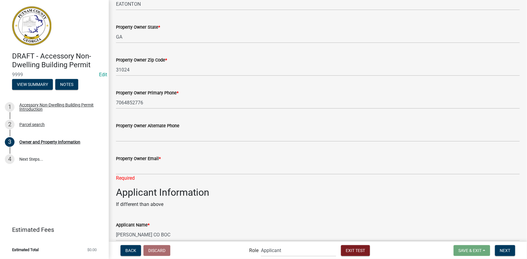
click at [139, 184] on wm-data-entity-input "Property Owner Email * Required" at bounding box center [317, 167] width 403 height 40
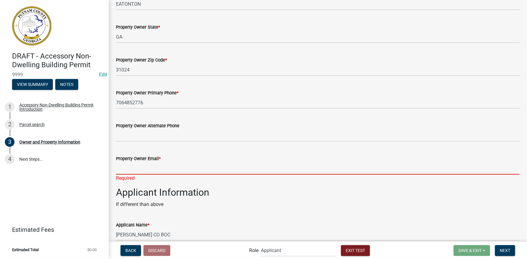
click at [142, 172] on input "Property Owner Email *" at bounding box center [317, 168] width 403 height 12
type input "7064852776"
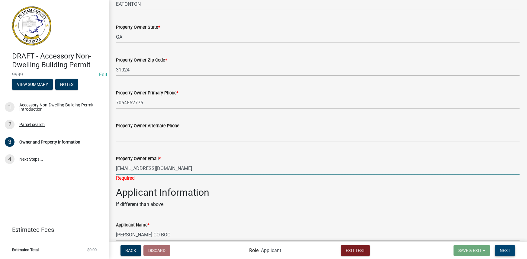
type input "[EMAIL_ADDRESS][DOMAIN_NAME]"
click at [508, 253] on button "Next" at bounding box center [505, 250] width 20 height 11
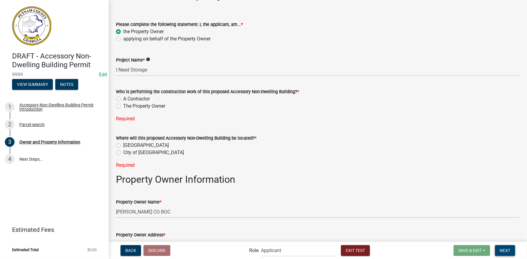
scroll to position [20, 0]
click at [154, 105] on label "The Property Owner" at bounding box center [144, 106] width 42 height 7
click at [127, 105] on input "The Property Owner" at bounding box center [125, 105] width 4 height 4
radio input "true"
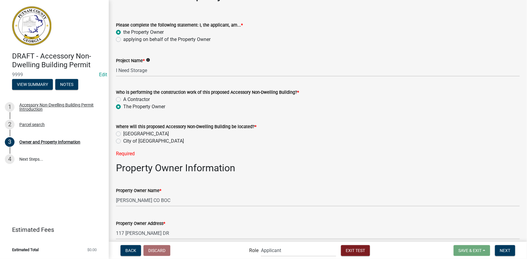
click at [137, 108] on label "The Property Owner" at bounding box center [144, 106] width 42 height 7
click at [127, 107] on input "The Property Owner" at bounding box center [125, 105] width 4 height 4
click at [135, 99] on label "A Contractor" at bounding box center [136, 99] width 27 height 7
click at [127, 99] on input "A Contractor" at bounding box center [125, 98] width 4 height 4
radio input "true"
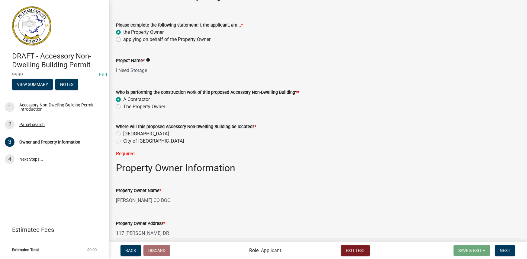
click at [136, 107] on label "The Property Owner" at bounding box center [144, 106] width 42 height 7
click at [127, 107] on input "The Property Owner" at bounding box center [125, 105] width 4 height 4
radio input "true"
click at [144, 139] on label "City of Eatonton" at bounding box center [153, 141] width 61 height 7
click at [127, 139] on input "City of Eatonton" at bounding box center [125, 140] width 4 height 4
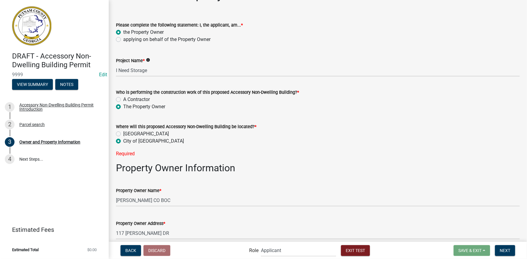
radio input "true"
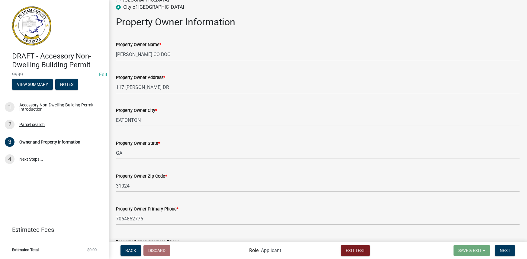
scroll to position [157, 0]
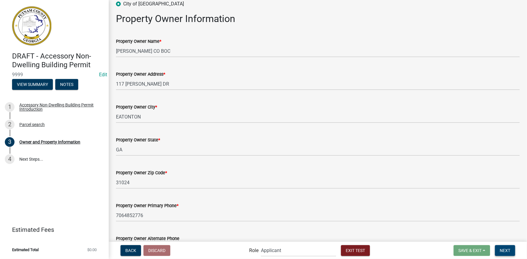
click at [498, 248] on button "Next" at bounding box center [505, 250] width 20 height 11
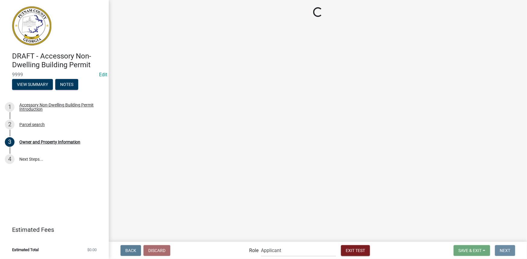
scroll to position [0, 0]
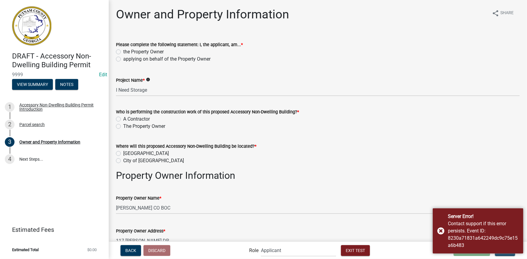
click at [139, 51] on label "the Property Owner" at bounding box center [143, 51] width 40 height 7
click at [127, 51] on input "the Property Owner" at bounding box center [125, 50] width 4 height 4
radio input "true"
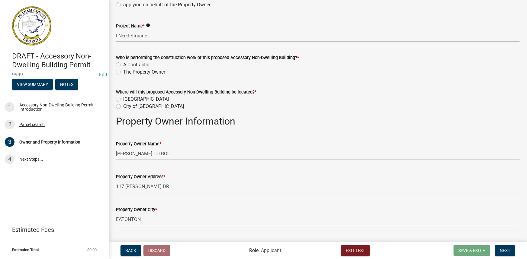
scroll to position [55, 0]
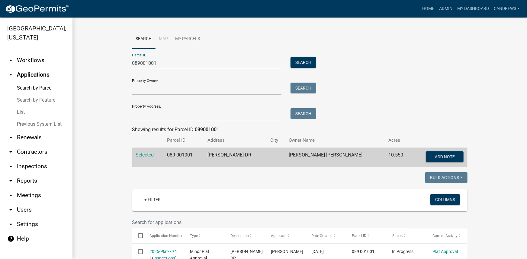
drag, startPoint x: 156, startPoint y: 68, endPoint x: 115, endPoint y: 68, distance: 41.3
click at [115, 68] on wm-workflow-application-search-view "Search Map My Parcels Parcel ID: 089001001 Search Property Owner: Search Proper…" at bounding box center [299, 246] width 430 height 432
paste input "071A064"
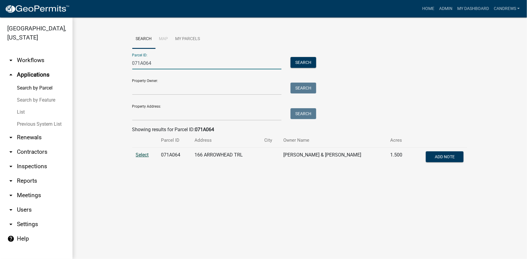
type input "071A064"
click at [136, 153] on span "Select" at bounding box center [142, 155] width 13 height 6
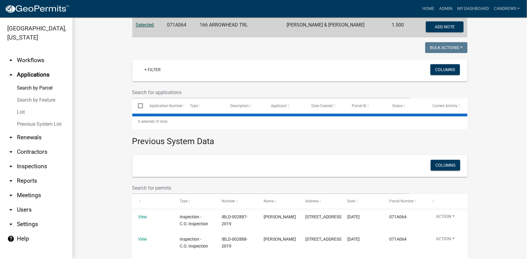
scroll to position [135, 0]
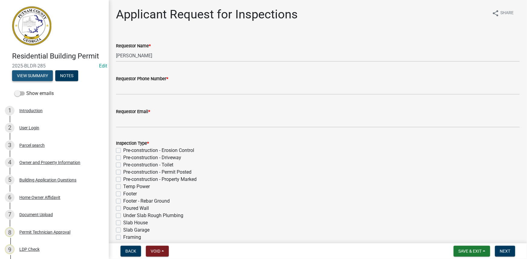
click at [36, 77] on button "View Summary" at bounding box center [32, 75] width 41 height 11
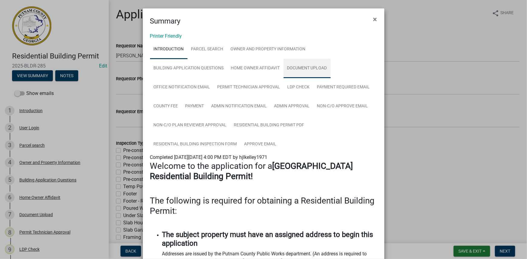
click at [312, 65] on link "Document Upload" at bounding box center [306, 68] width 47 height 19
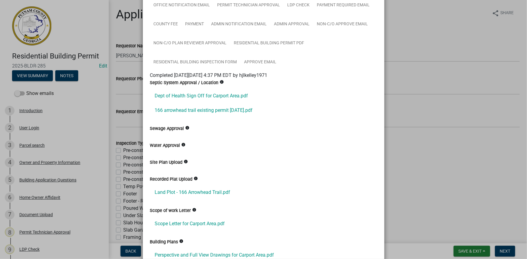
scroll to position [164, 0]
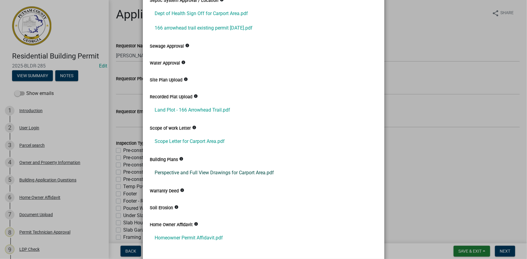
click at [204, 170] on link "Perspective and Full View Drawings for Carport Area.pdf" at bounding box center [263, 173] width 227 height 14
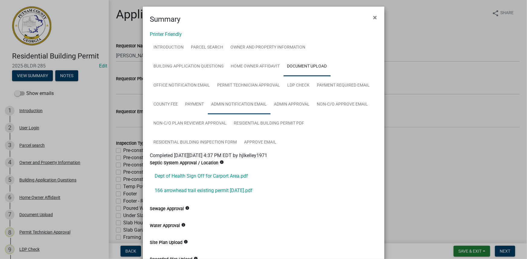
scroll to position [0, 0]
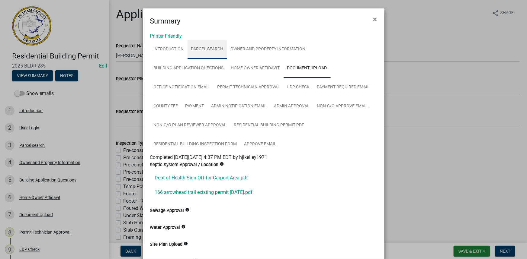
click at [202, 49] on link "Parcel search" at bounding box center [207, 49] width 40 height 19
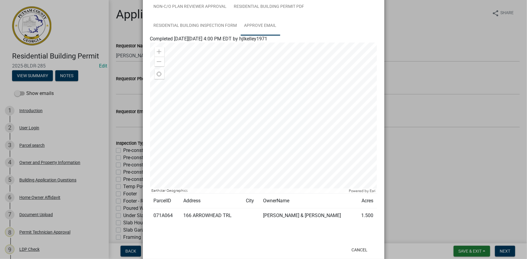
scroll to position [132, 0]
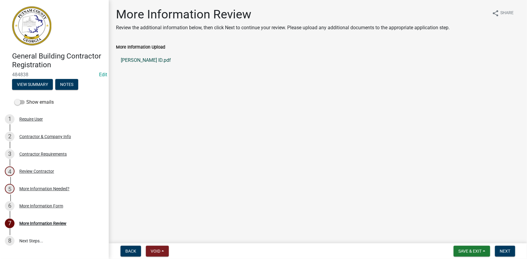
click at [167, 61] on link "[PERSON_NAME] ID.pdf" at bounding box center [317, 60] width 403 height 14
click at [510, 247] on button "Next" at bounding box center [505, 251] width 20 height 11
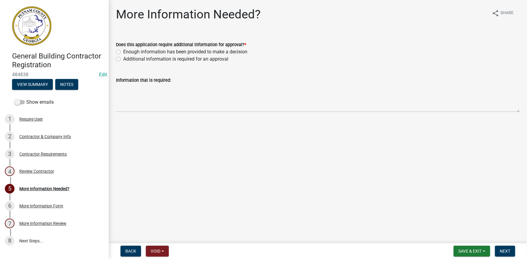
drag, startPoint x: 141, startPoint y: 53, endPoint x: 147, endPoint y: 58, distance: 8.1
click at [141, 53] on label "Enough information has been provided to make a decision" at bounding box center [185, 51] width 124 height 7
click at [127, 52] on input "Enough information has been provided to make a decision" at bounding box center [125, 50] width 4 height 4
radio input "true"
click at [503, 252] on span "Next" at bounding box center [504, 251] width 11 height 5
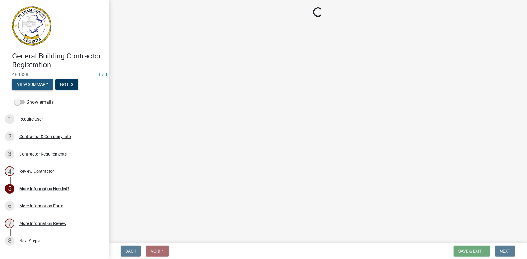
click at [42, 83] on button "View Summary" at bounding box center [32, 84] width 41 height 11
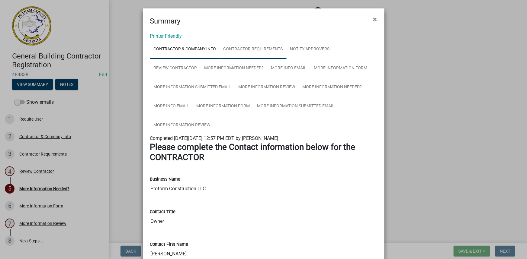
click at [241, 51] on link "Contractor Requirements" at bounding box center [253, 49] width 67 height 19
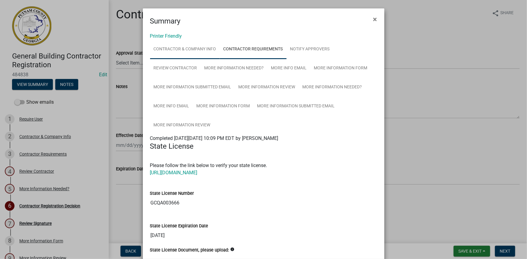
click at [205, 49] on link "Contractor & Company Info" at bounding box center [185, 49] width 70 height 19
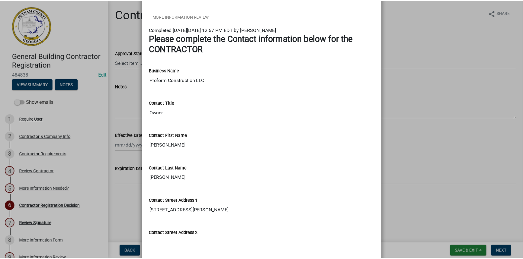
scroll to position [110, 0]
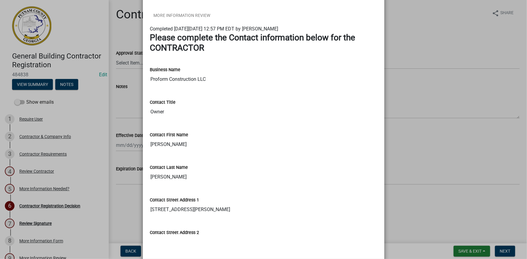
click at [416, 59] on ngb-modal-window "Summary × Printer Friendly Contractor & Company Info Contractor Requirements No…" at bounding box center [263, 129] width 527 height 259
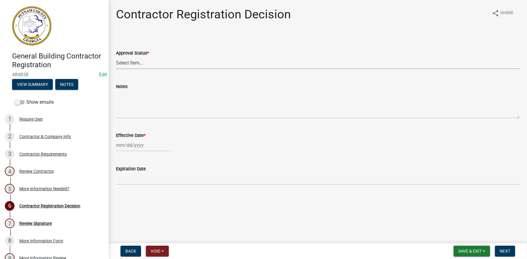
click at [373, 65] on select "Select Item... Approved Denied" at bounding box center [317, 63] width 403 height 12
click at [116, 57] on select "Select Item... Approved Denied" at bounding box center [317, 63] width 403 height 12
select select "4b86b809-39dd-4c68-9f3d-fdb3e7050482"
click at [144, 150] on div at bounding box center [143, 145] width 55 height 12
select select "10"
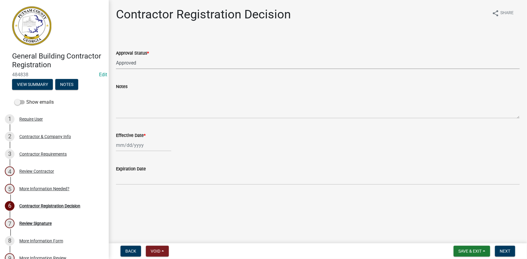
select select "2025"
click at [151, 184] on div "9" at bounding box center [151, 187] width 10 height 10
type input "[DATE]"
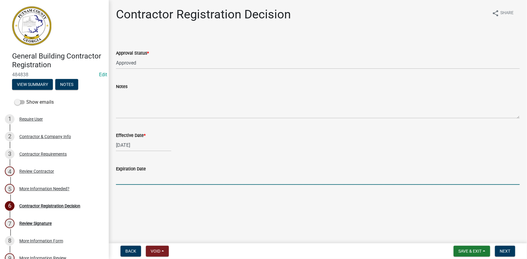
click at [150, 181] on input "Expiration Date" at bounding box center [317, 179] width 403 height 12
type input "12-31-2025"
click at [511, 251] on button "Next" at bounding box center [505, 251] width 20 height 11
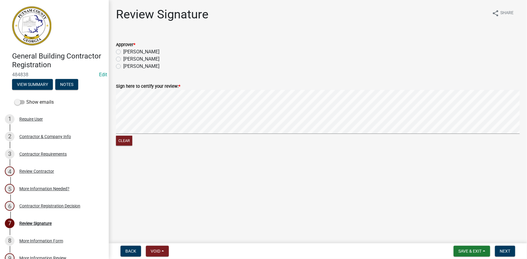
click at [130, 50] on label "Courtney" at bounding box center [141, 51] width 36 height 7
click at [127, 50] on input "Courtney" at bounding box center [125, 50] width 4 height 4
radio input "true"
click at [504, 249] on span "Next" at bounding box center [504, 251] width 11 height 5
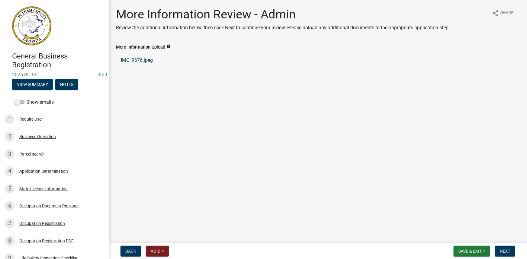
click at [142, 61] on link "IMG_9676.jpeg" at bounding box center [317, 60] width 403 height 14
click at [37, 89] on button "View Summary" at bounding box center [32, 84] width 41 height 11
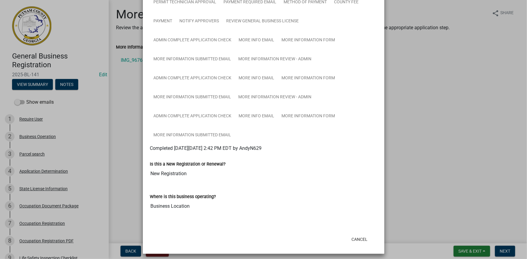
scroll to position [125, 0]
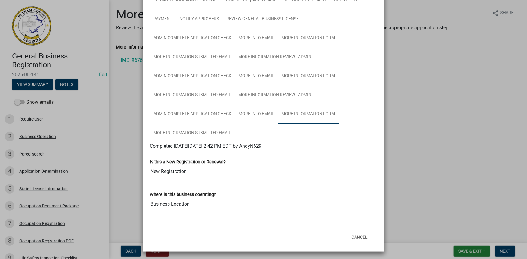
click at [301, 115] on link "More Information Form" at bounding box center [308, 114] width 61 height 19
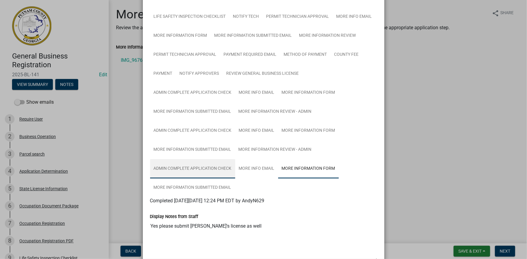
click at [207, 170] on link "Admin Complete Application Check" at bounding box center [192, 168] width 85 height 19
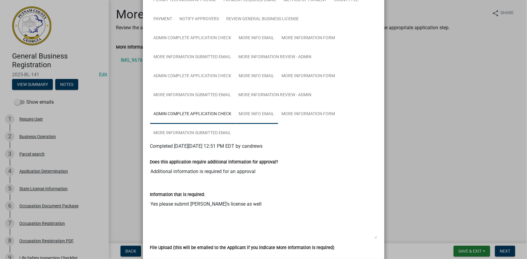
scroll to position [126, 0]
click at [453, 161] on ngb-modal-window "Summary × Printer Friendly Business Operation Parcel search Application Determi…" at bounding box center [263, 129] width 527 height 259
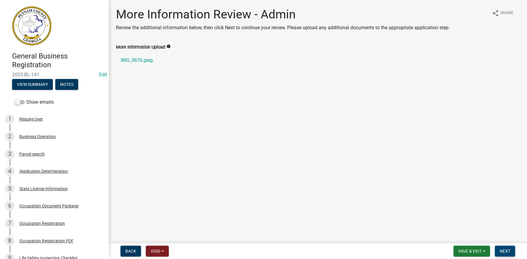
click at [508, 250] on span "Next" at bounding box center [504, 251] width 11 height 5
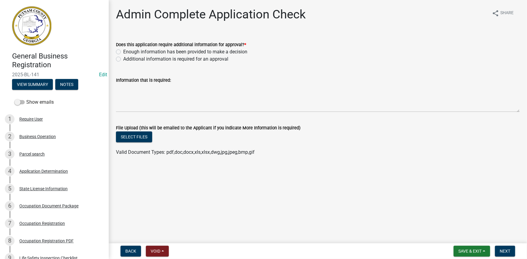
click at [171, 54] on label "Enough information has been provided to make a decision" at bounding box center [185, 51] width 124 height 7
click at [127, 52] on input "Enough information has been provided to make a decision" at bounding box center [125, 50] width 4 height 4
radio input "true"
click at [512, 250] on button "Next" at bounding box center [505, 251] width 20 height 11
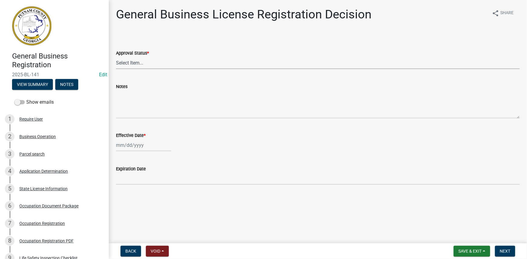
click at [157, 59] on select "Select Item... Approved Denied" at bounding box center [317, 63] width 403 height 12
click at [116, 57] on select "Select Item... Approved Denied" at bounding box center [317, 63] width 403 height 12
select select "4b86b809-39dd-4c68-9f3d-fdb3e7050482"
click at [138, 148] on div at bounding box center [143, 145] width 55 height 12
select select "10"
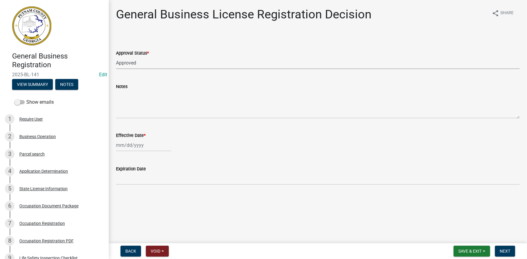
select select "2025"
click at [150, 184] on div "9" at bounding box center [151, 187] width 10 height 10
type input "[DATE]"
click at [501, 250] on span "Next" at bounding box center [504, 251] width 11 height 5
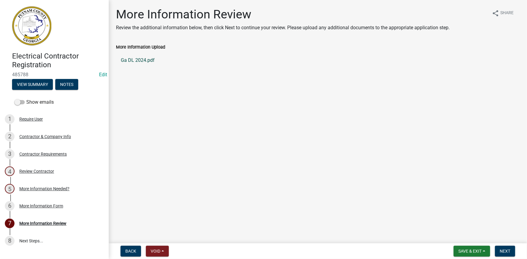
click at [139, 59] on link "Ga DL 2024.pdf" at bounding box center [317, 60] width 403 height 14
click at [35, 85] on button "View Summary" at bounding box center [32, 84] width 41 height 11
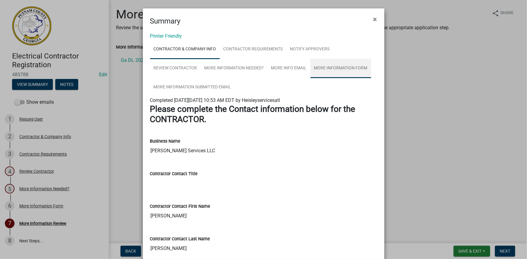
click at [323, 64] on link "More Information Form" at bounding box center [340, 68] width 61 height 19
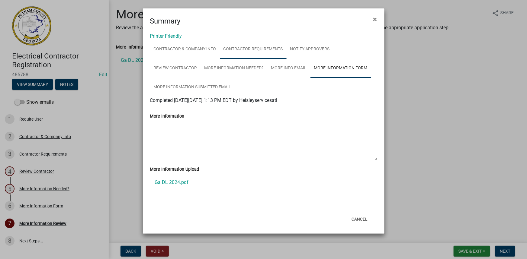
click at [258, 54] on link "Contractor Requirements" at bounding box center [253, 49] width 67 height 19
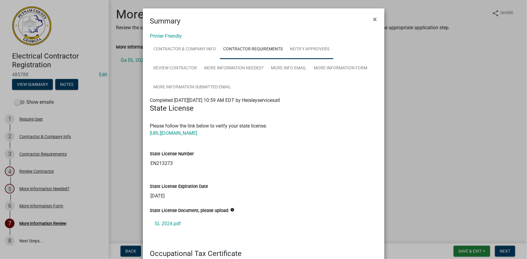
click at [319, 55] on link "Notify Approvers" at bounding box center [309, 49] width 47 height 19
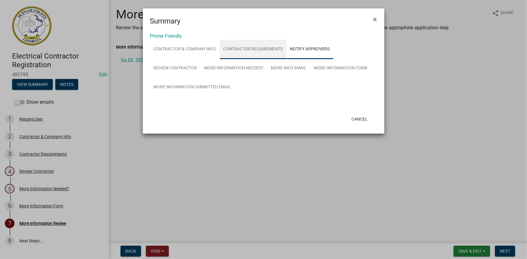
click at [260, 55] on link "Contractor Requirements" at bounding box center [253, 49] width 67 height 19
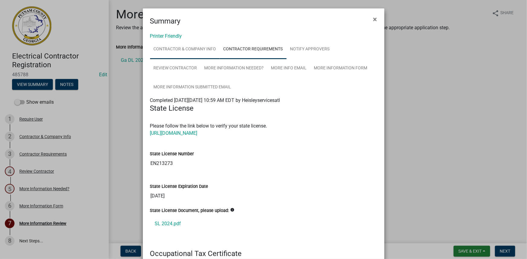
click at [190, 52] on link "Contractor & Company Info" at bounding box center [185, 49] width 70 height 19
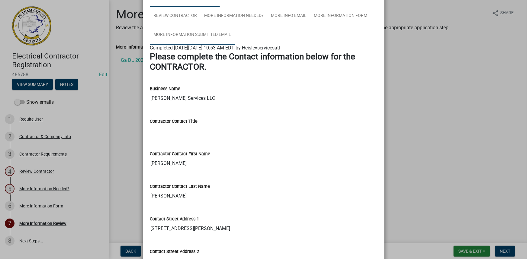
scroll to position [55, 0]
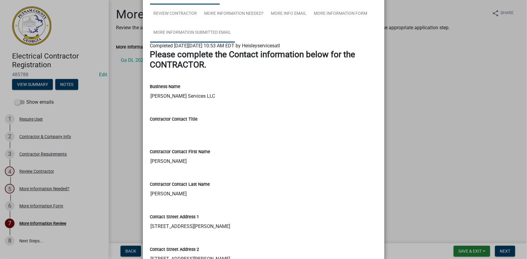
click at [200, 33] on link "More Information Submitted Email" at bounding box center [192, 32] width 85 height 19
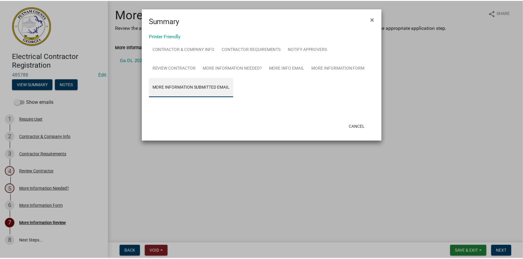
scroll to position [0, 0]
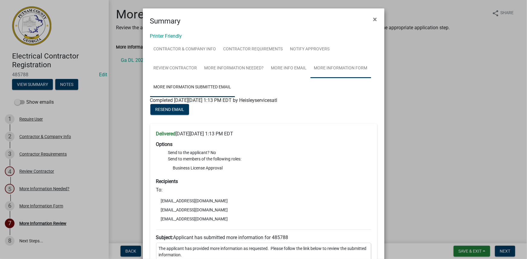
click at [327, 74] on link "More Information Form" at bounding box center [340, 68] width 61 height 19
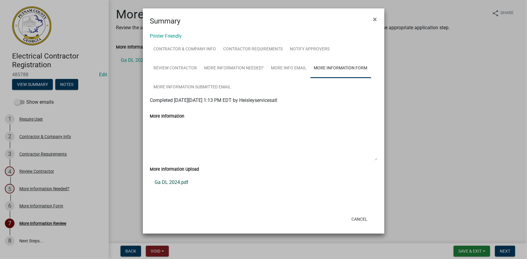
click at [167, 185] on link "Ga DL 2024.pdf" at bounding box center [263, 182] width 227 height 14
drag, startPoint x: 398, startPoint y: 71, endPoint x: 394, endPoint y: 72, distance: 3.8
click at [398, 71] on ngb-modal-window "Summary × Printer Friendly Contractor & Company Info Contractor Requirements No…" at bounding box center [263, 129] width 527 height 259
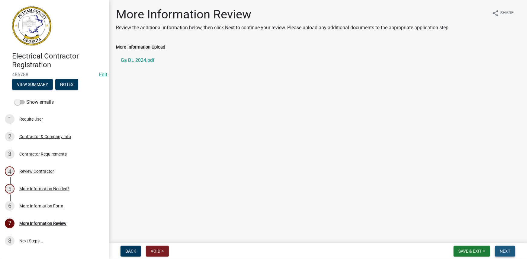
click at [506, 251] on span "Next" at bounding box center [504, 251] width 11 height 5
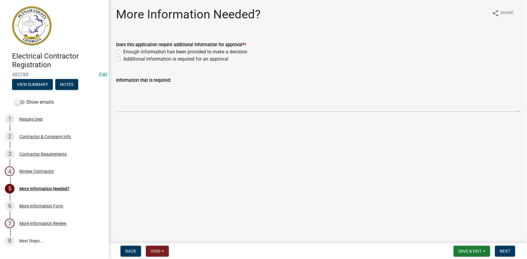
click at [182, 49] on label "Enough information has been provided to make a decision" at bounding box center [185, 51] width 124 height 7
click at [127, 49] on input "Enough information has been provided to make a decision" at bounding box center [125, 50] width 4 height 4
radio input "true"
click at [498, 249] on button "Next" at bounding box center [505, 251] width 20 height 11
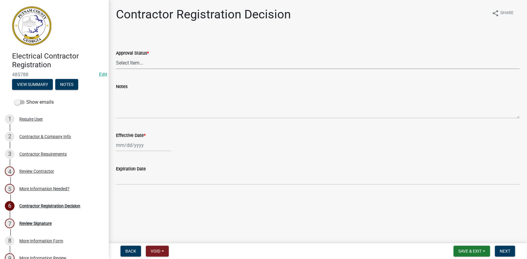
drag, startPoint x: 153, startPoint y: 62, endPoint x: 153, endPoint y: 66, distance: 3.9
click at [153, 62] on select "Select Item... Approved Denied" at bounding box center [317, 63] width 403 height 12
click at [116, 57] on select "Select Item... Approved Denied" at bounding box center [317, 63] width 403 height 12
select select "4b86b809-39dd-4c68-9f3d-fdb3e7050482"
click at [135, 144] on div at bounding box center [143, 145] width 55 height 12
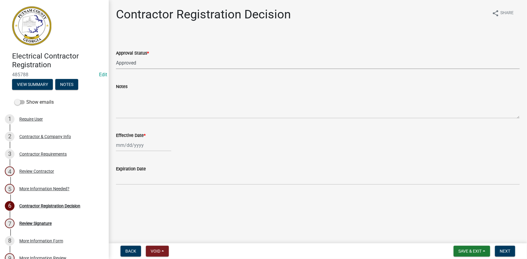
select select "10"
select select "2025"
click at [148, 190] on div "9" at bounding box center [151, 187] width 10 height 10
type input "10/09/2025"
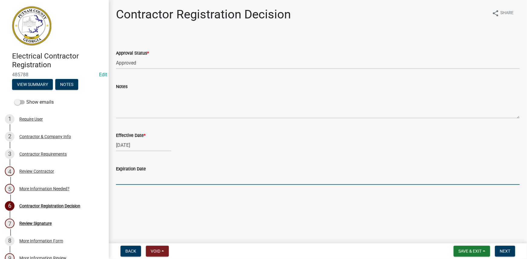
click at [146, 178] on input "Expiration Date" at bounding box center [317, 179] width 403 height 12
type input "12-31-2025"
click at [497, 246] on button "Next" at bounding box center [505, 251] width 20 height 11
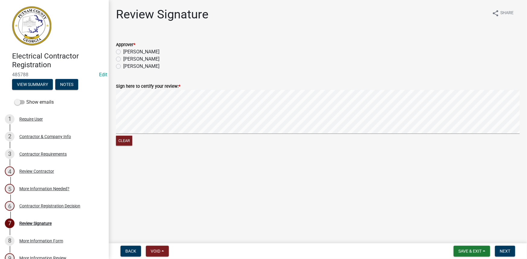
click at [132, 53] on label "Courtney" at bounding box center [141, 51] width 36 height 7
click at [127, 52] on input "Courtney" at bounding box center [125, 50] width 4 height 4
radio input "true"
click at [498, 247] on button "Next" at bounding box center [505, 251] width 20 height 11
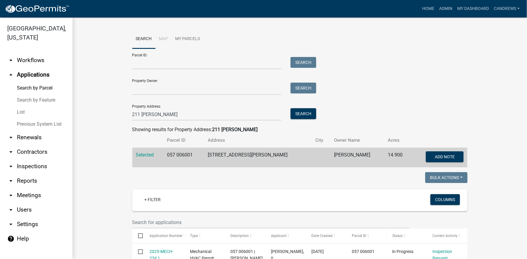
scroll to position [110, 0]
